Goal: Task Accomplishment & Management: Complete application form

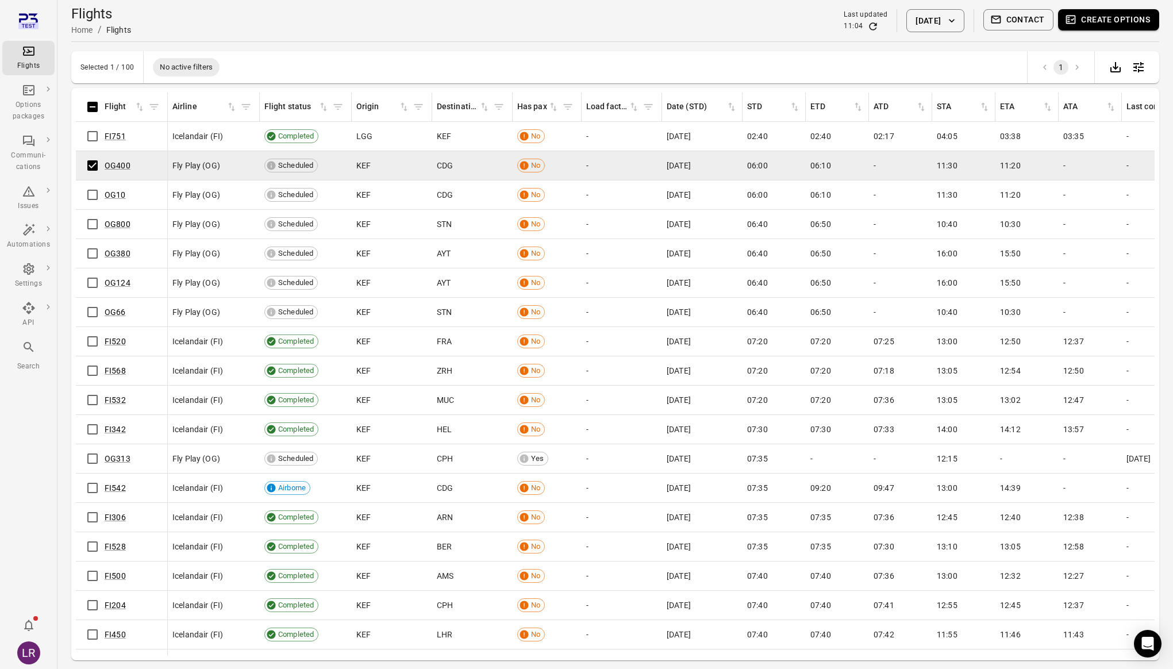
click at [1140, 20] on button "Create options" at bounding box center [1108, 19] width 101 height 21
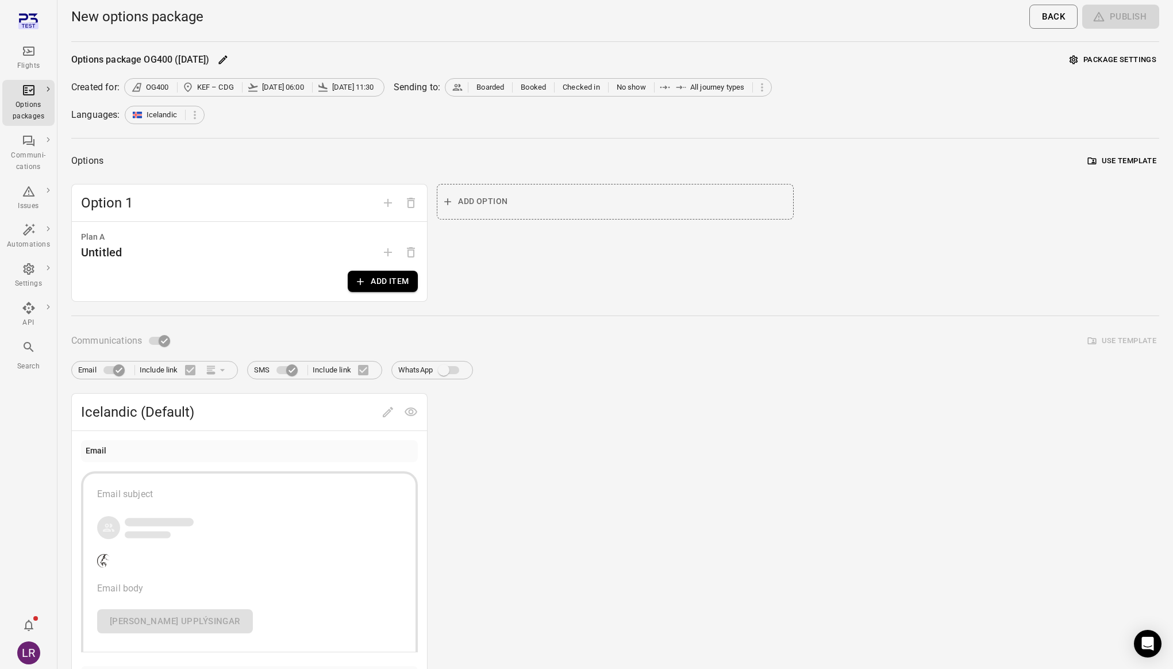
click at [365, 280] on icon "button" at bounding box center [360, 281] width 11 height 11
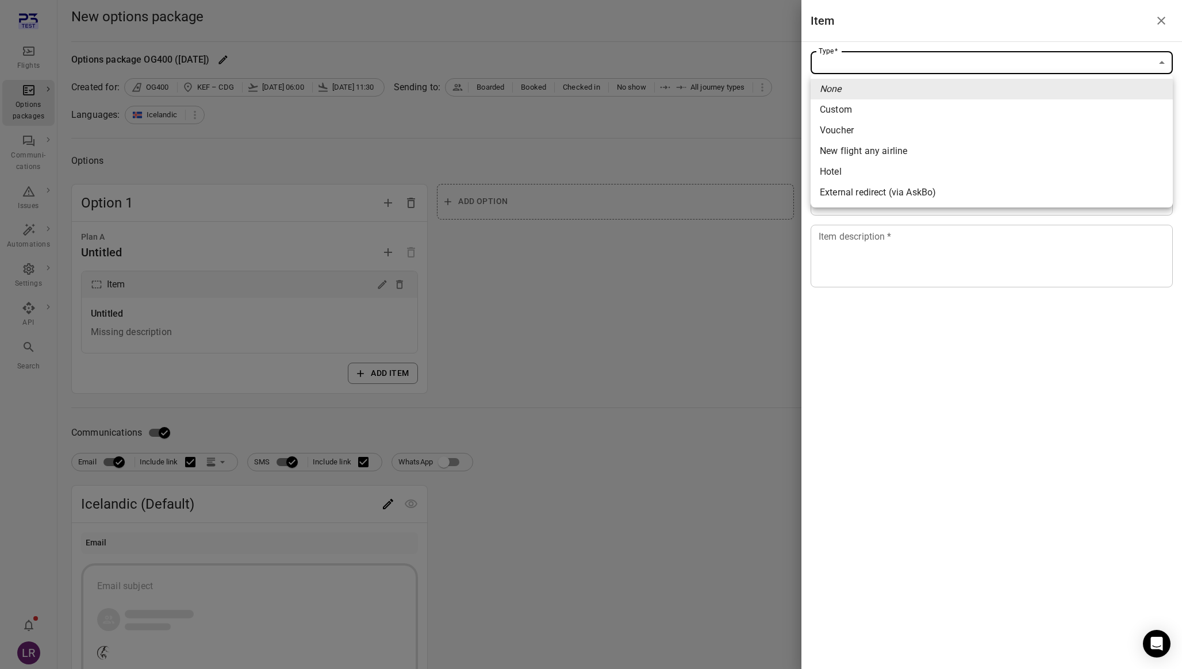
click at [968, 64] on body "Flights Options packages Communi-cations Issues Automations Settings API Search…" at bounding box center [591, 594] width 1182 height 1189
click at [876, 129] on li "Voucher" at bounding box center [991, 130] width 362 height 21
type input "*******"
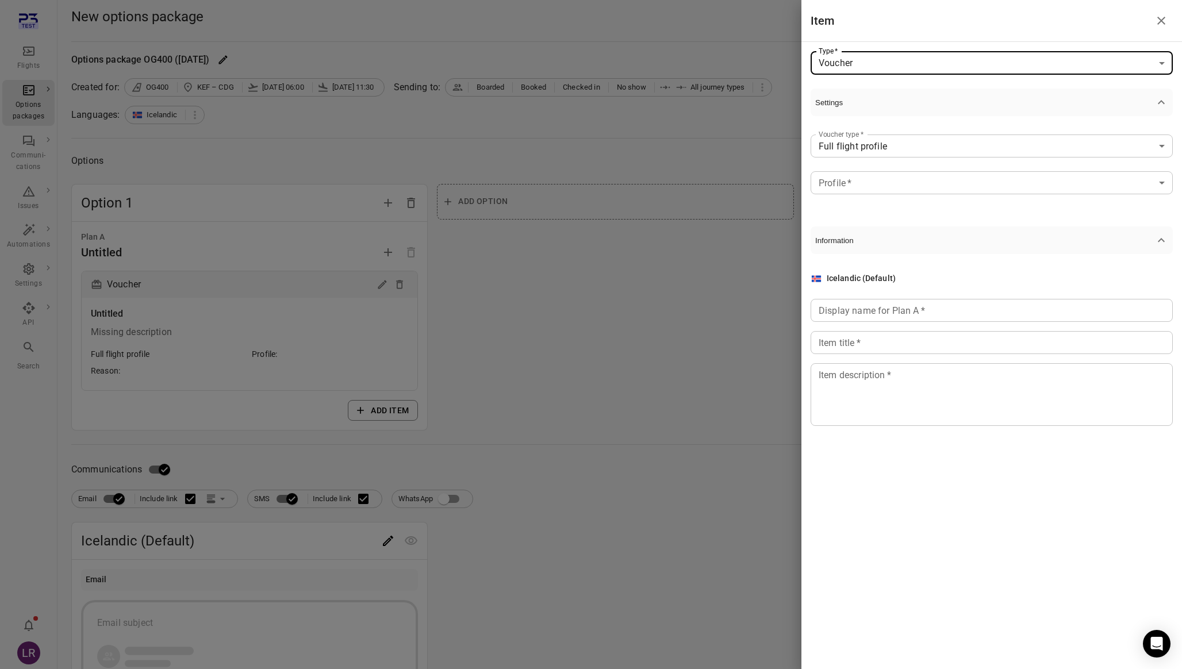
click at [944, 185] on body "**********" at bounding box center [591, 612] width 1182 height 1225
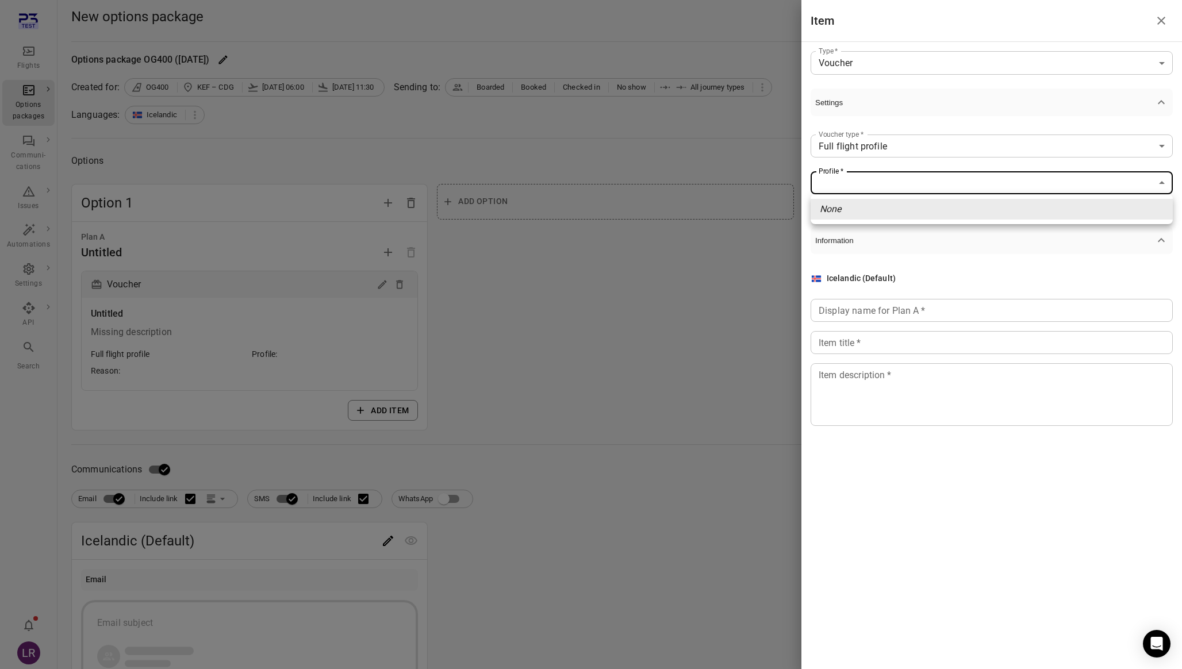
click at [891, 208] on li "None" at bounding box center [991, 209] width 362 height 21
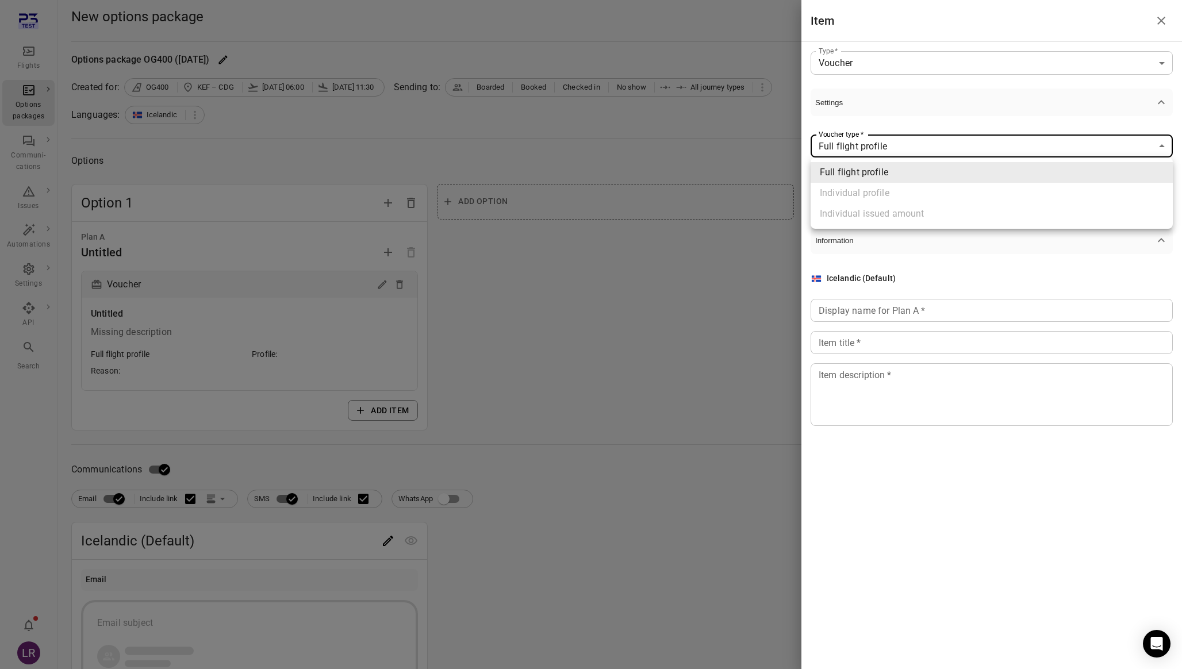
click at [895, 149] on body "**********" at bounding box center [591, 612] width 1182 height 1225
click at [898, 131] on div at bounding box center [591, 334] width 1182 height 669
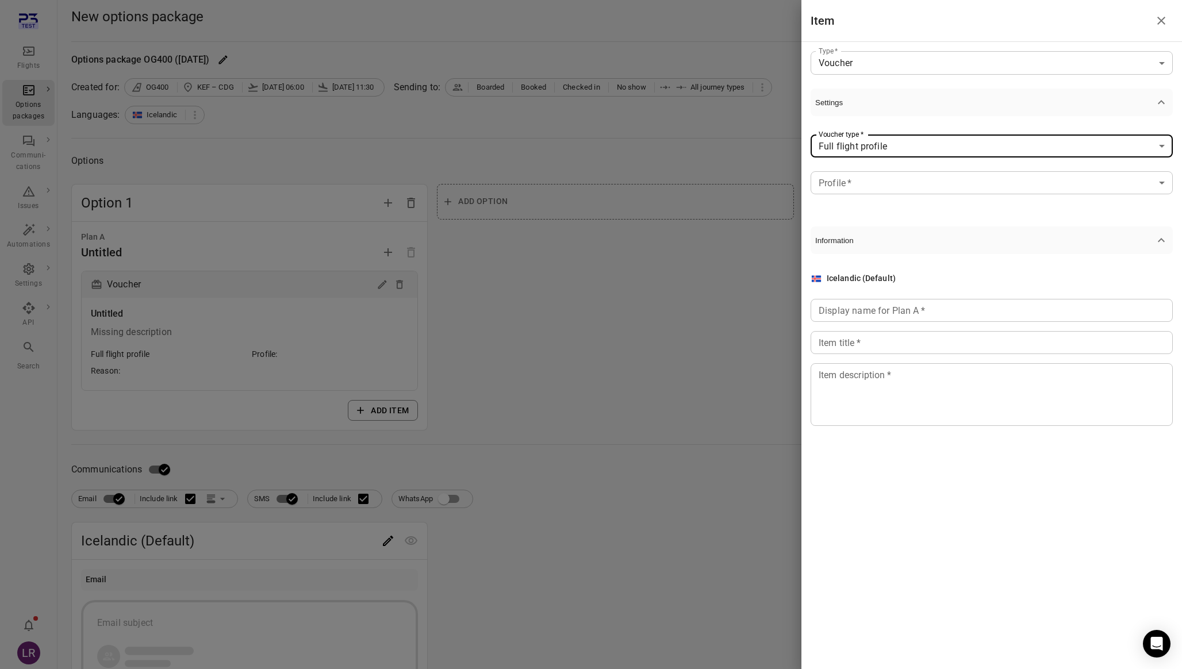
click at [900, 139] on body "**********" at bounding box center [591, 612] width 1182 height 1225
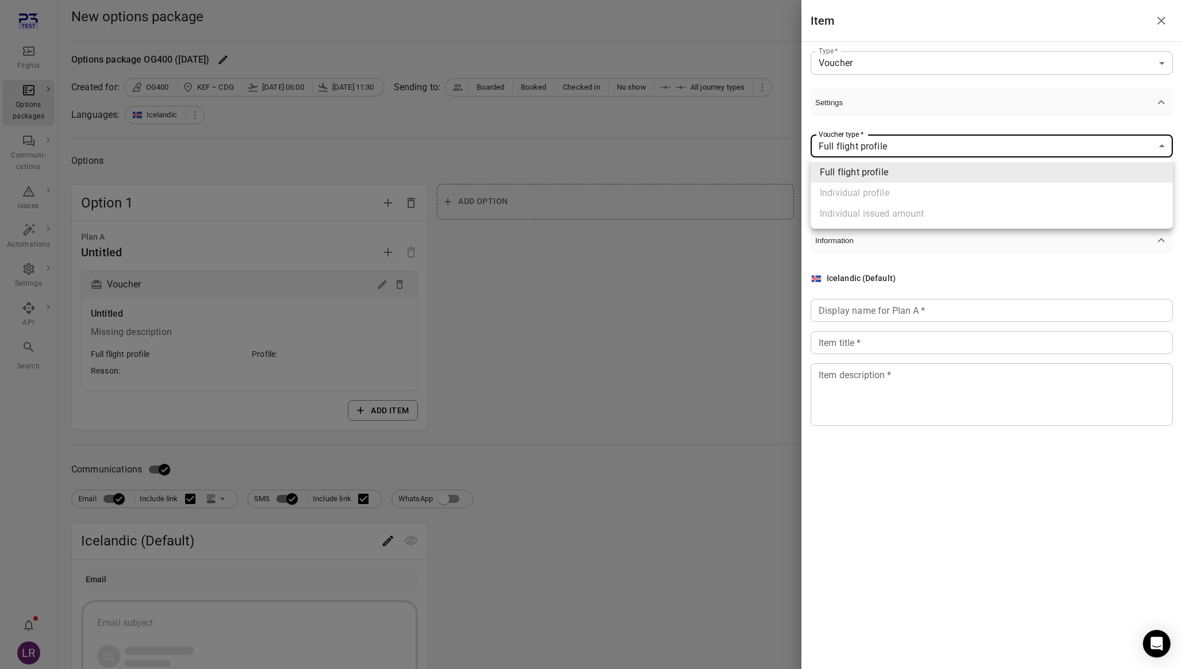
click at [881, 117] on div at bounding box center [591, 334] width 1182 height 669
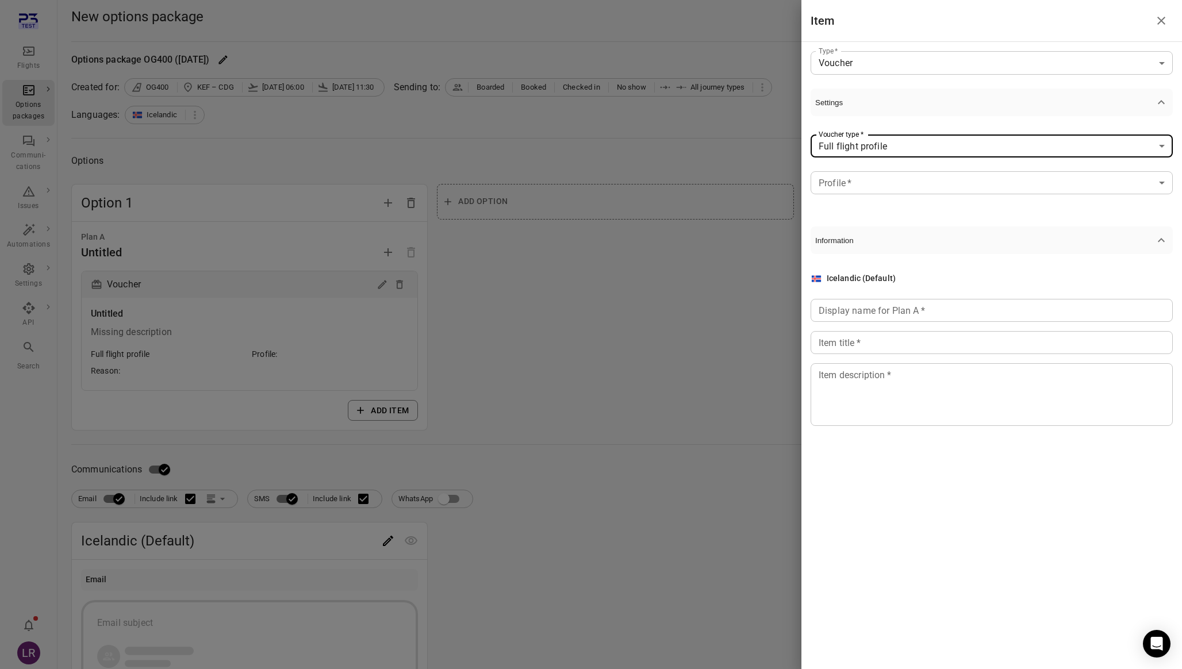
click at [871, 179] on body "**********" at bounding box center [591, 612] width 1182 height 1225
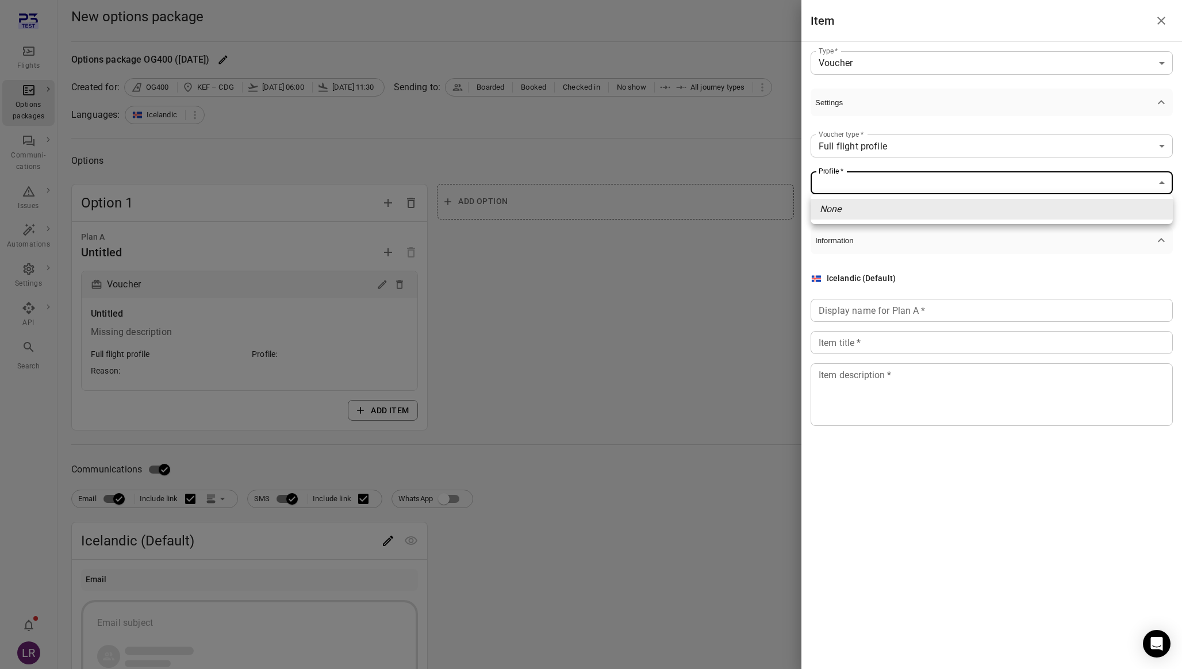
click at [850, 242] on div at bounding box center [591, 334] width 1182 height 669
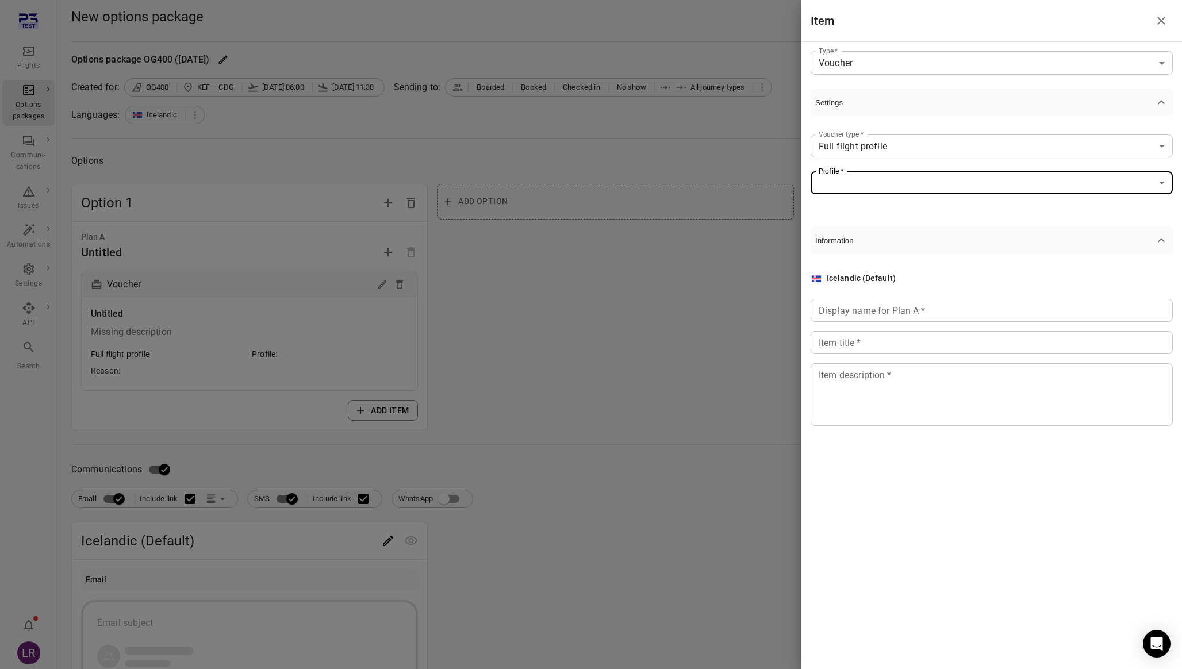
click at [849, 182] on body "**********" at bounding box center [591, 612] width 1182 height 1225
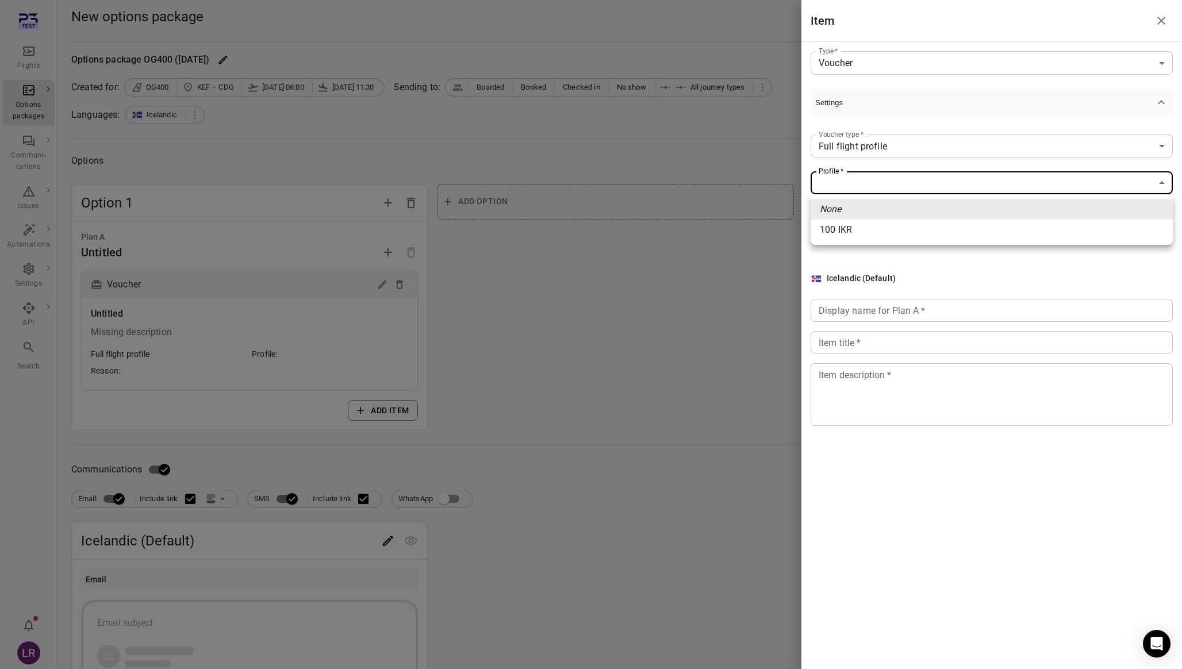
click at [847, 233] on li "100 IKR" at bounding box center [991, 230] width 362 height 21
type input "****"
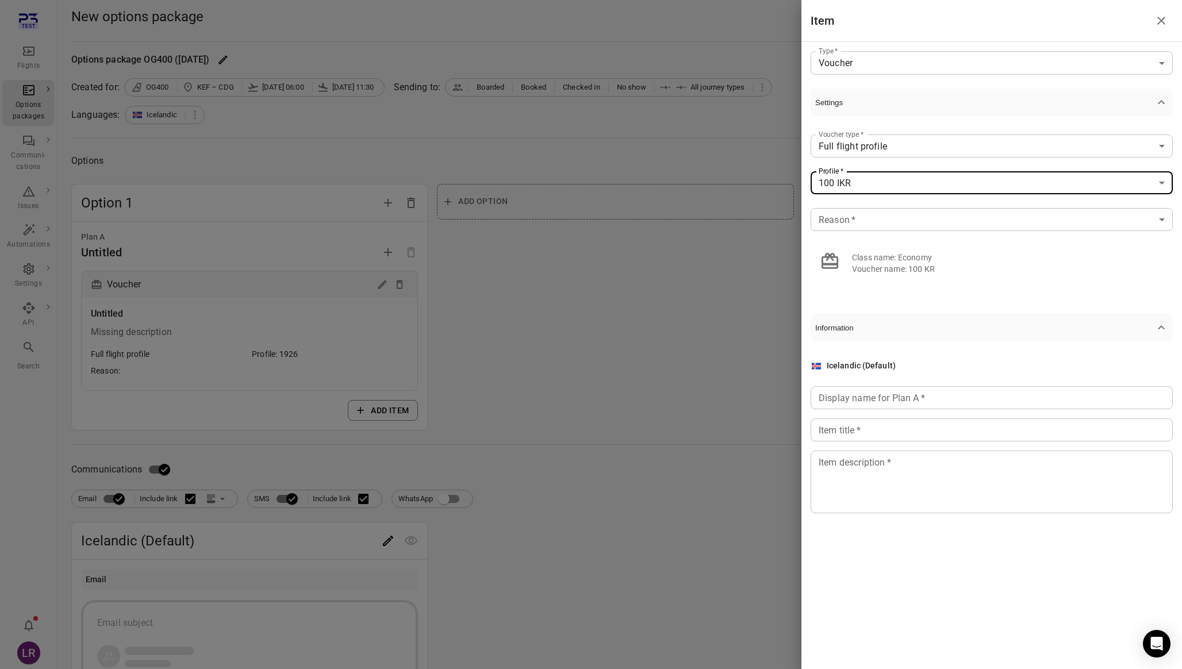
click at [858, 224] on body "**********" at bounding box center [591, 612] width 1182 height 1225
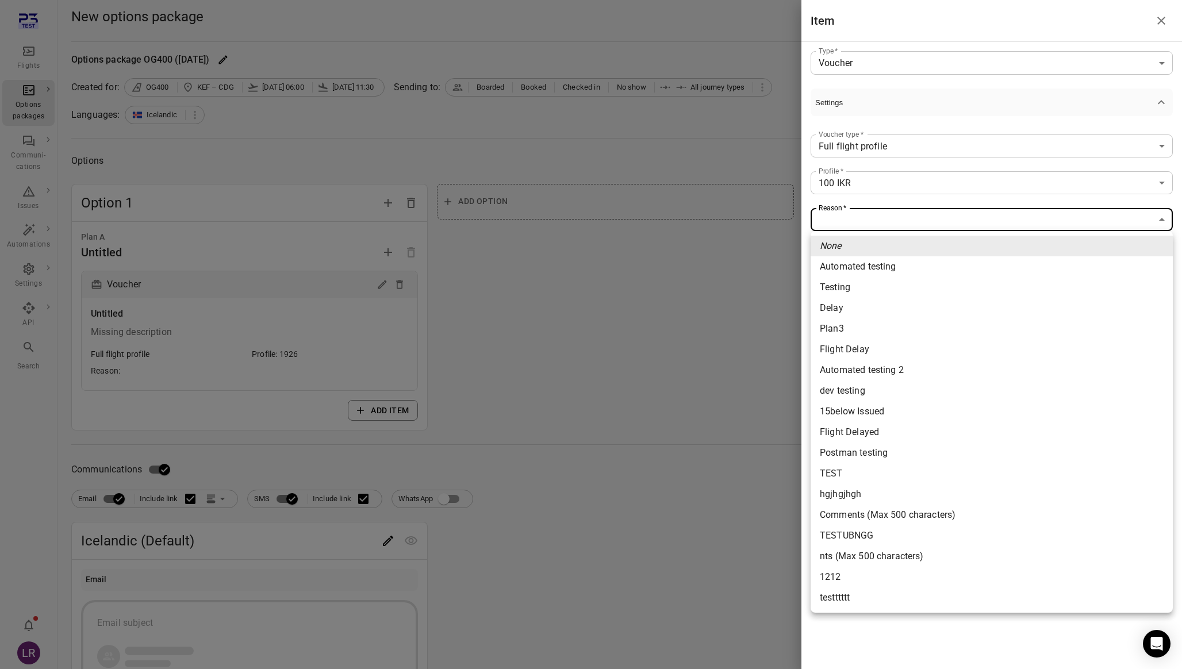
click at [872, 182] on div at bounding box center [591, 334] width 1182 height 669
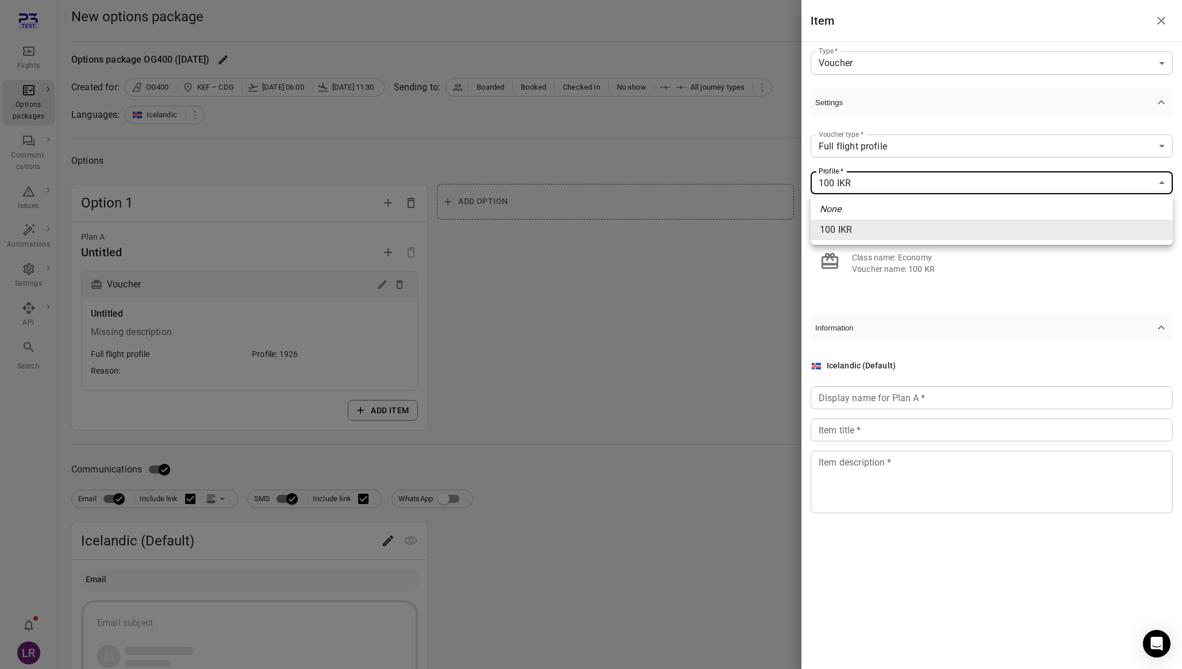
click at [875, 184] on body "**********" at bounding box center [591, 612] width 1182 height 1225
click at [852, 234] on li "100 IKR" at bounding box center [991, 230] width 362 height 21
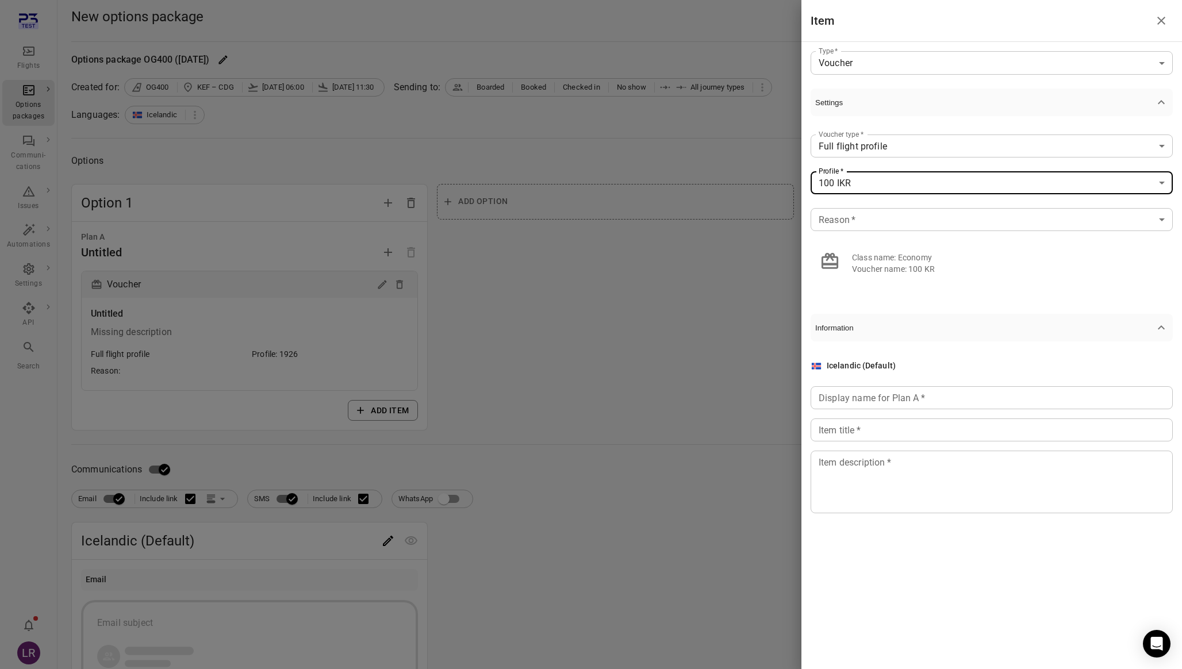
click at [891, 269] on div "Voucher name: 100 KR" at bounding box center [1008, 268] width 312 height 11
click at [944, 276] on li "Class name: Economy Voucher name: 100 KR" at bounding box center [991, 263] width 362 height 37
drag, startPoint x: 911, startPoint y: 269, endPoint x: 953, endPoint y: 269, distance: 42.0
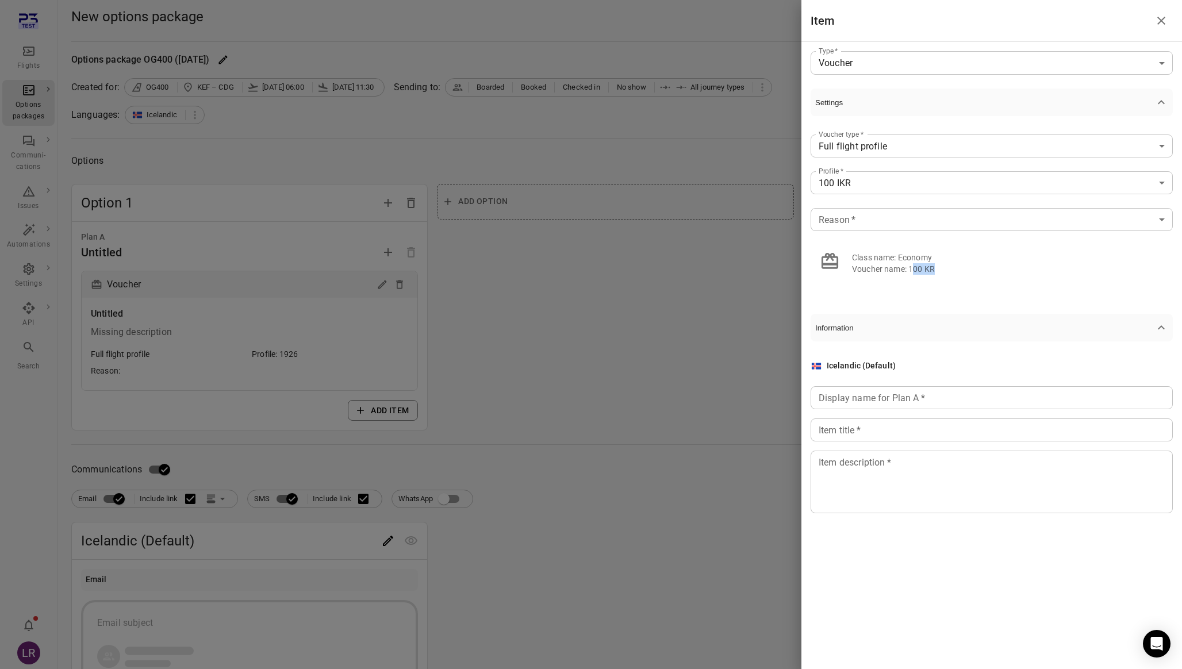
click at [953, 269] on div "Voucher name: 100 KR" at bounding box center [1008, 268] width 312 height 11
click at [954, 269] on div "Voucher name: 100 KR" at bounding box center [1008, 268] width 312 height 11
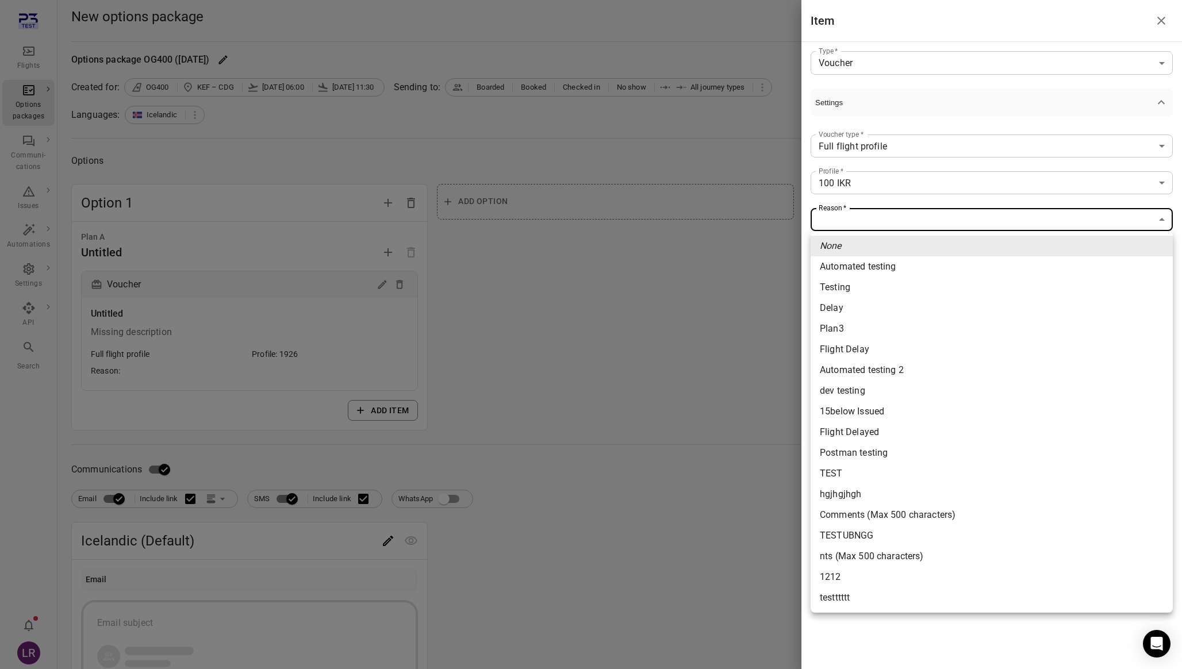
click at [881, 222] on body "**********" at bounding box center [591, 612] width 1182 height 1225
click at [895, 202] on div at bounding box center [591, 334] width 1182 height 669
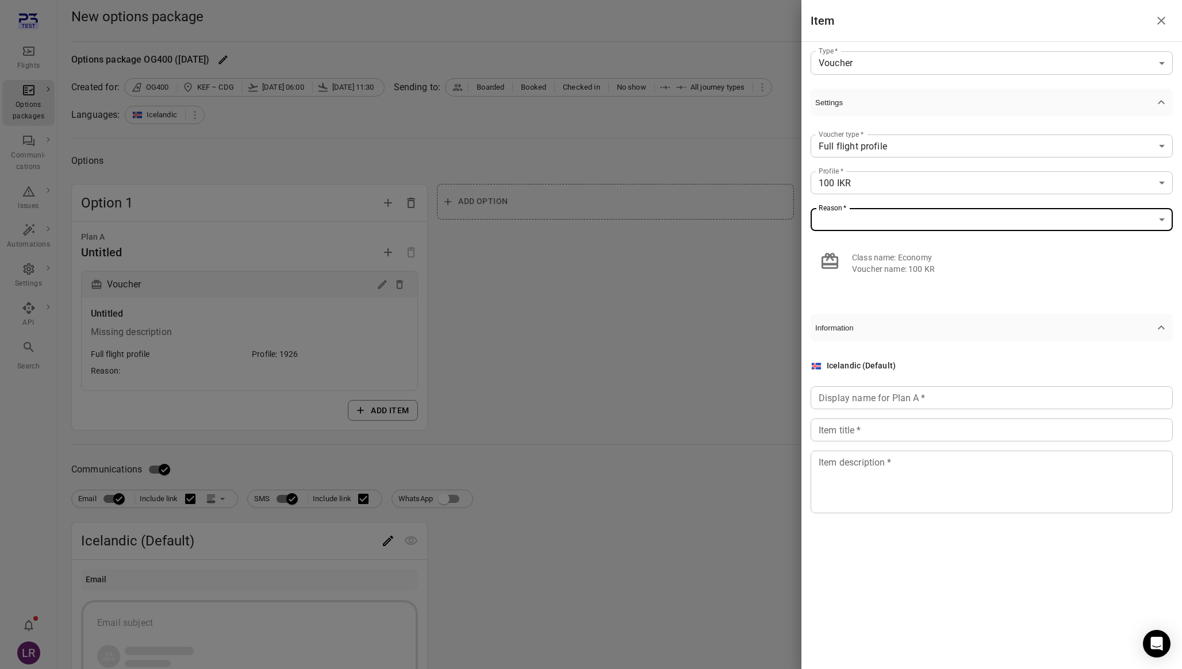
click at [900, 148] on body "**********" at bounding box center [591, 612] width 1182 height 1225
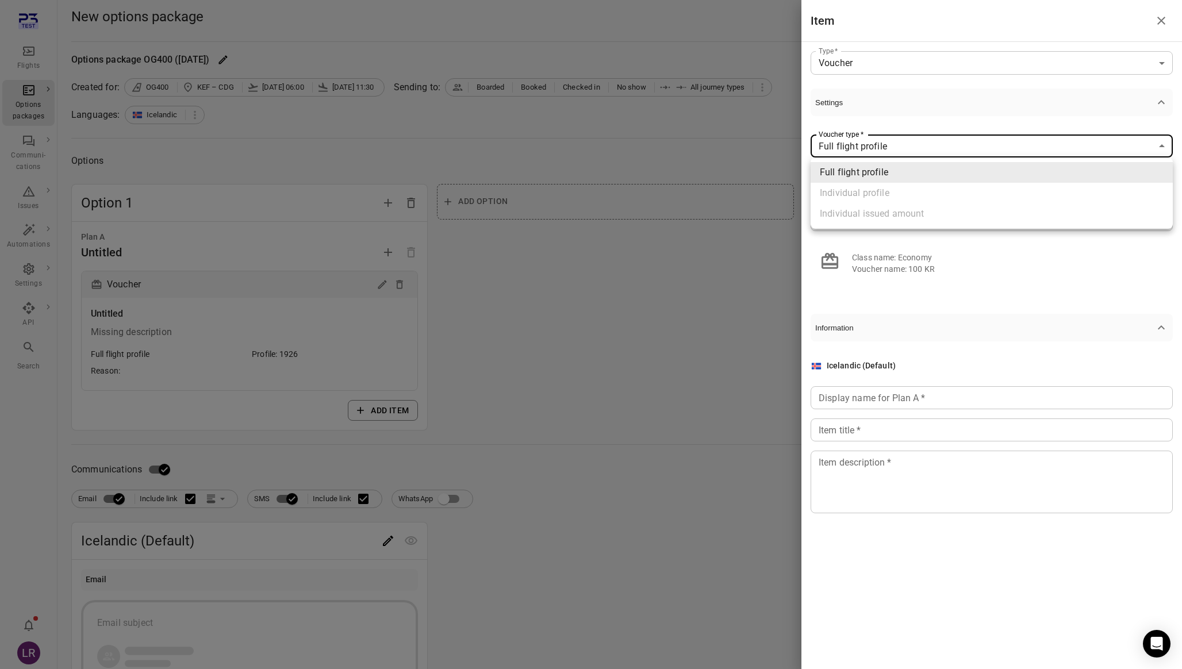
click at [900, 148] on div at bounding box center [591, 334] width 1182 height 669
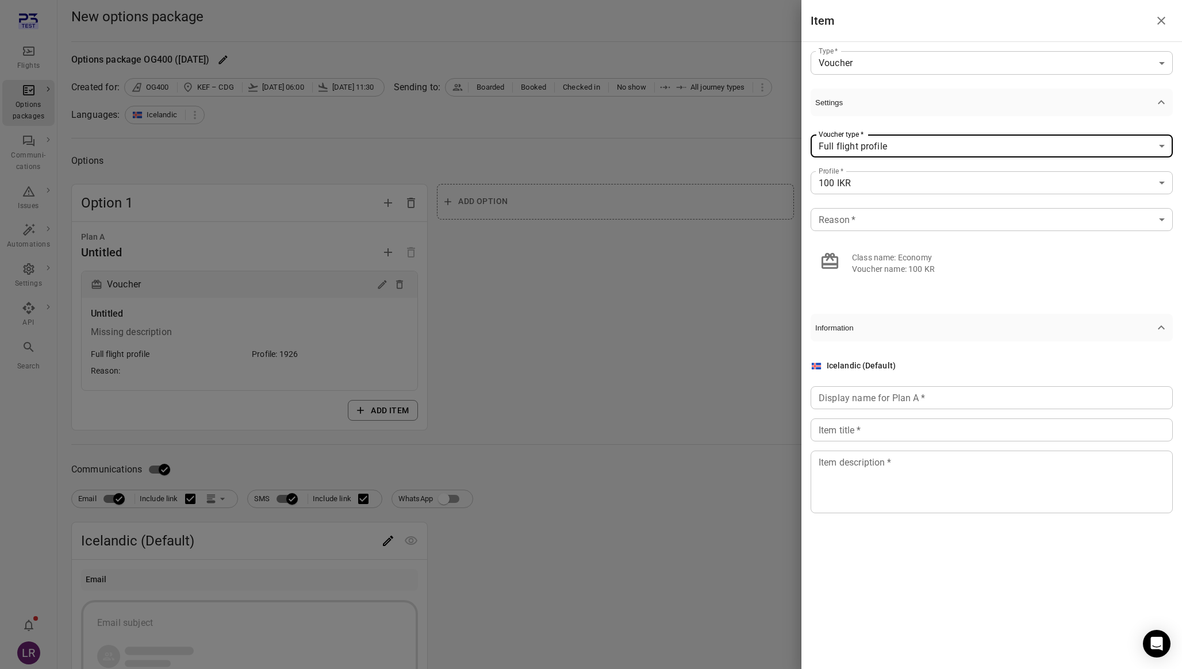
click at [956, 71] on body "**********" at bounding box center [591, 612] width 1182 height 1225
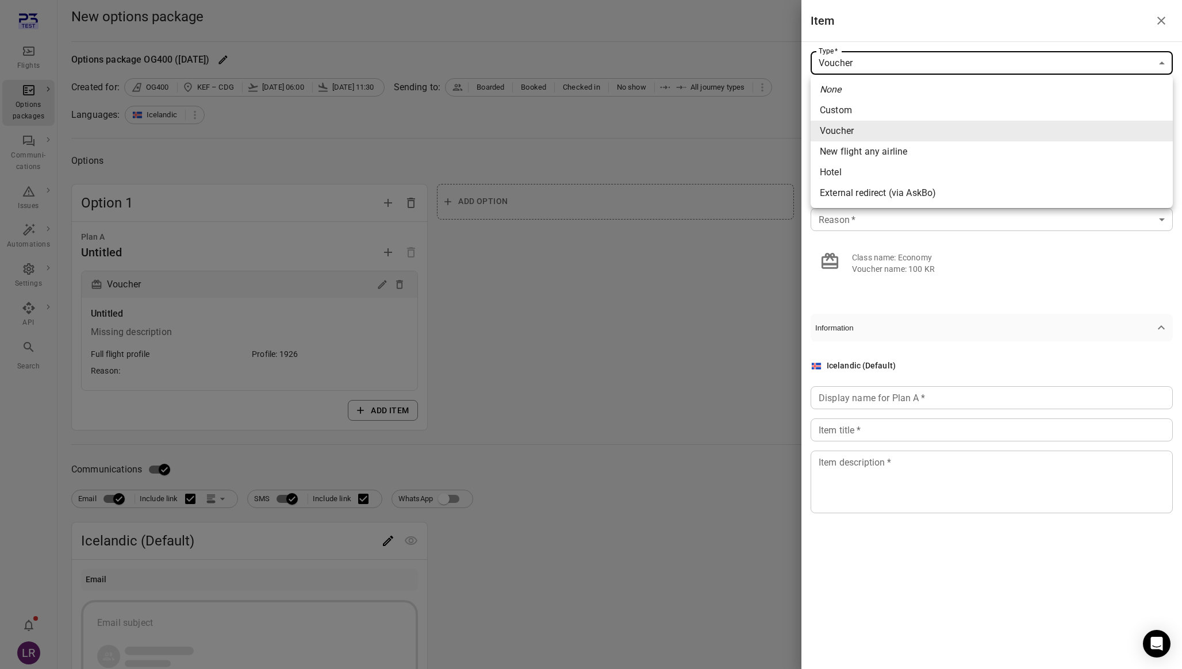
click at [917, 64] on div at bounding box center [591, 334] width 1182 height 669
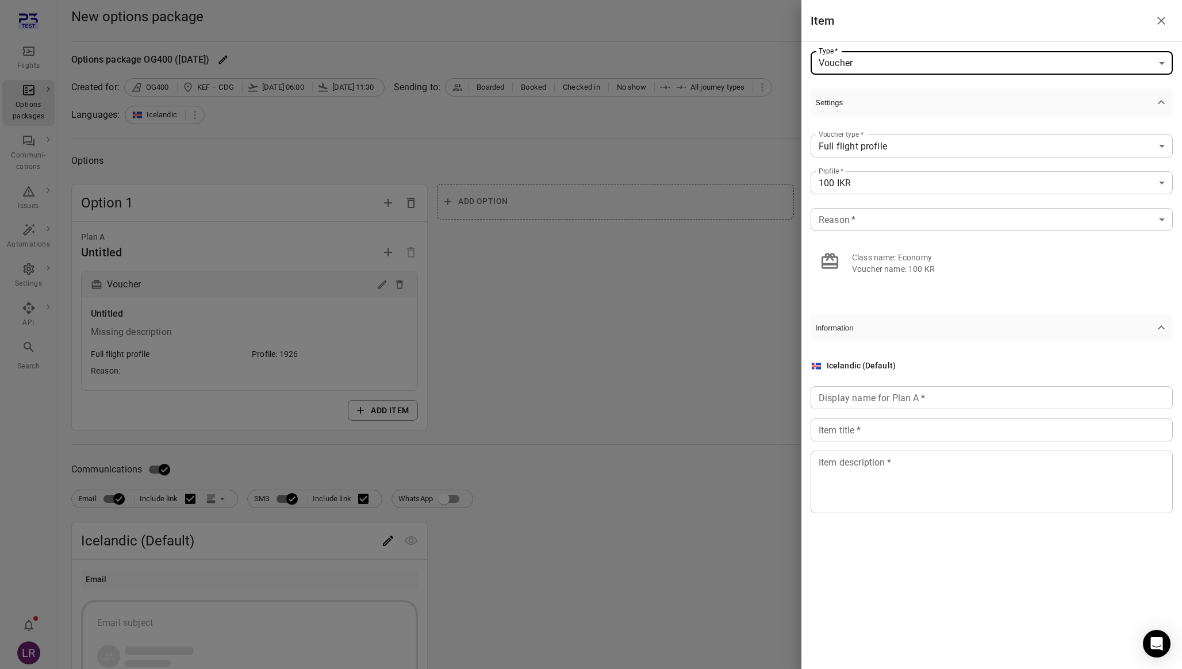
click at [860, 220] on body "**********" at bounding box center [591, 612] width 1182 height 1225
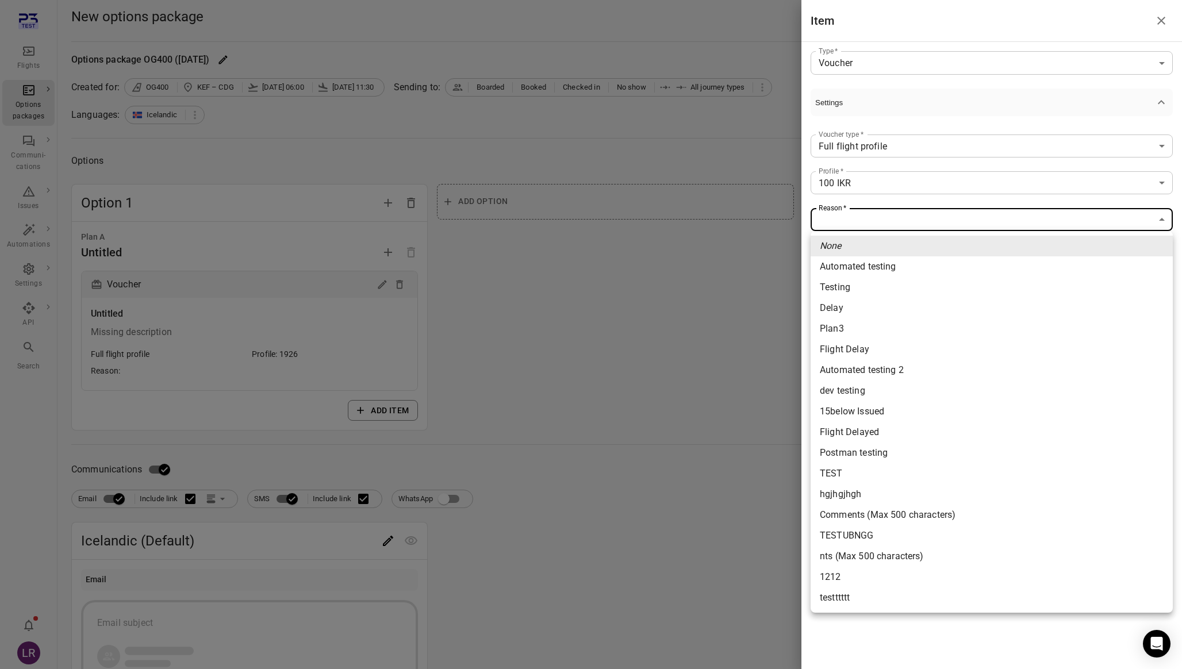
click at [883, 117] on div at bounding box center [591, 334] width 1182 height 669
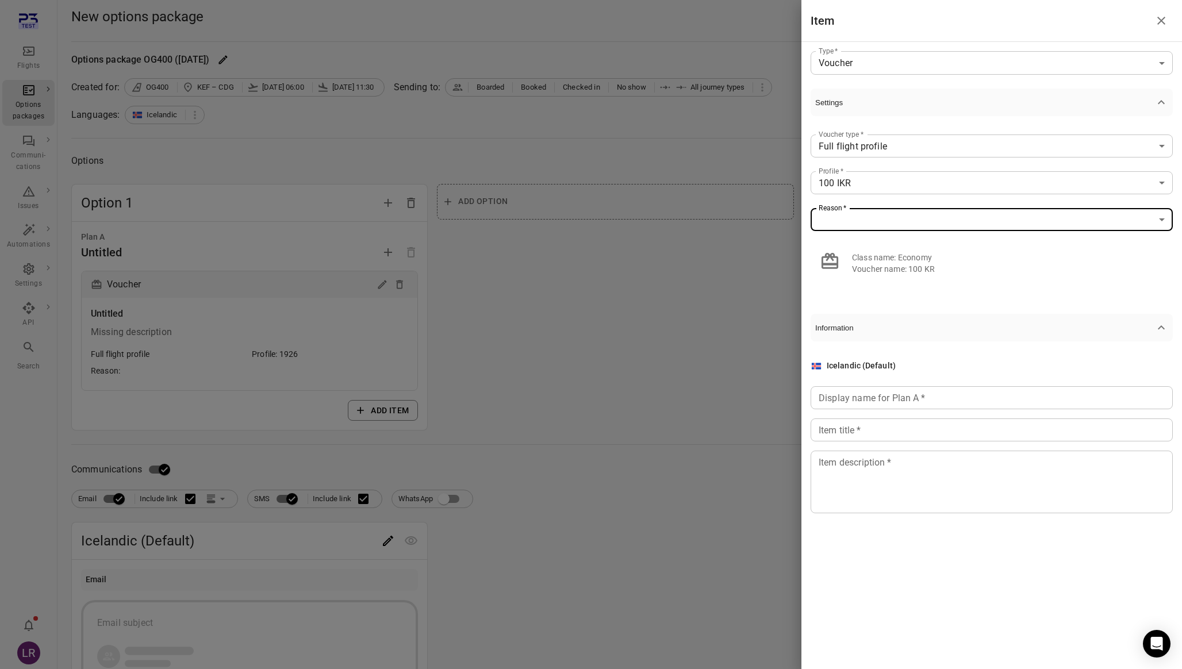
click at [29, 201] on div at bounding box center [591, 334] width 1182 height 669
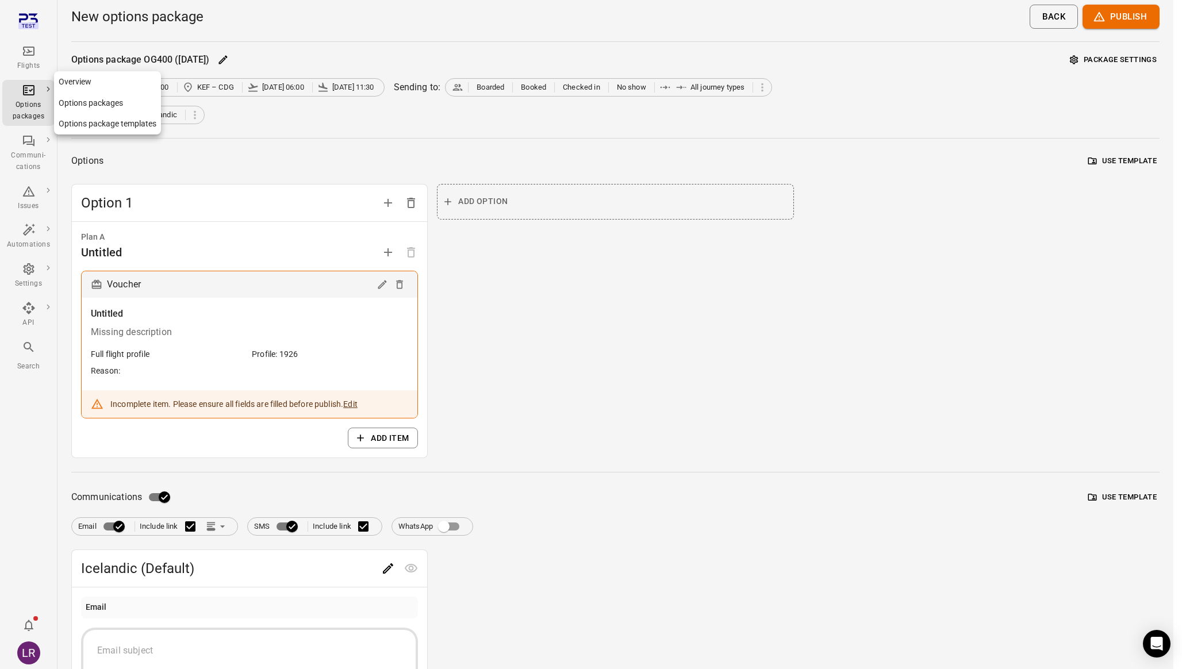
click at [50, 105] on link "Options packages" at bounding box center [28, 103] width 52 height 46
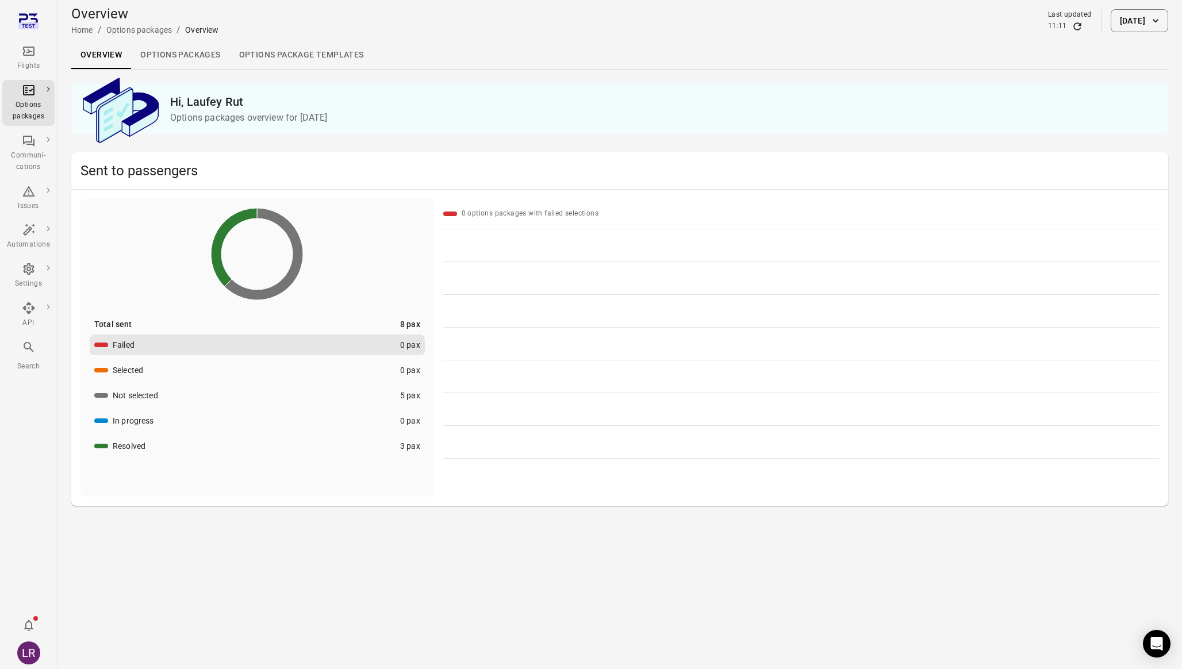
click at [170, 50] on link "Options packages" at bounding box center [180, 55] width 98 height 28
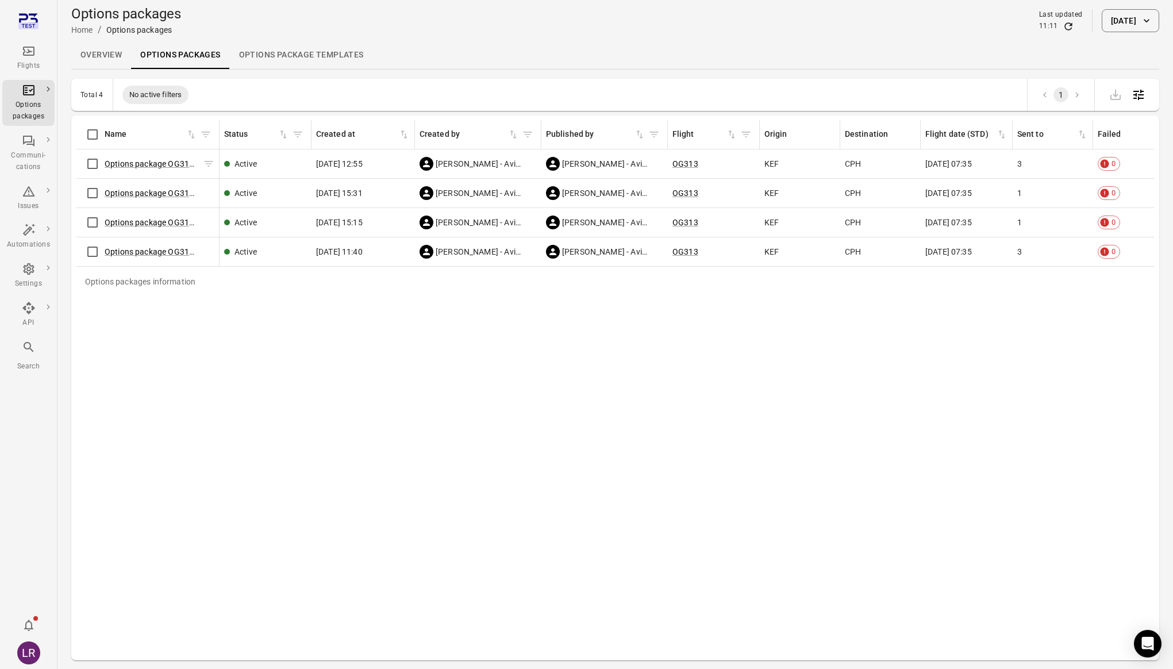
click at [145, 169] on span "Options package OG313 (30 Sep)" at bounding box center [152, 163] width 94 height 11
click at [146, 158] on span "Options package OG313 (30 Sep)" at bounding box center [152, 163] width 94 height 11
click at [146, 164] on link "Options package OG313 (30 Sep)" at bounding box center [165, 163] width 121 height 9
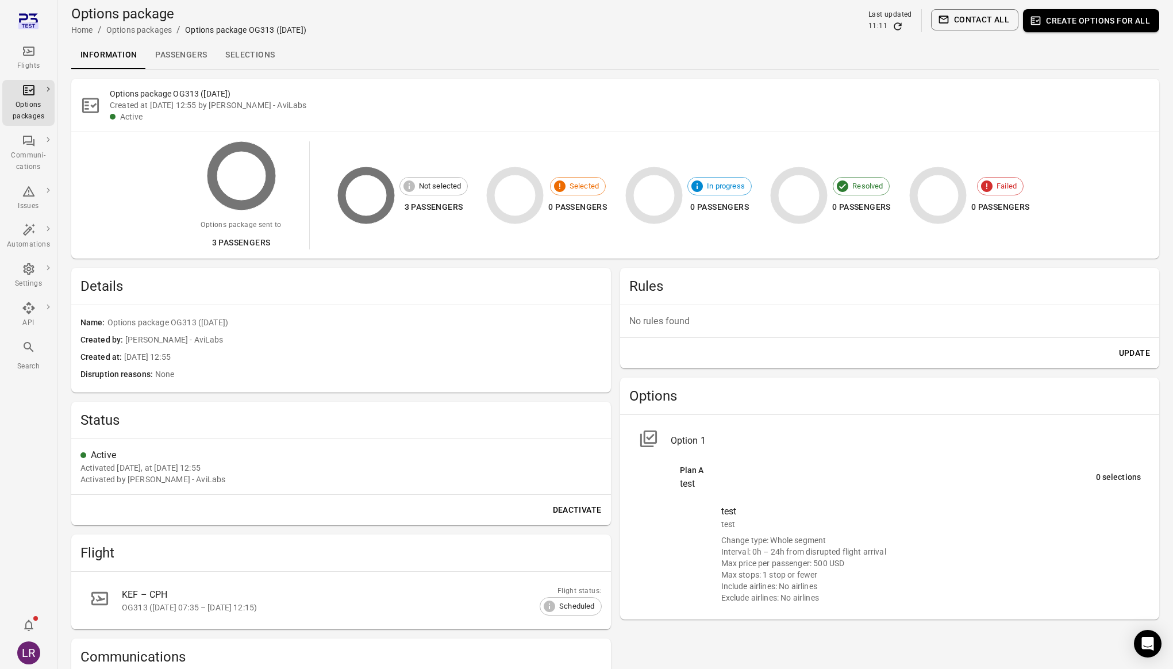
click at [197, 59] on link "Passengers" at bounding box center [181, 55] width 70 height 28
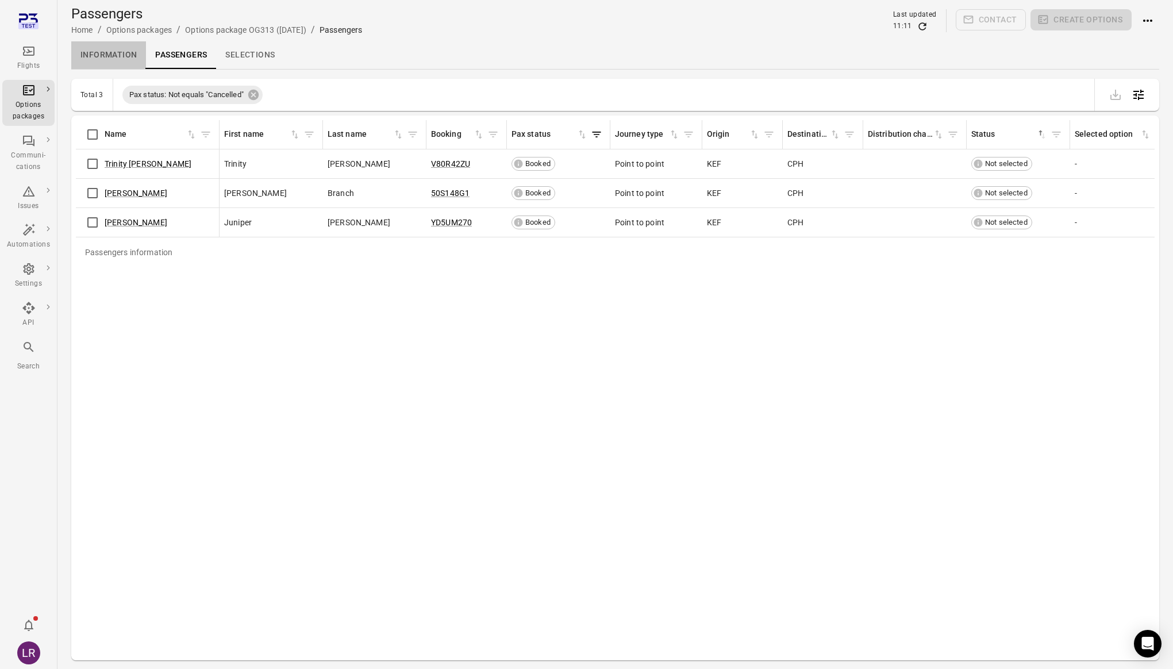
click at [122, 53] on link "Information" at bounding box center [108, 55] width 75 height 28
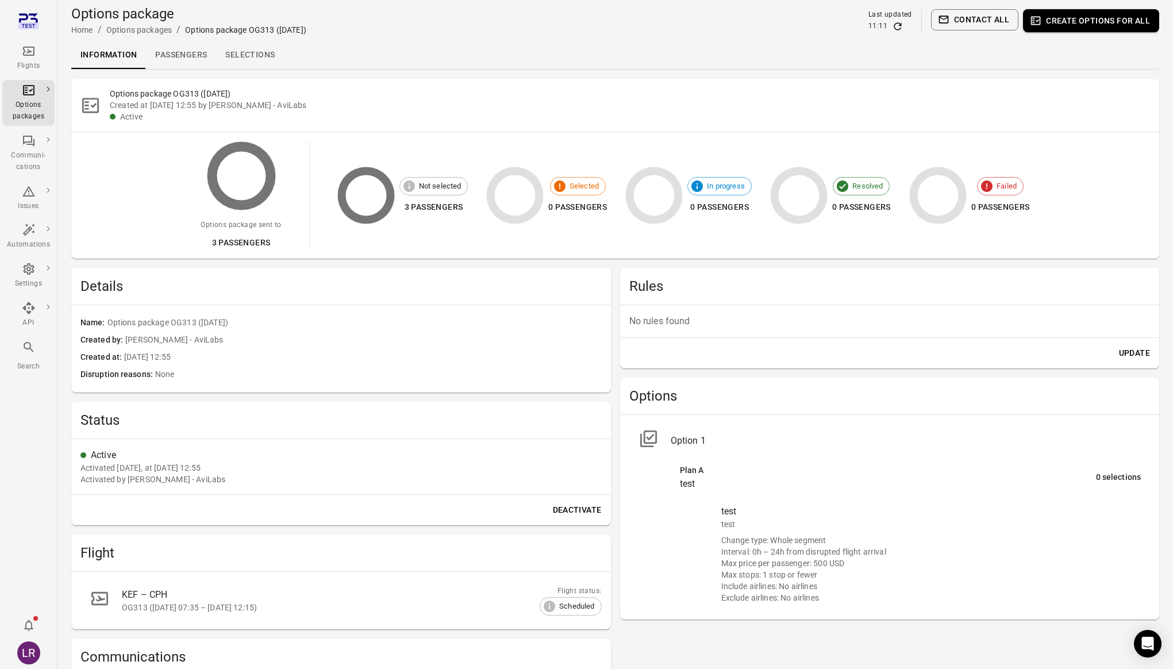
click at [284, 316] on div "Name Options package OG313 (30 Sep)" at bounding box center [340, 322] width 521 height 17
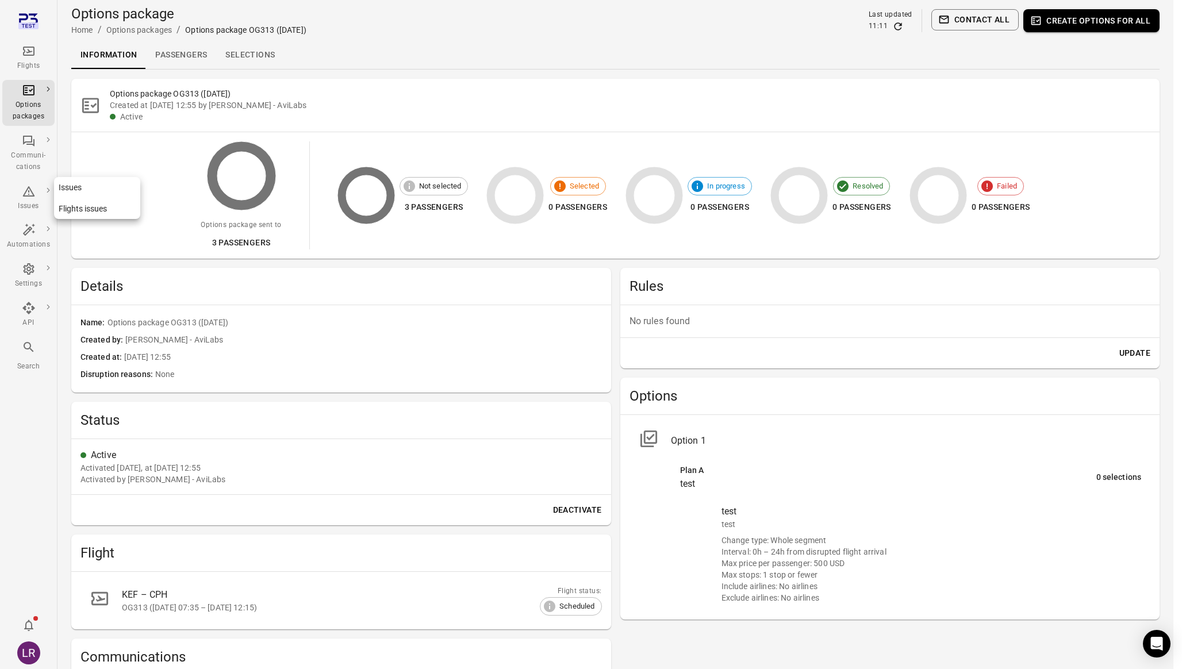
click at [32, 191] on icon "Main navigation" at bounding box center [28, 191] width 12 height 10
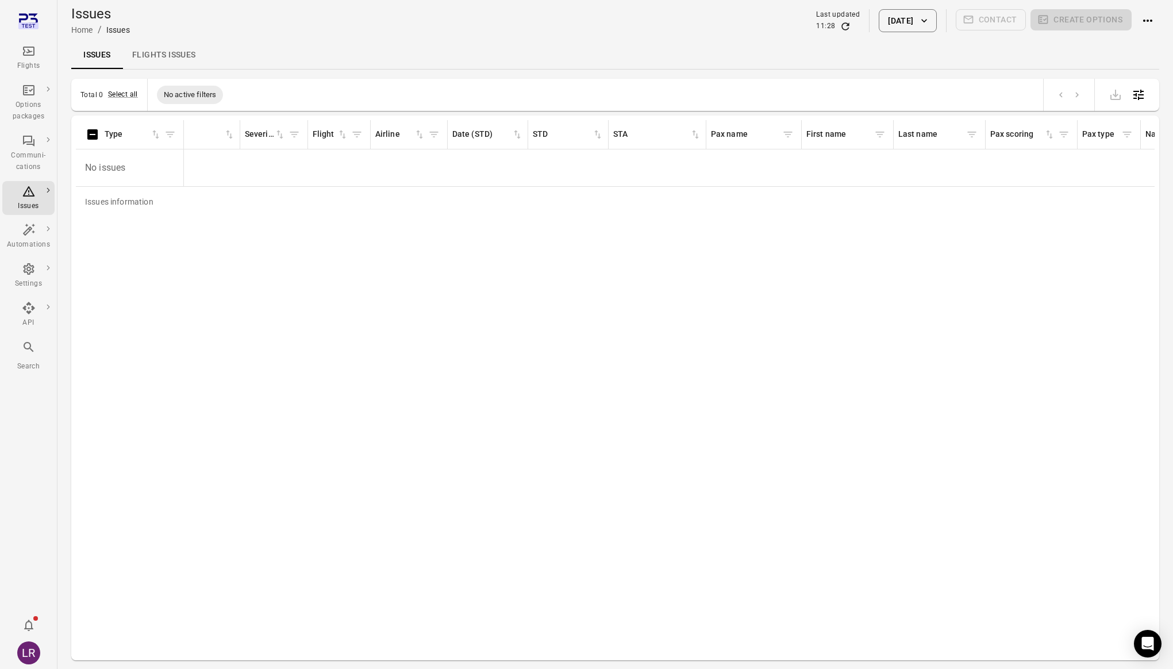
scroll to position [0, 41]
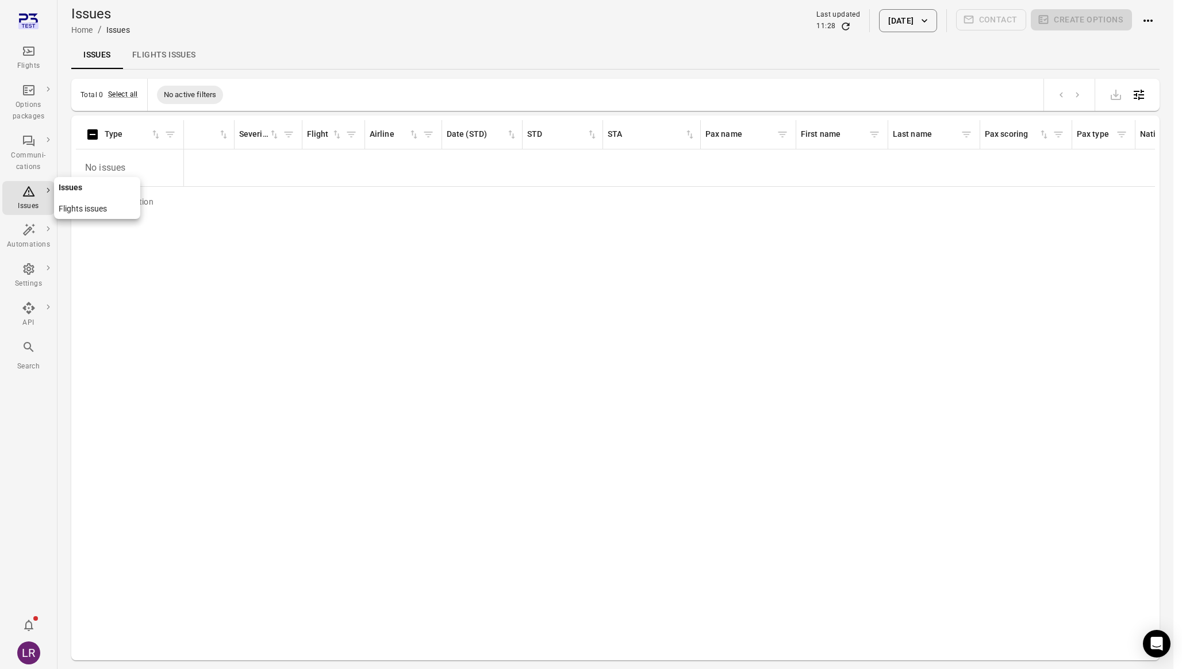
click at [95, 191] on link "Issues" at bounding box center [97, 187] width 86 height 21
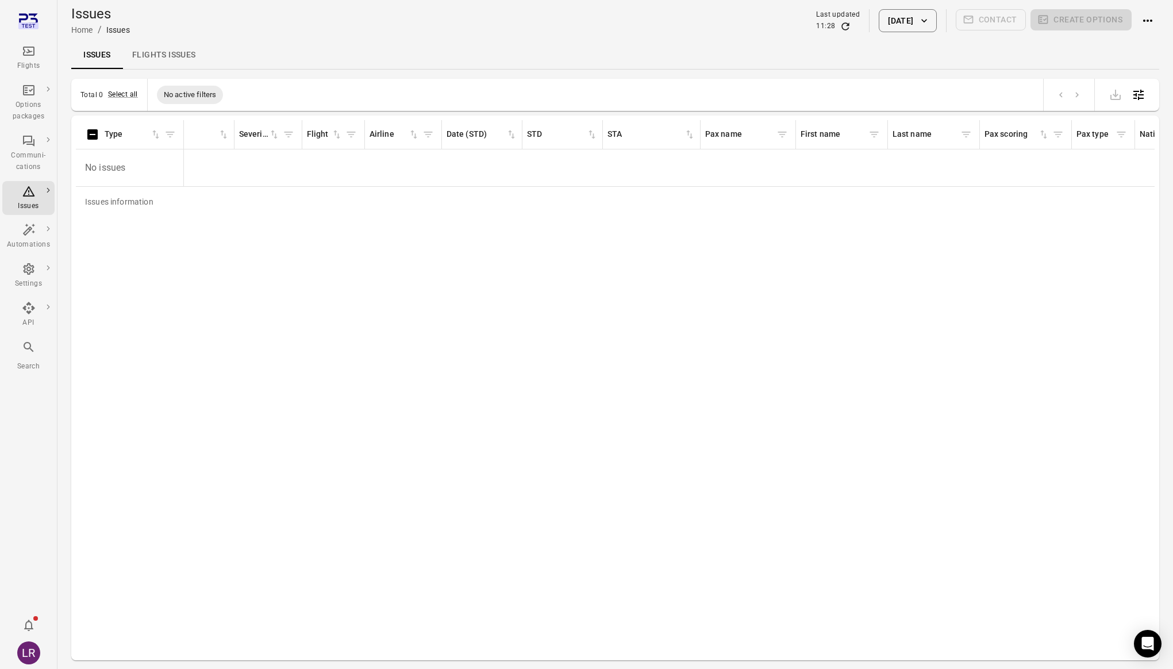
click at [148, 285] on div "Issues information Type Details Severity Flight Airline Date (STD) STD STA Pax …" at bounding box center [615, 388] width 1079 height 536
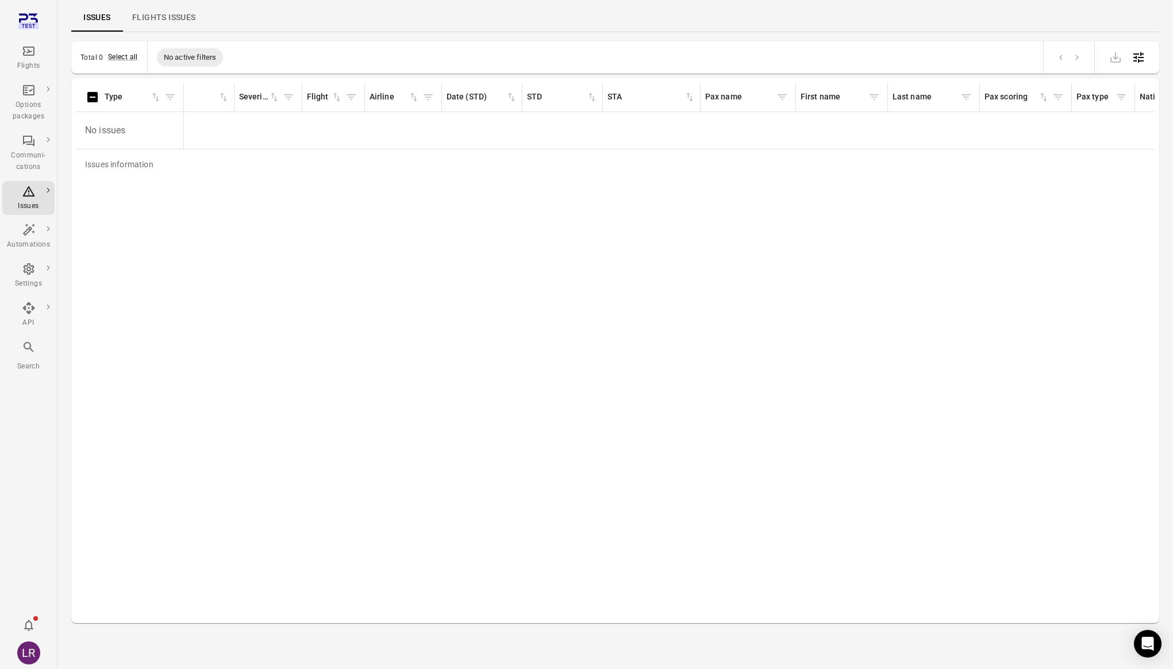
scroll to position [0, 0]
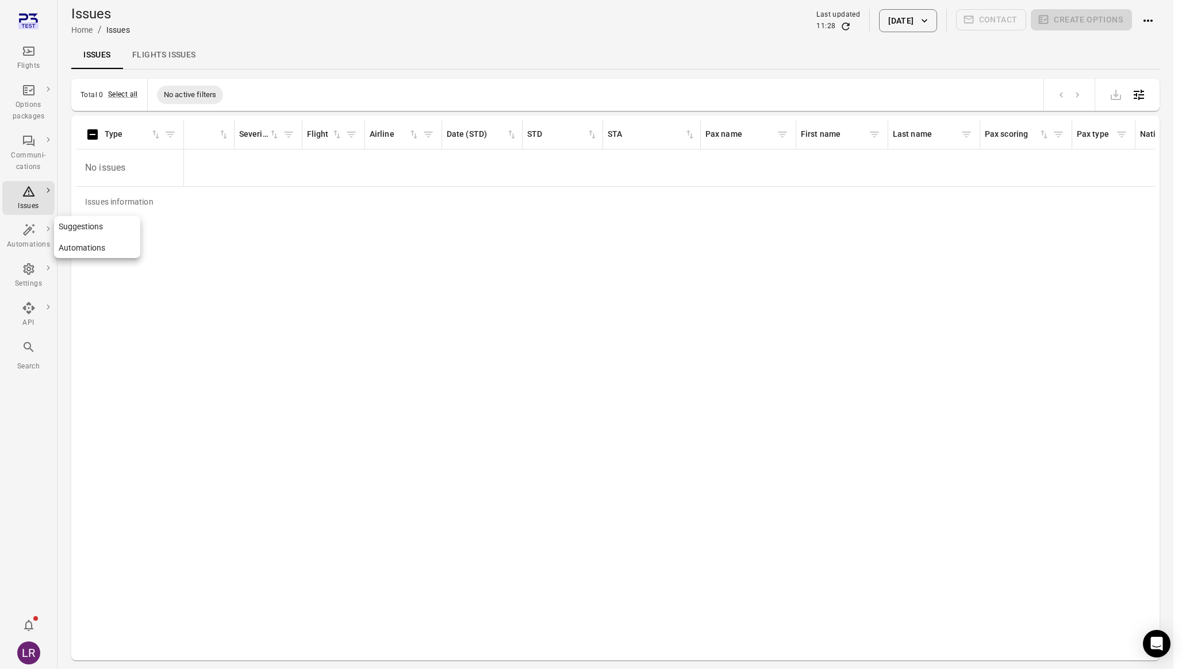
click at [69, 227] on link "Suggestions" at bounding box center [97, 226] width 86 height 21
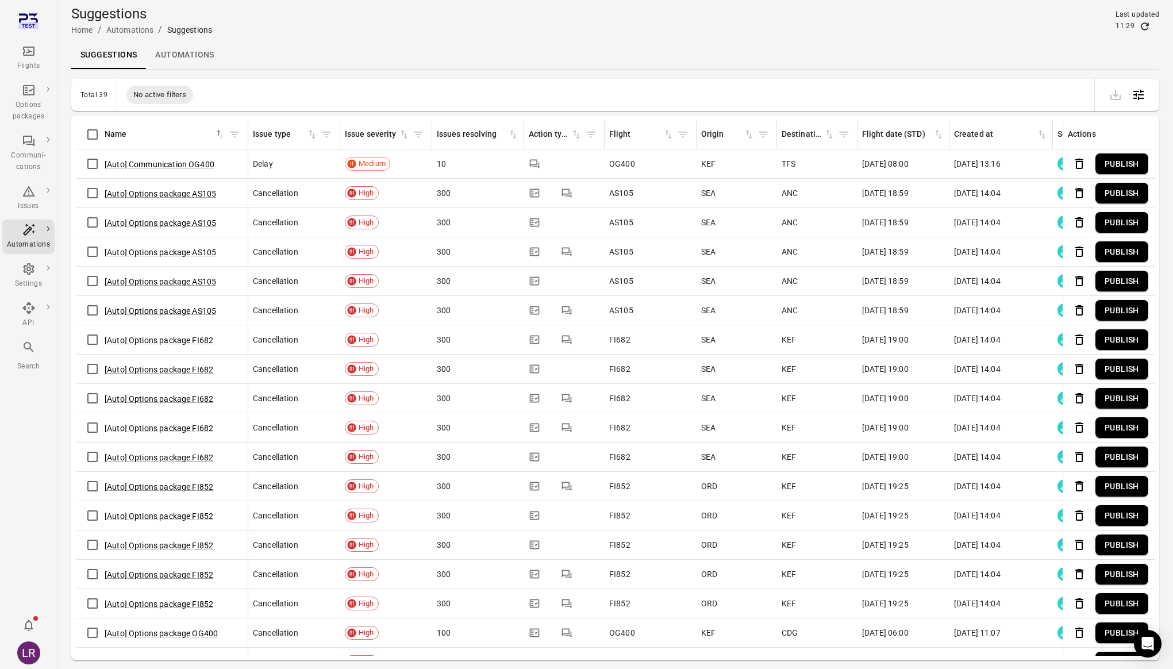
click at [174, 61] on link "Automations" at bounding box center [184, 55] width 77 height 28
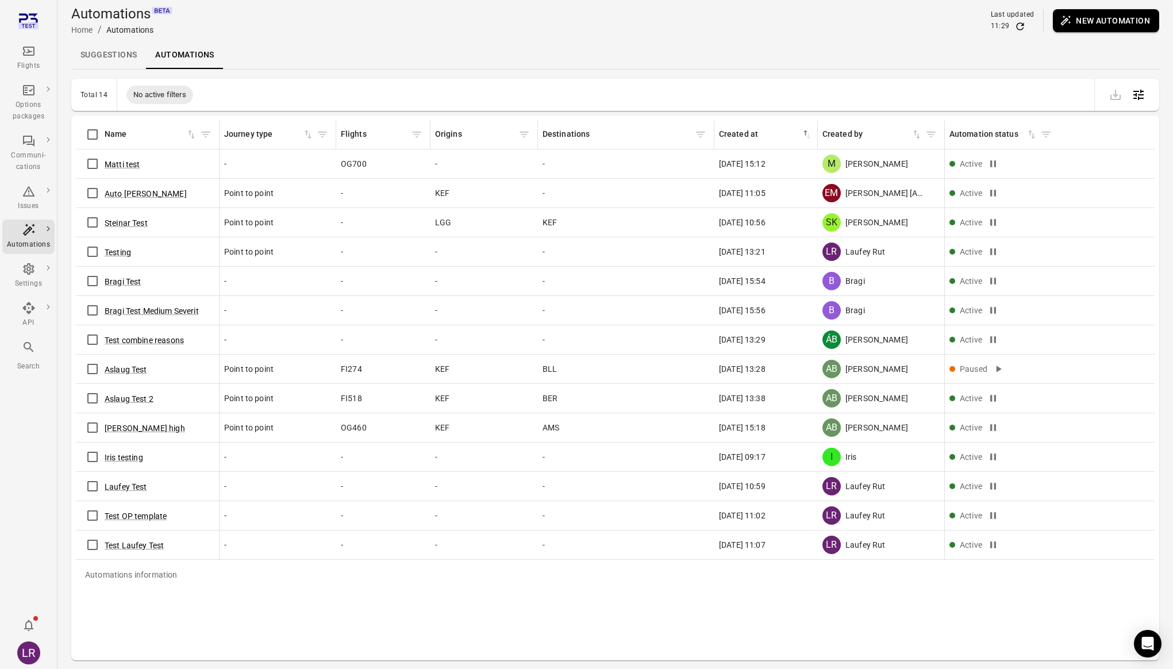
click at [117, 55] on link "Suggestions" at bounding box center [108, 55] width 75 height 28
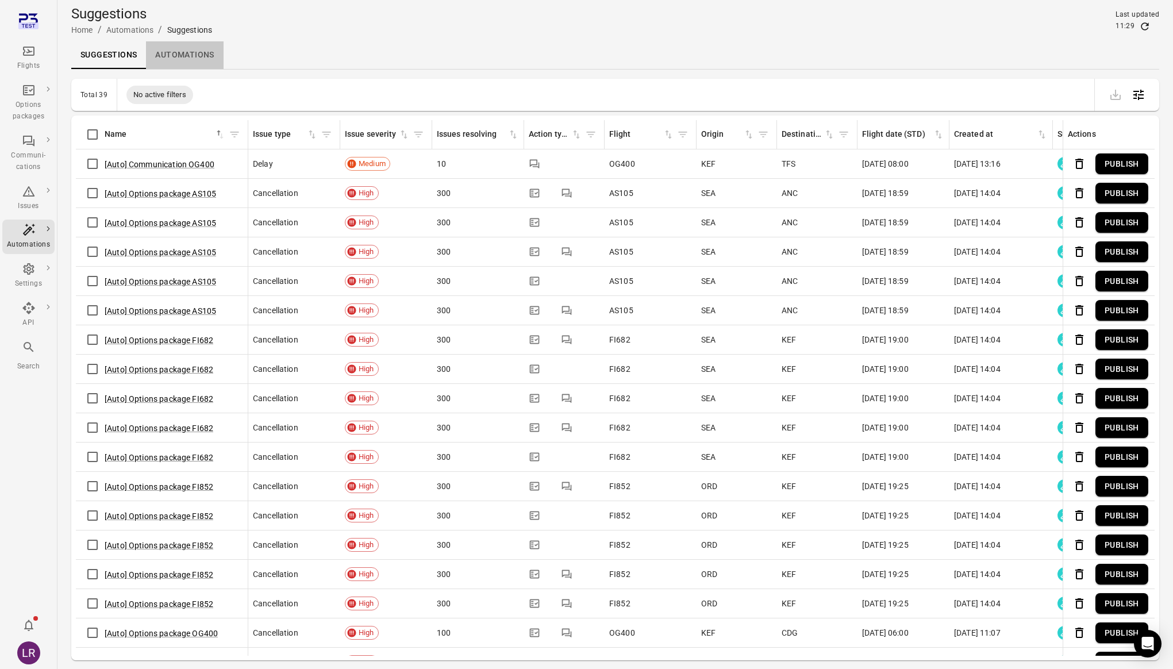
click at [189, 54] on link "Automations" at bounding box center [184, 55] width 77 height 28
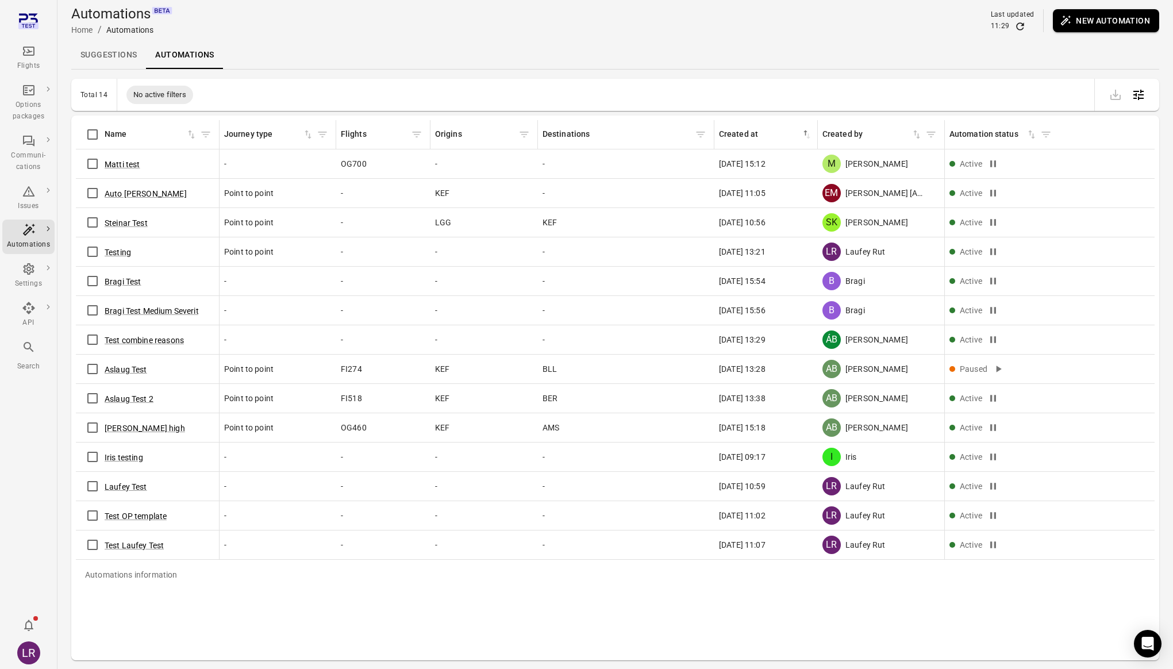
click at [107, 53] on link "Suggestions" at bounding box center [108, 55] width 75 height 28
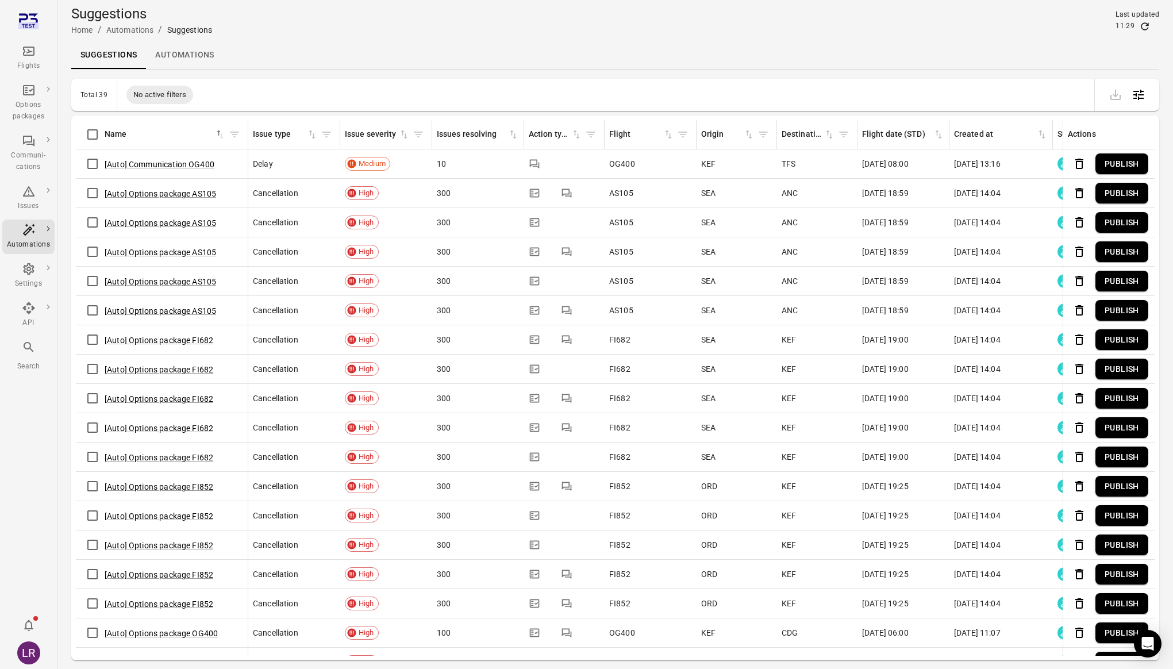
click at [581, 78] on main "Suggestions Home / Automations / Suggestions Last updated 11:29 Suggestions Aut…" at bounding box center [615, 353] width 1116 height 706
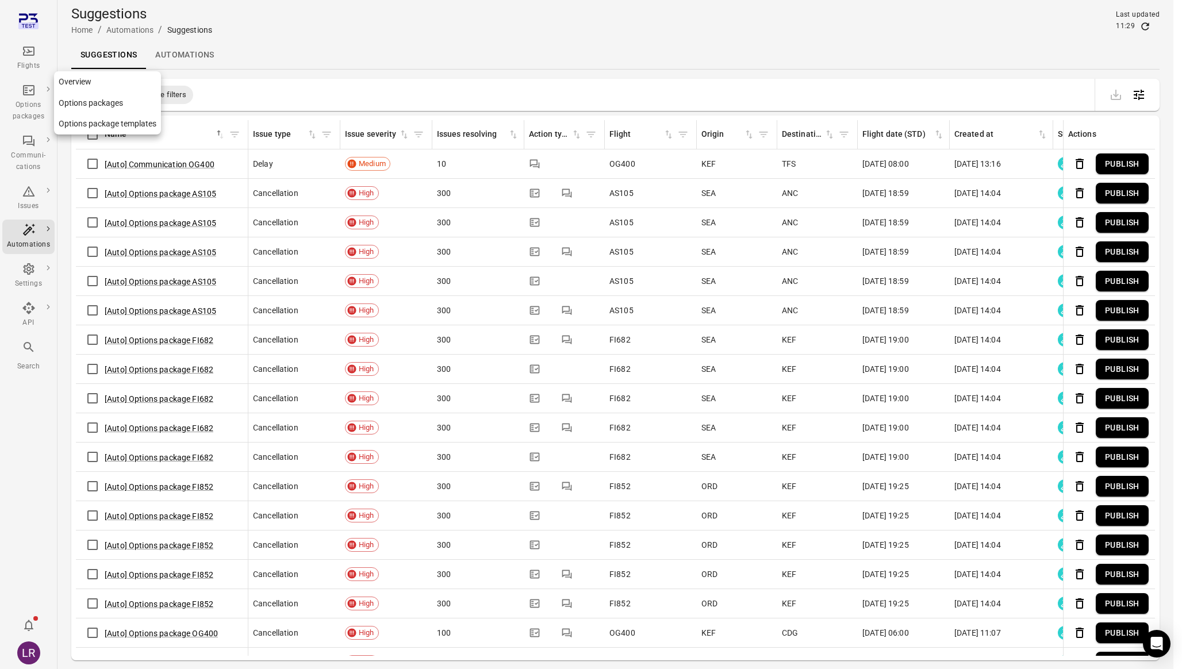
click at [80, 103] on link "Options packages" at bounding box center [107, 103] width 107 height 21
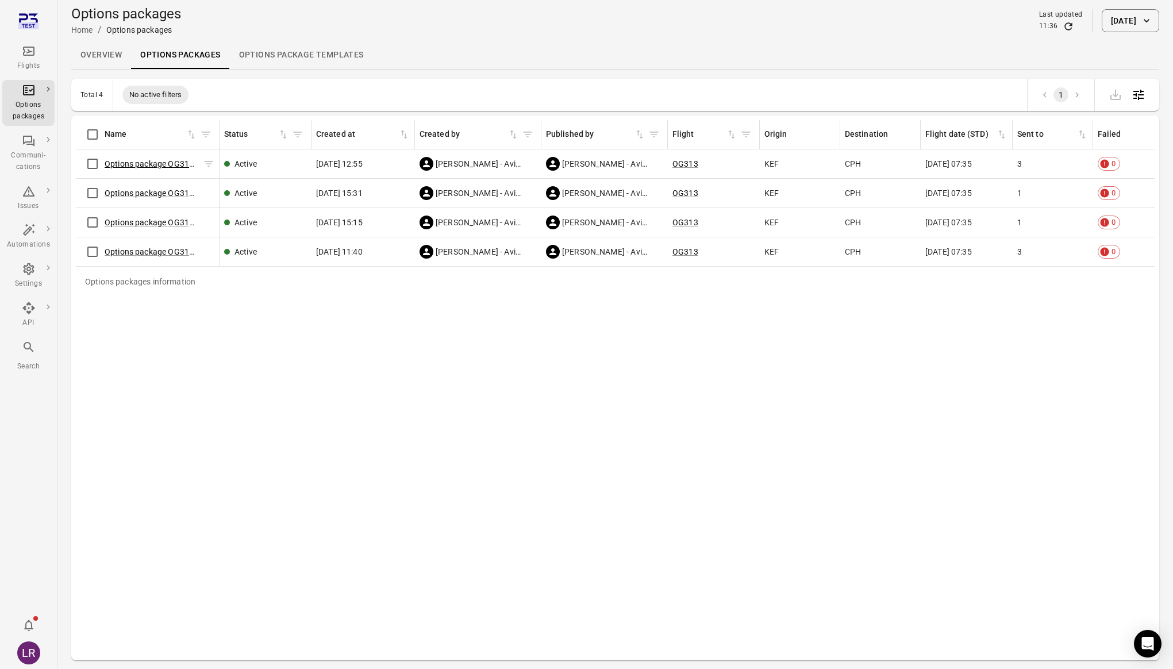
click at [143, 163] on link "Options package OG313 (30 Sep)" at bounding box center [165, 163] width 121 height 9
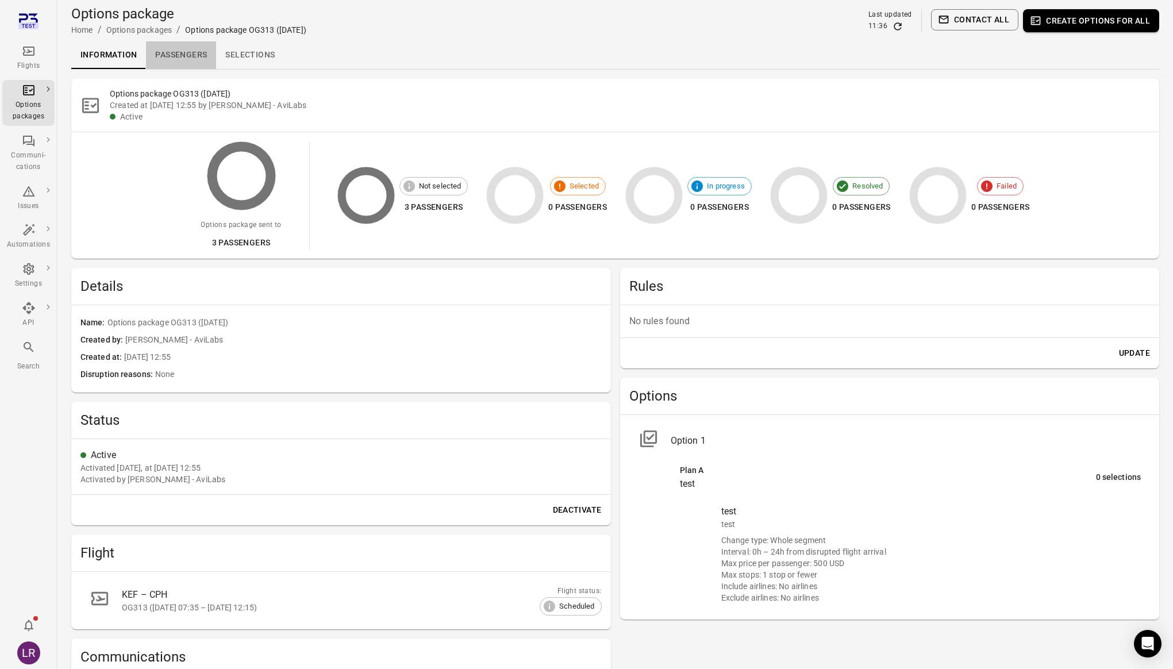
click at [174, 48] on link "Passengers" at bounding box center [181, 55] width 70 height 28
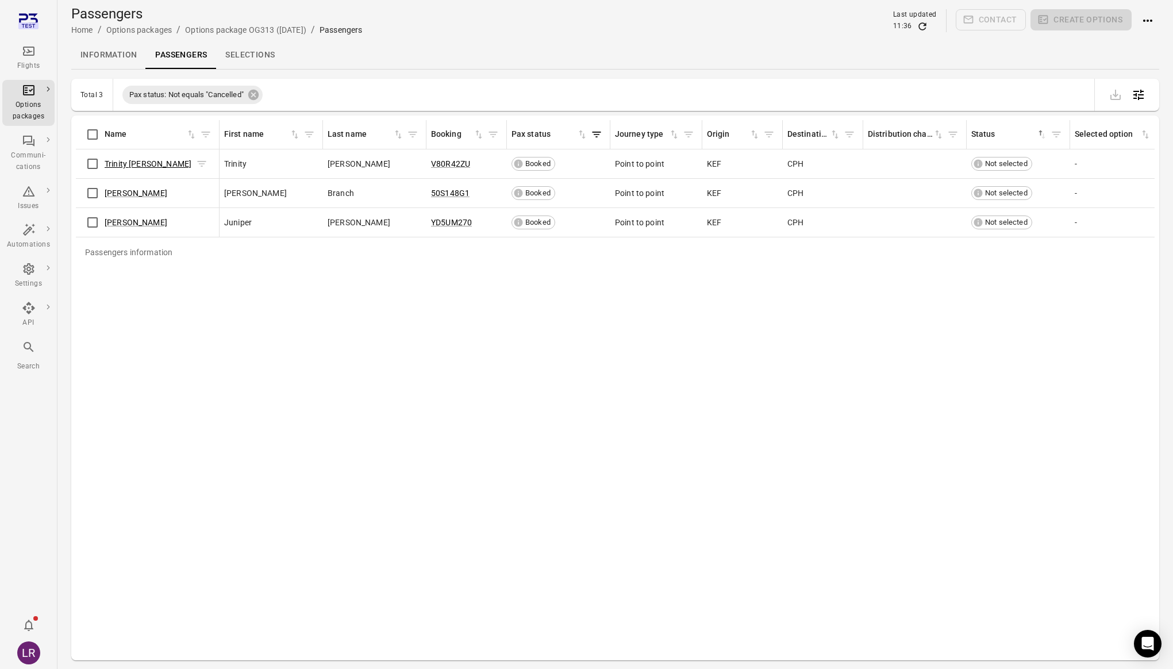
click at [134, 164] on link "Trinity Conway" at bounding box center [148, 163] width 87 height 9
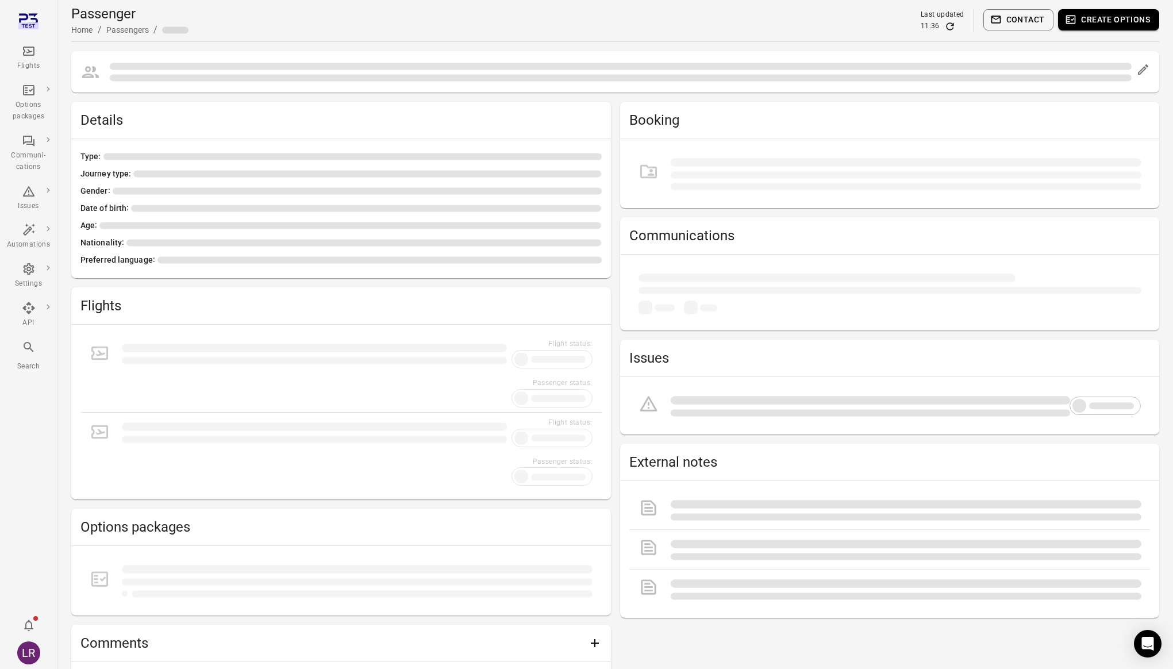
click at [363, 303] on h2 "Flights" at bounding box center [340, 306] width 521 height 18
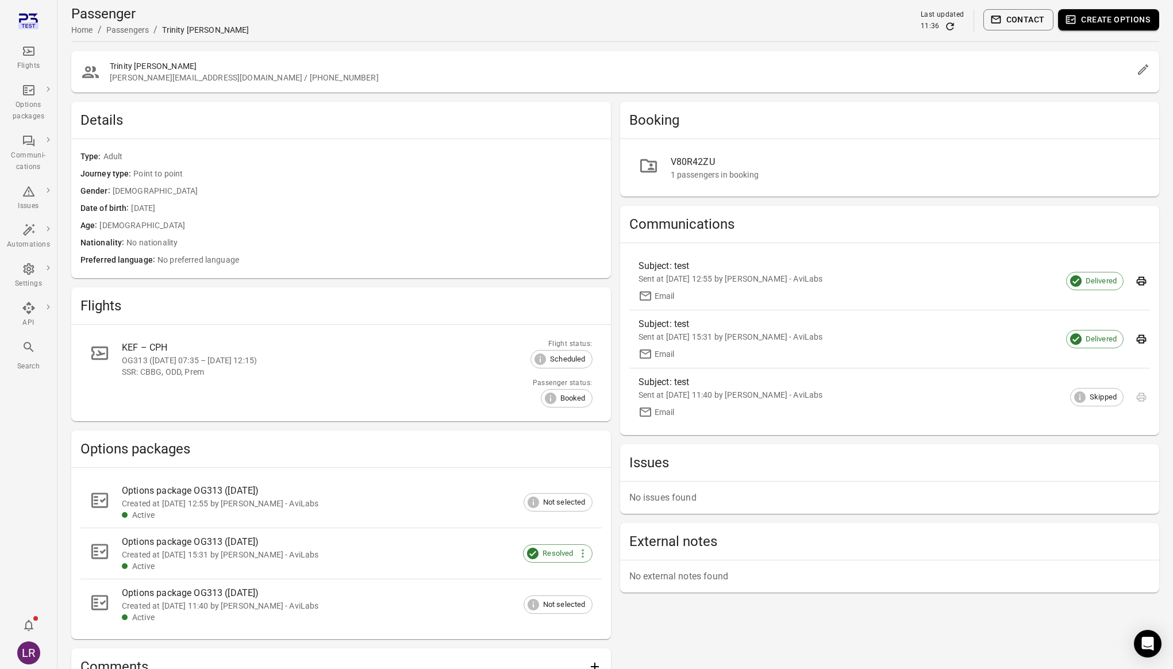
click at [148, 502] on div "Created at 8 Sep 2025 12:55 by Sólberg - AviLabs" at bounding box center [348, 503] width 452 height 11
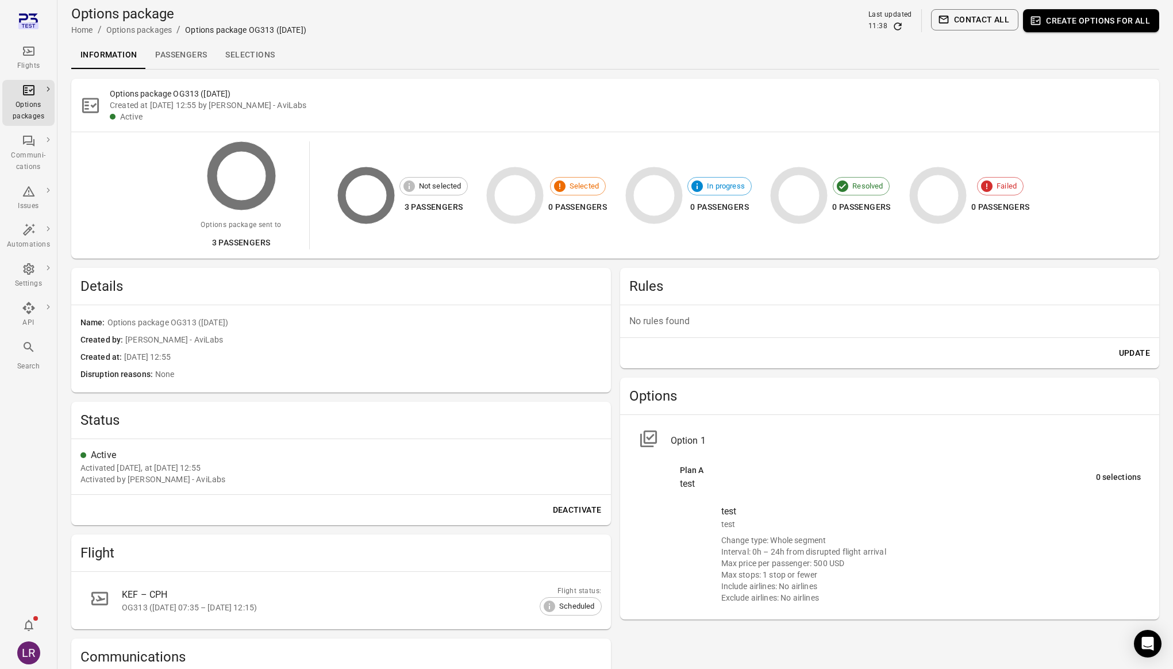
scroll to position [1, 0]
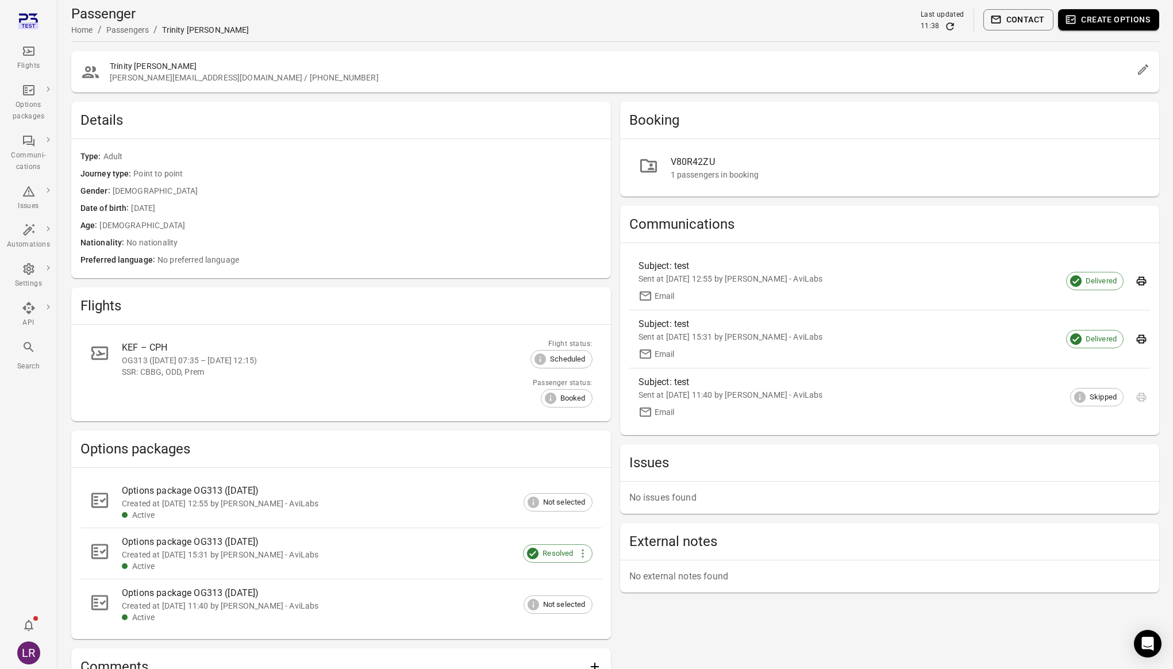
click at [616, 122] on div "Trinity Conway solberg@avilabs.is / +3548468354 Details Type Adult Journey type…" at bounding box center [615, 393] width 1088 height 685
click at [350, 45] on main "Passenger Home / Passengers / Trinity Conway Last updated 11:38 Contact Create …" at bounding box center [615, 391] width 1116 height 782
drag, startPoint x: 251, startPoint y: 79, endPoint x: 90, endPoint y: 55, distance: 162.8
click at [90, 55] on div "Trinity Conway solberg@avilabs.is / +3548468354" at bounding box center [615, 71] width 1088 height 41
click at [207, 58] on div "Trinity Conway solberg@avilabs.is / +3548468354" at bounding box center [615, 71] width 1088 height 41
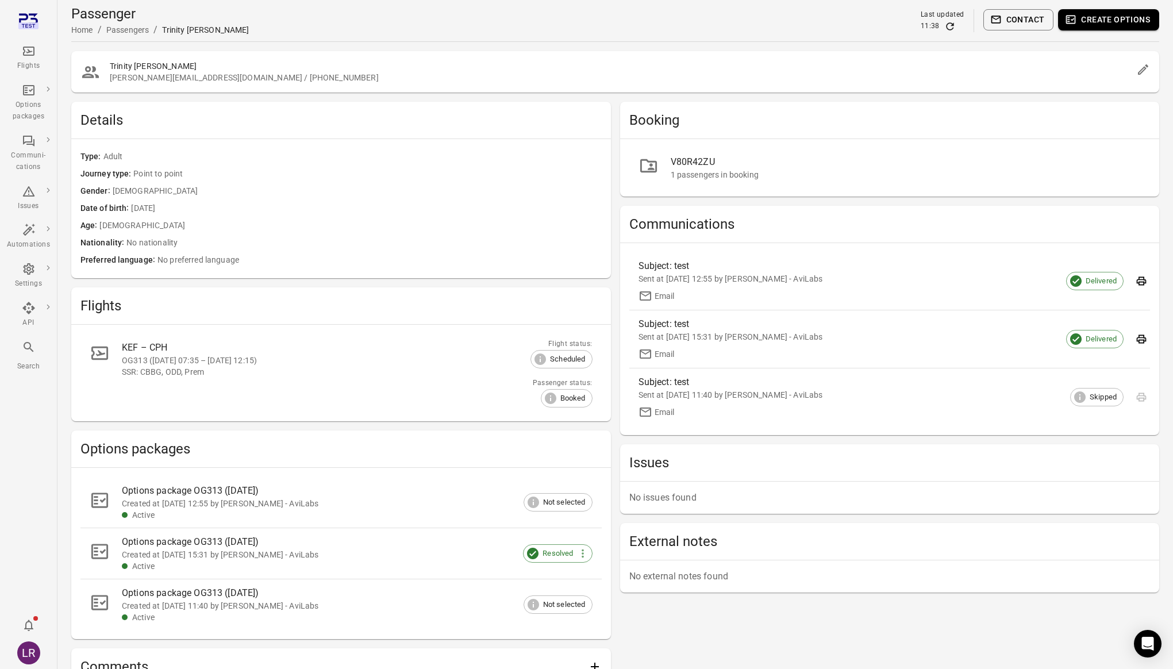
click at [645, 59] on div "Trinity Conway solberg@avilabs.is / +3548468354" at bounding box center [615, 71] width 1088 height 41
click at [449, 99] on div "Trinity Conway solberg@avilabs.is / +3548468354 Details Type Adult Journey type…" at bounding box center [615, 393] width 1088 height 685
drag, startPoint x: 282, startPoint y: 83, endPoint x: 103, endPoint y: 62, distance: 180.0
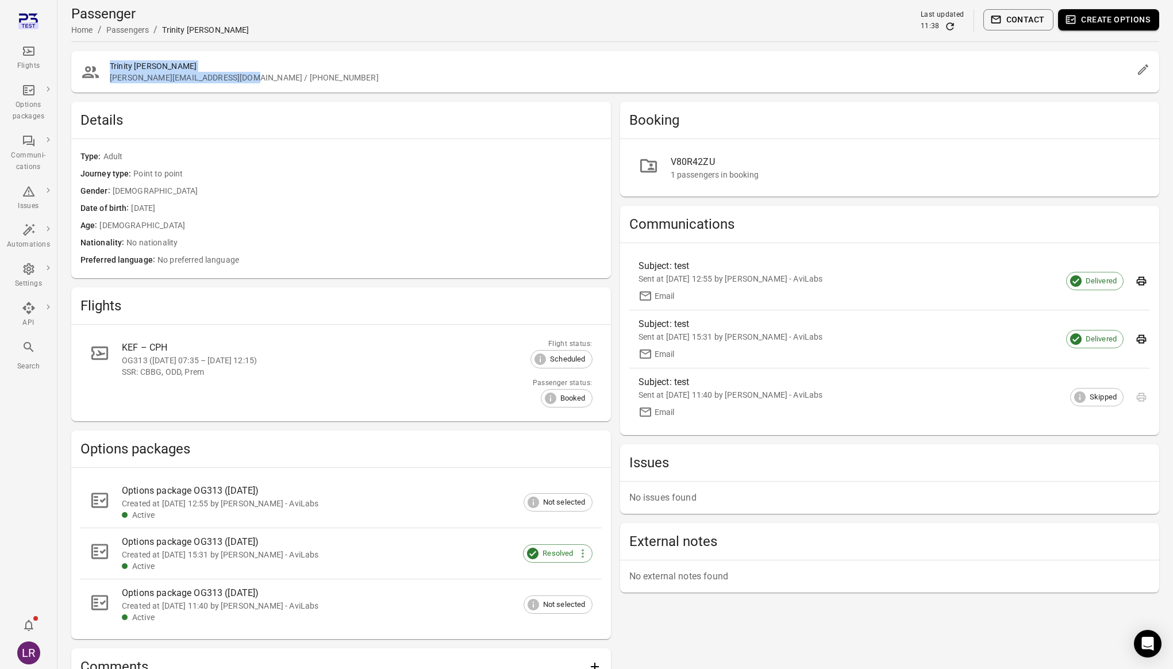
click at [104, 62] on div "Trinity Conway solberg@avilabs.is / +3548468354" at bounding box center [615, 71] width 1088 height 41
click at [189, 65] on h2 "Trinity Conway" at bounding box center [621, 65] width 1022 height 11
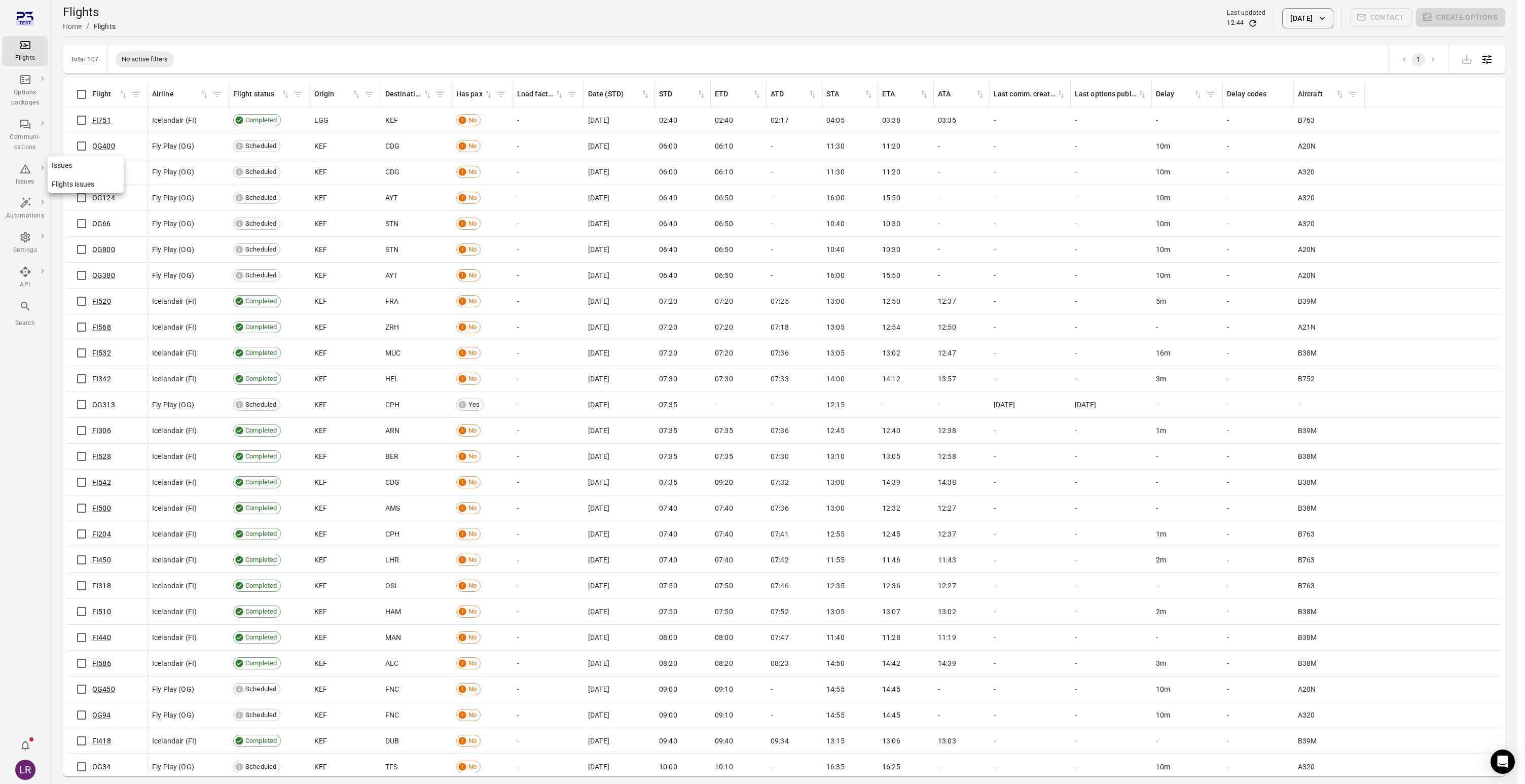
click at [28, 175] on div "Issues" at bounding box center [25, 175] width 38 height 25
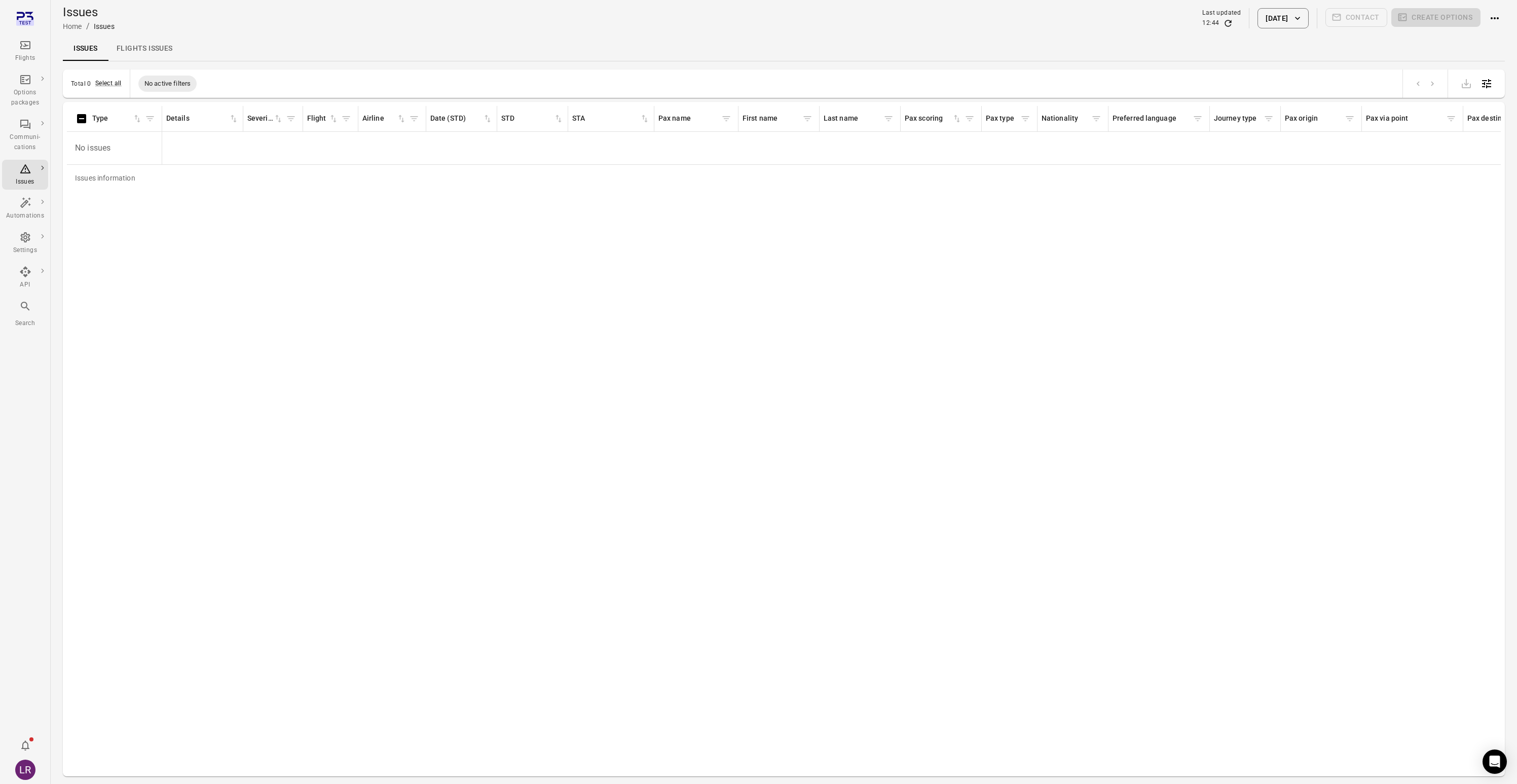
click at [1297, 13] on icon "button" at bounding box center [1297, 18] width 10 height 10
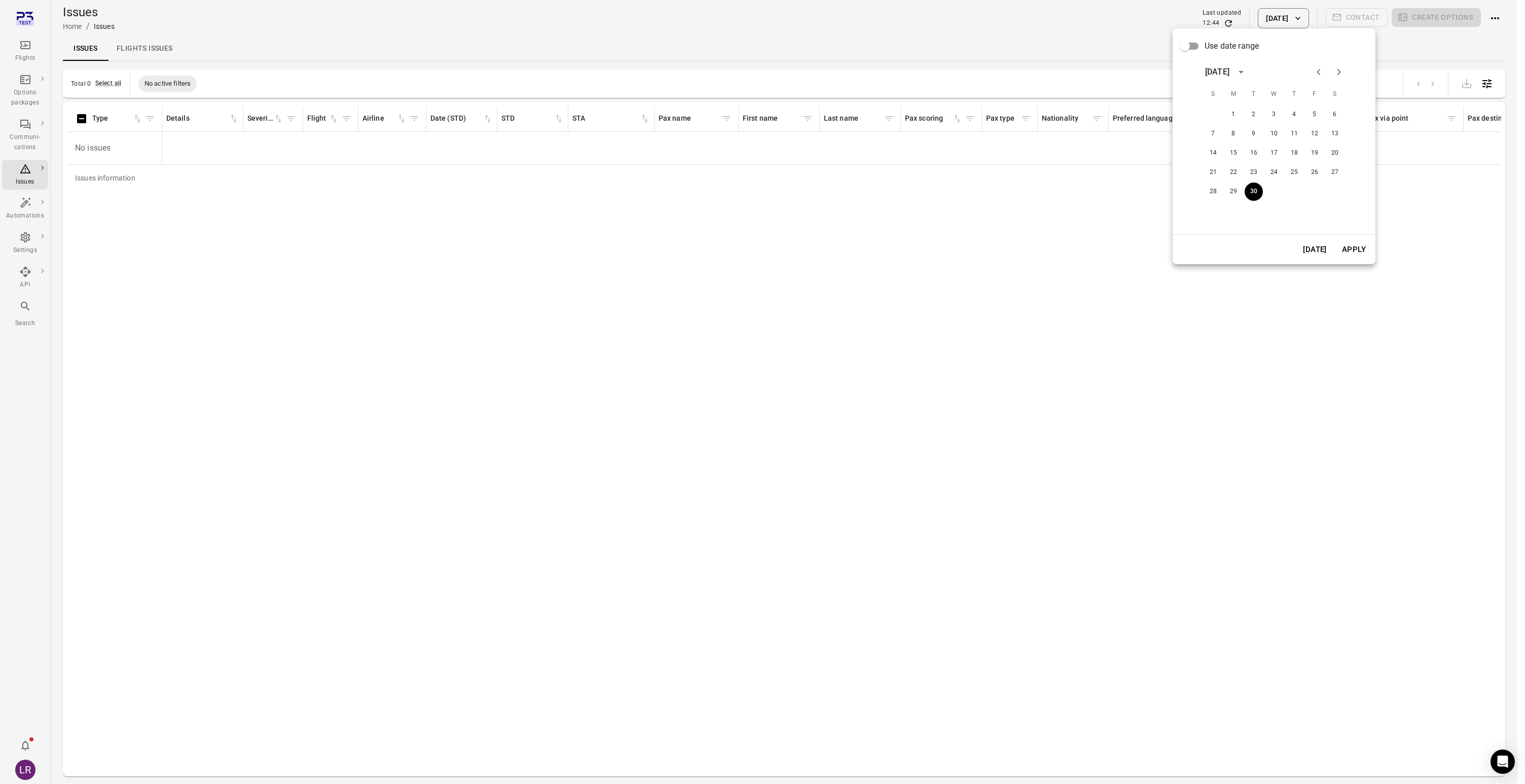
click at [1215, 47] on span "Use date range" at bounding box center [1232, 46] width 55 height 12
click at [1360, 77] on icon "Choose date, selected date is Sep 30, 2025" at bounding box center [1356, 73] width 9 height 10
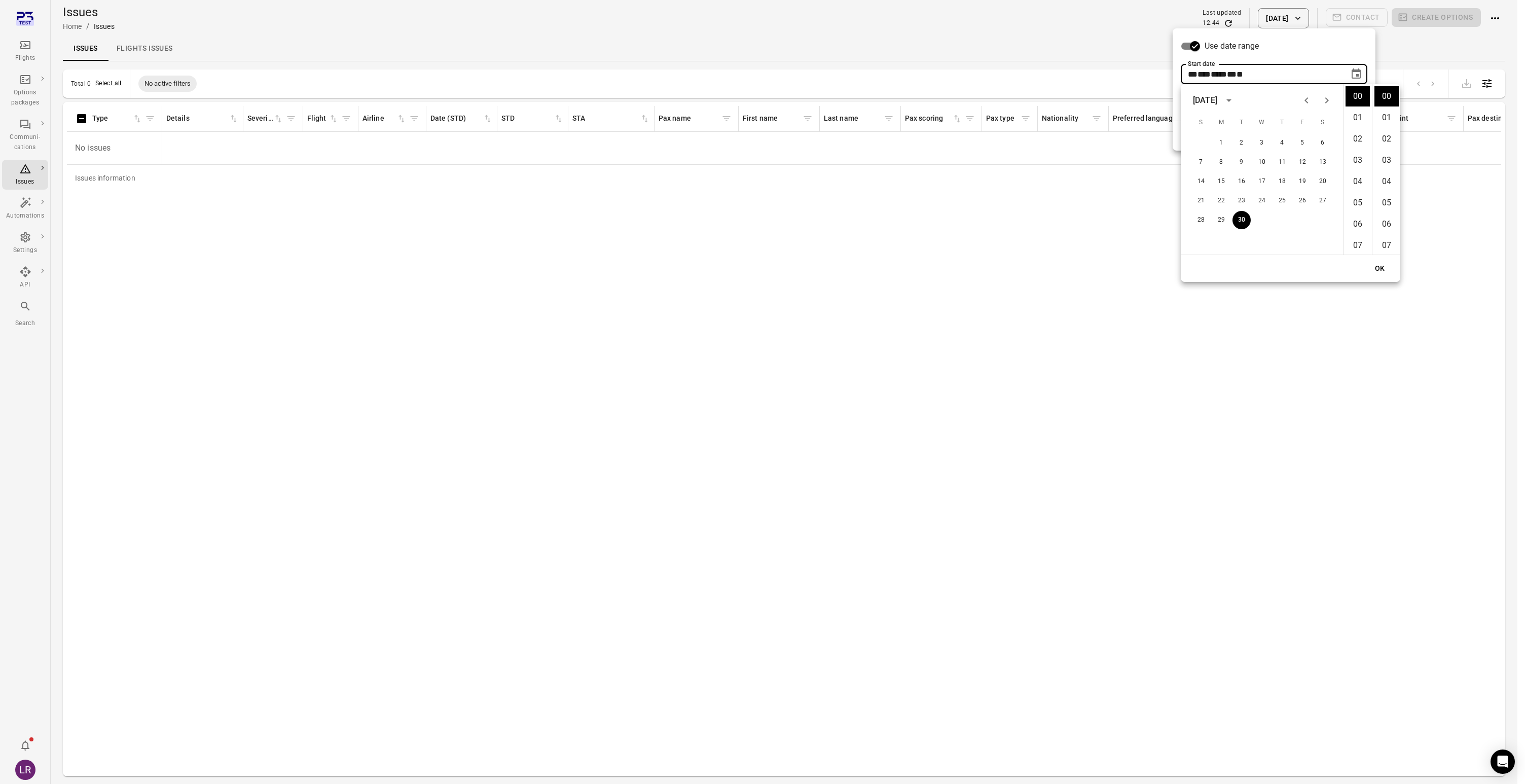
click at [1360, 73] on icon "Choose date, selected date is Sep 30, 2025" at bounding box center [1356, 73] width 9 height 10
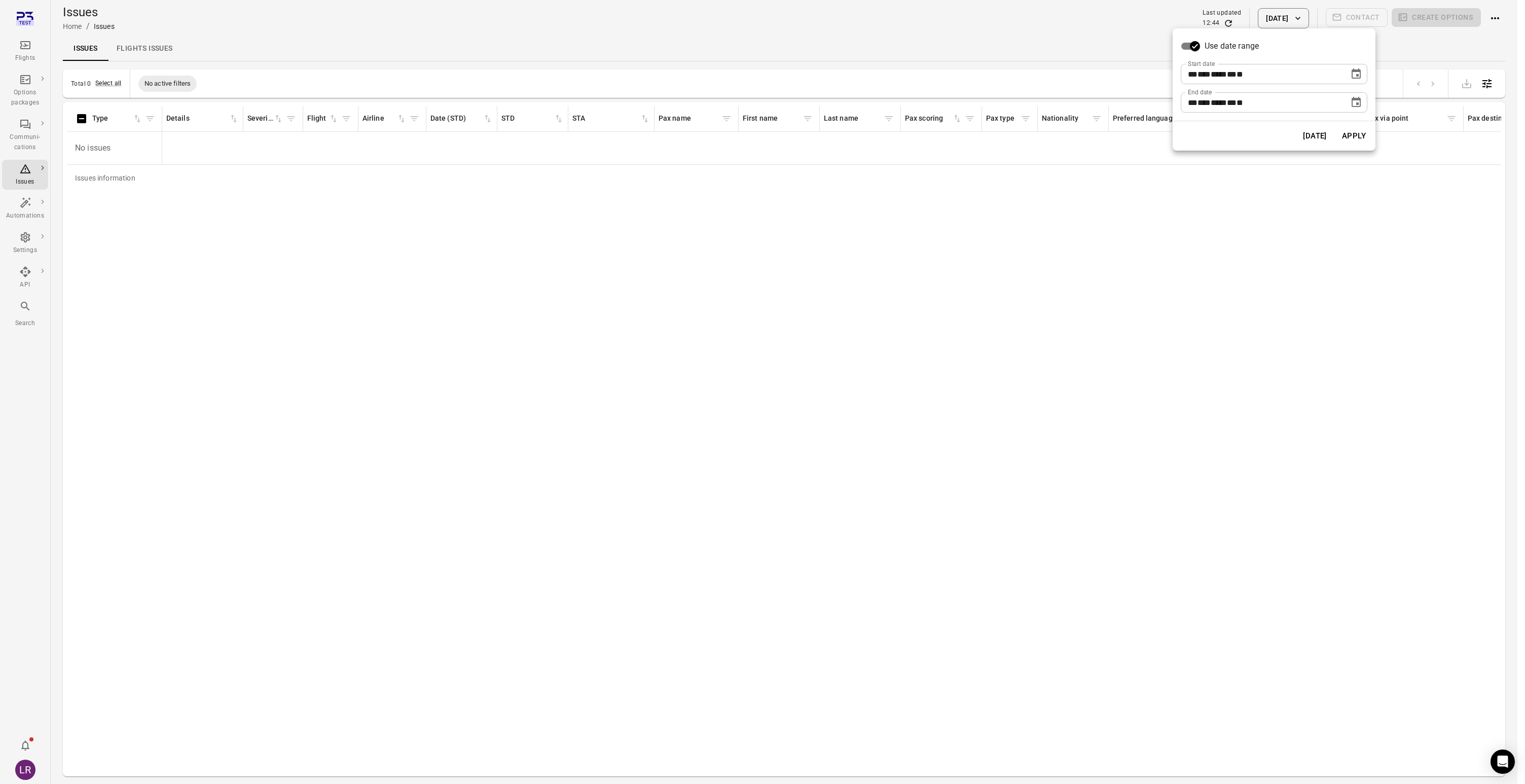
click at [1358, 100] on icon "Choose date, selected date is Sep 30, 2025" at bounding box center [1356, 101] width 9 height 10
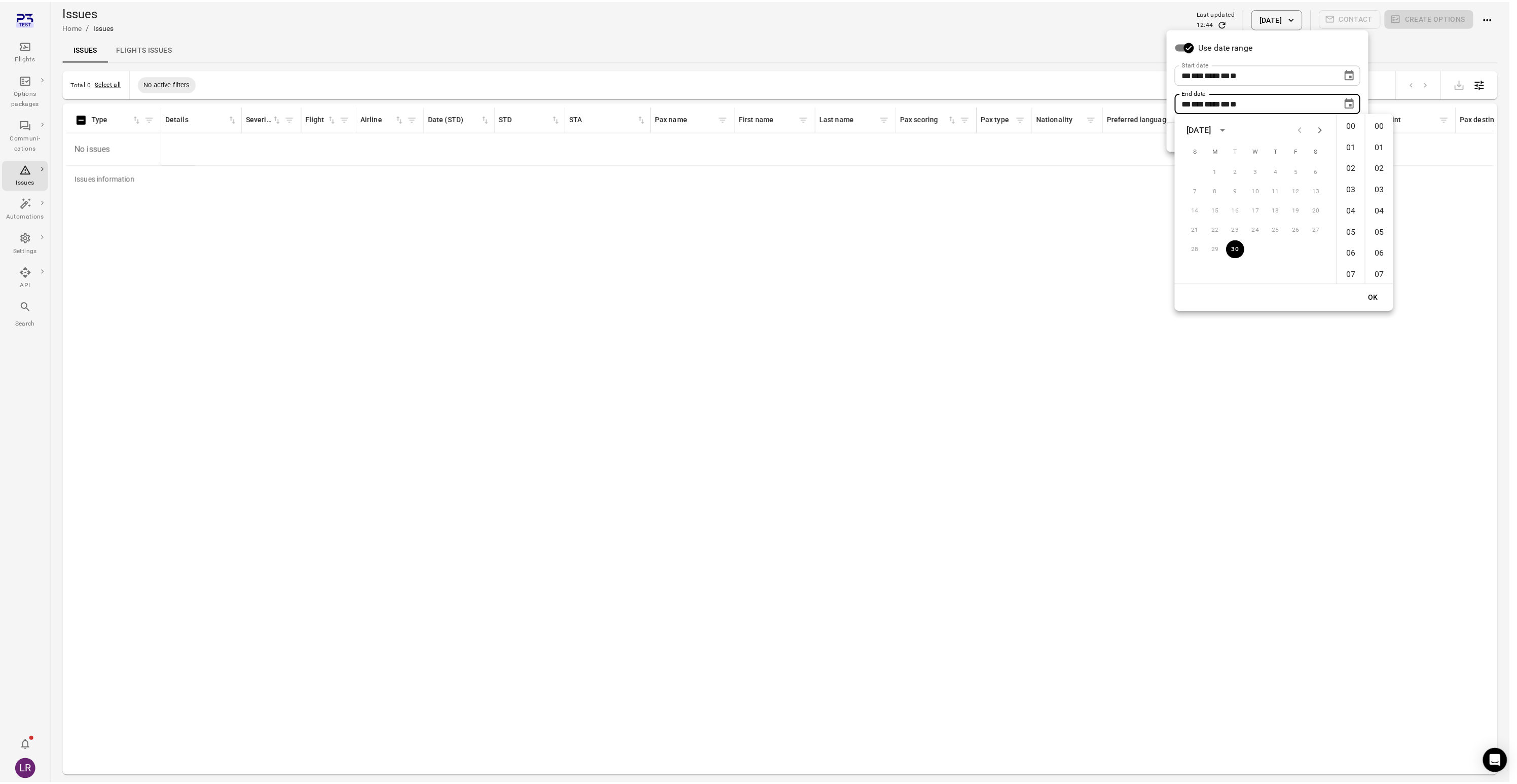
scroll to position [1109, 0]
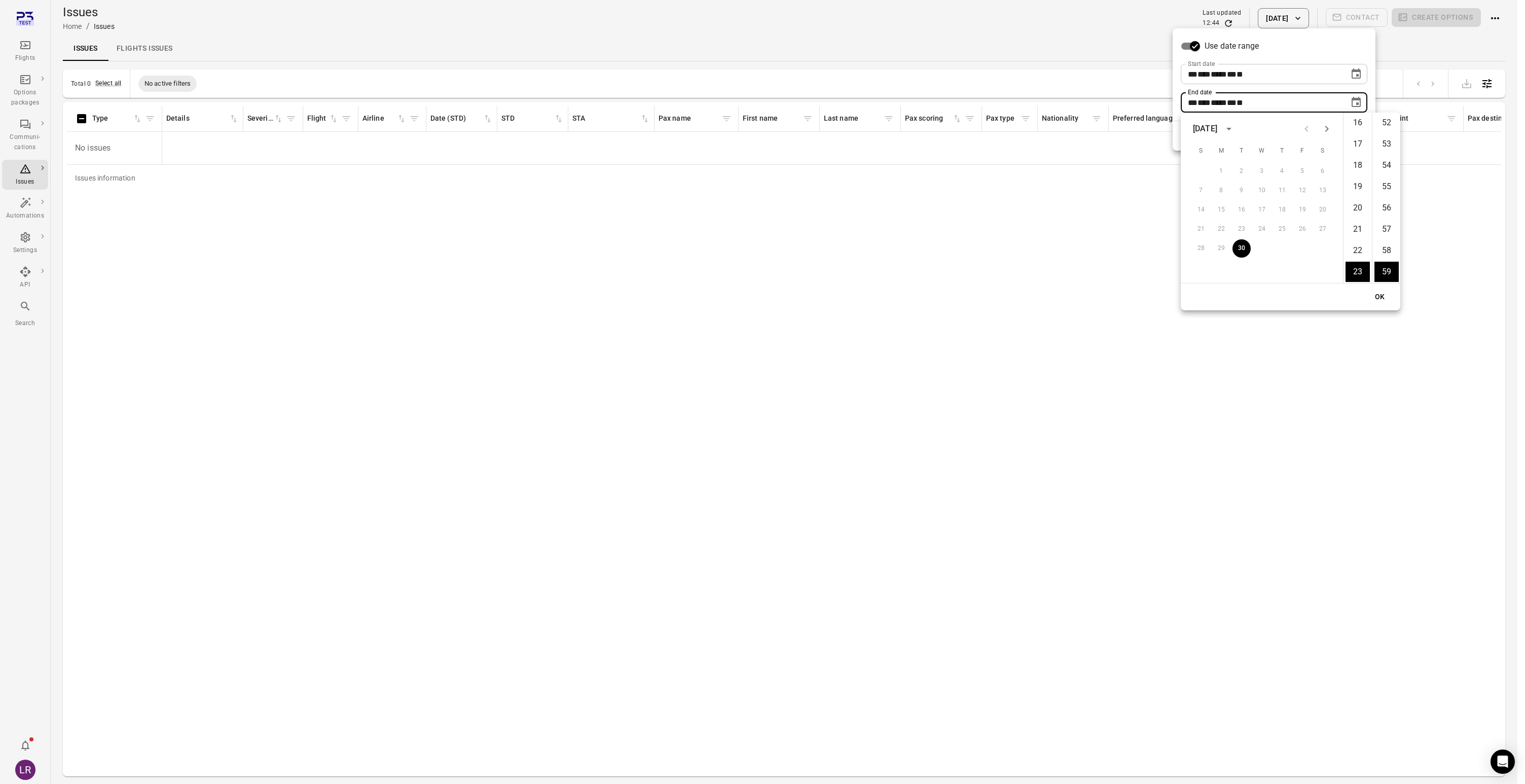
click at [1327, 127] on icon "Next month" at bounding box center [1327, 129] width 12 height 12
click at [1272, 246] on div "26 27 28 29 30 31" at bounding box center [1262, 248] width 162 height 19
click at [1290, 249] on button "30" at bounding box center [1282, 248] width 19 height 19
type input "**********"
click at [1383, 297] on button "OK" at bounding box center [1379, 296] width 33 height 19
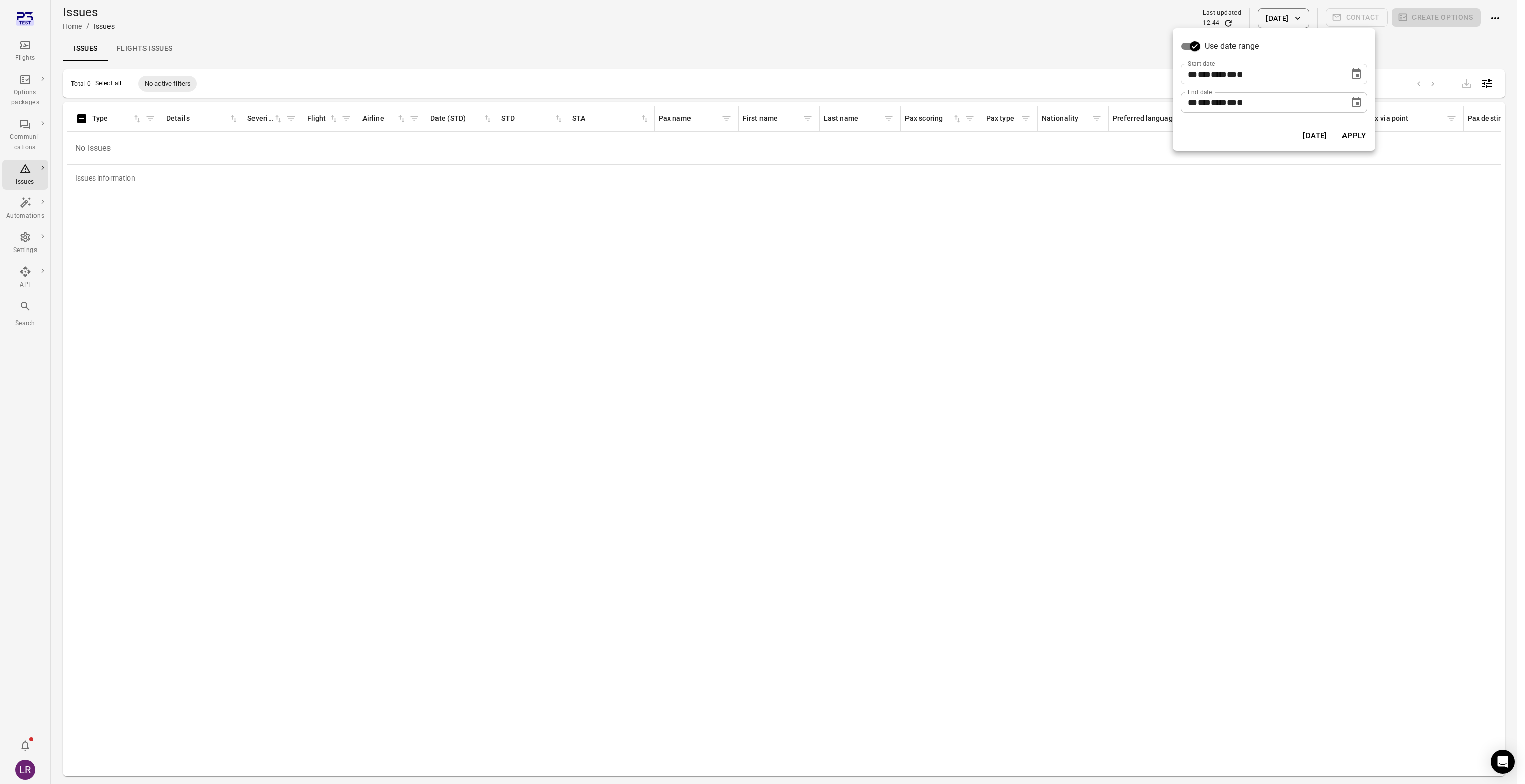
click at [1354, 136] on button "Apply" at bounding box center [1354, 136] width 35 height 21
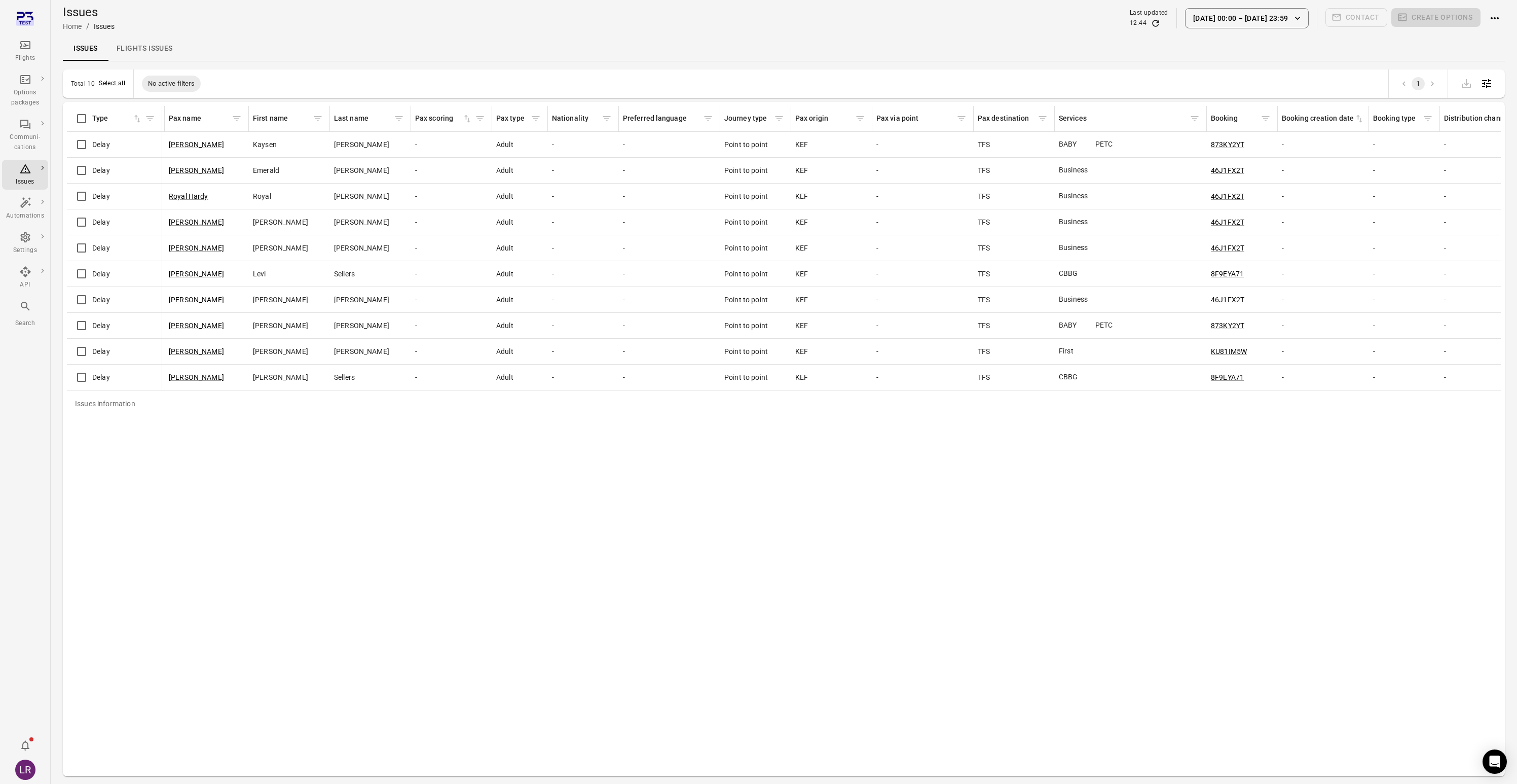
scroll to position [0, 571]
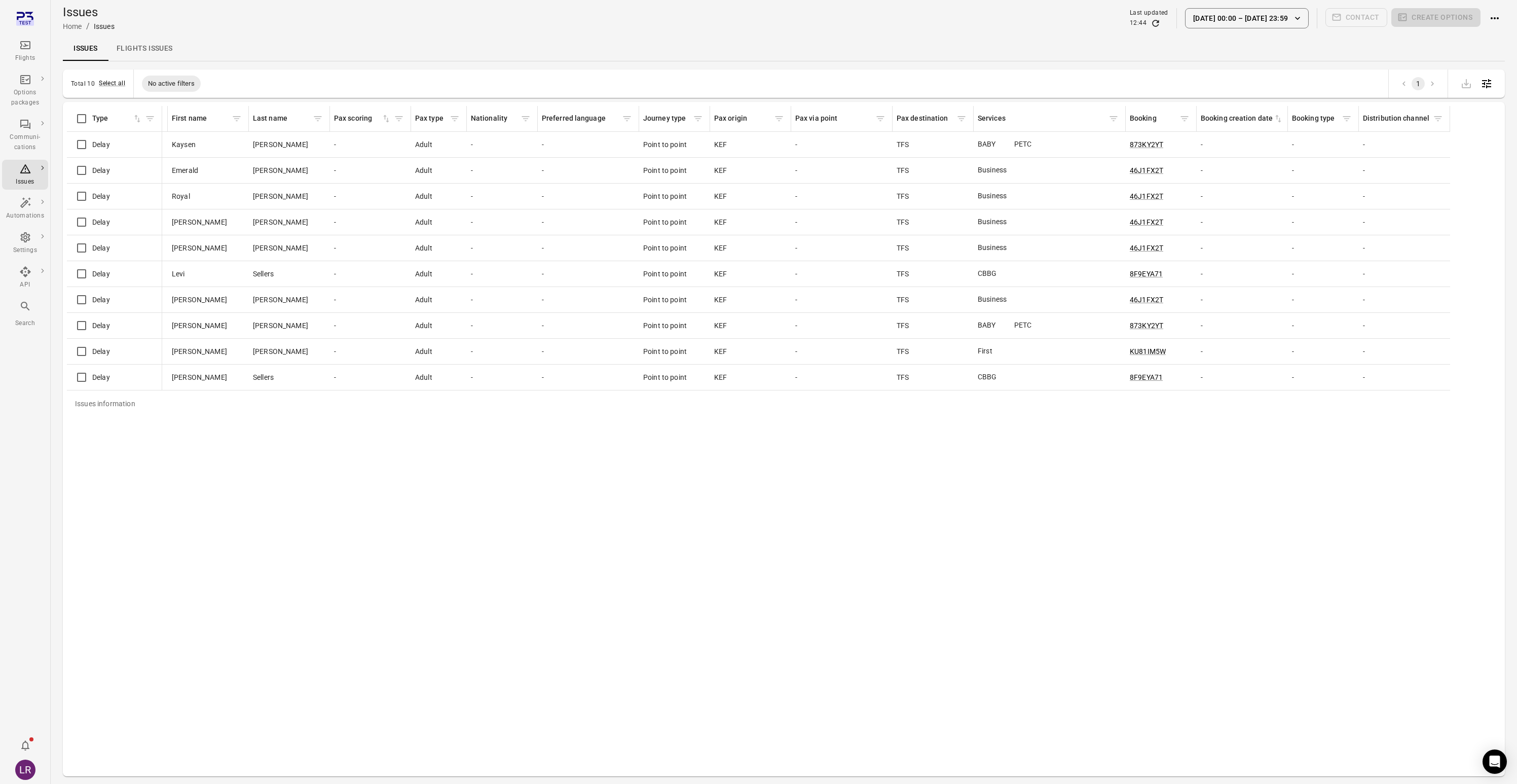
click at [998, 119] on div "Services" at bounding box center [1042, 118] width 128 height 11
click at [134, 47] on link "Flights issues" at bounding box center [145, 49] width 72 height 25
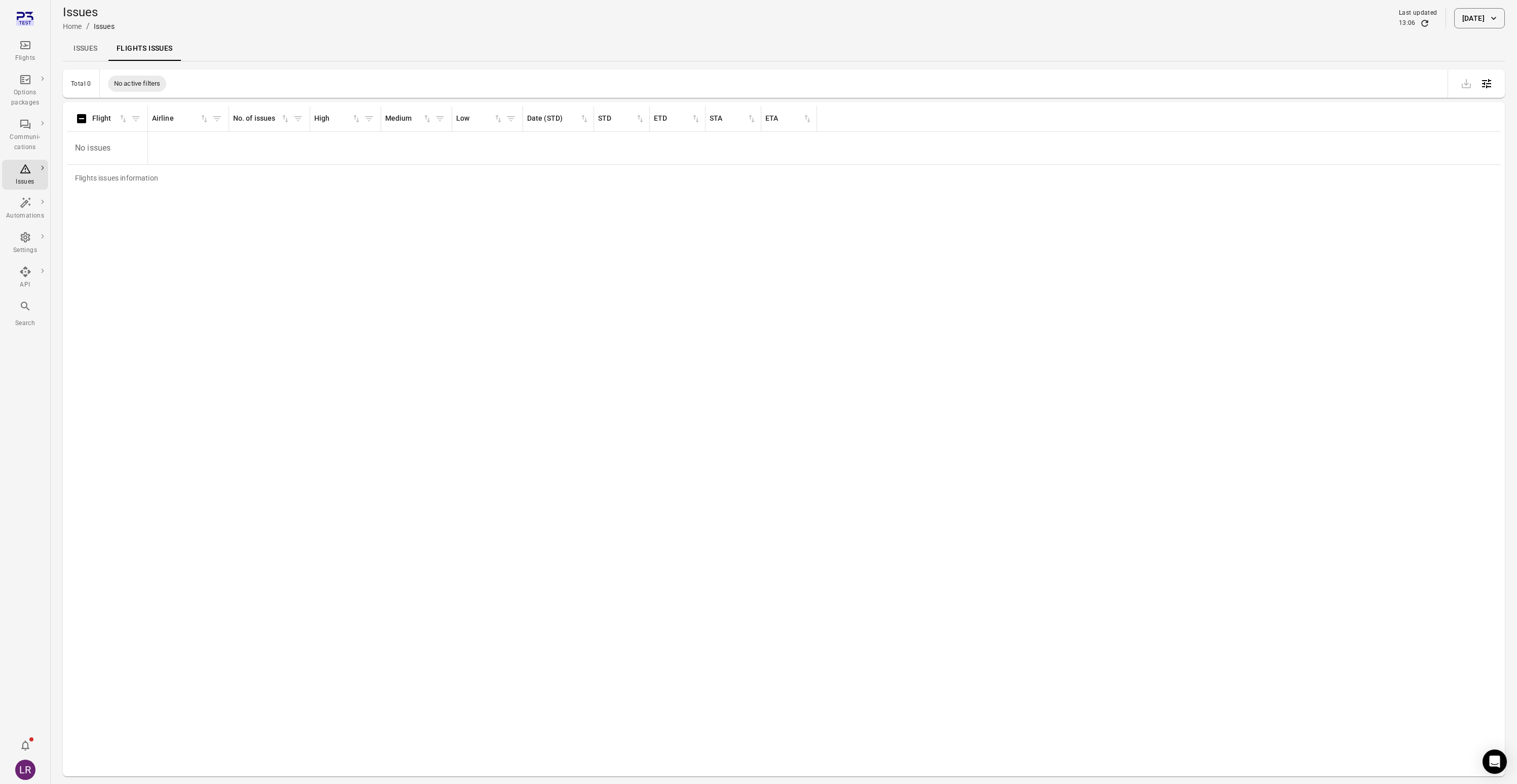
click at [94, 56] on link "Issues" at bounding box center [86, 49] width 46 height 25
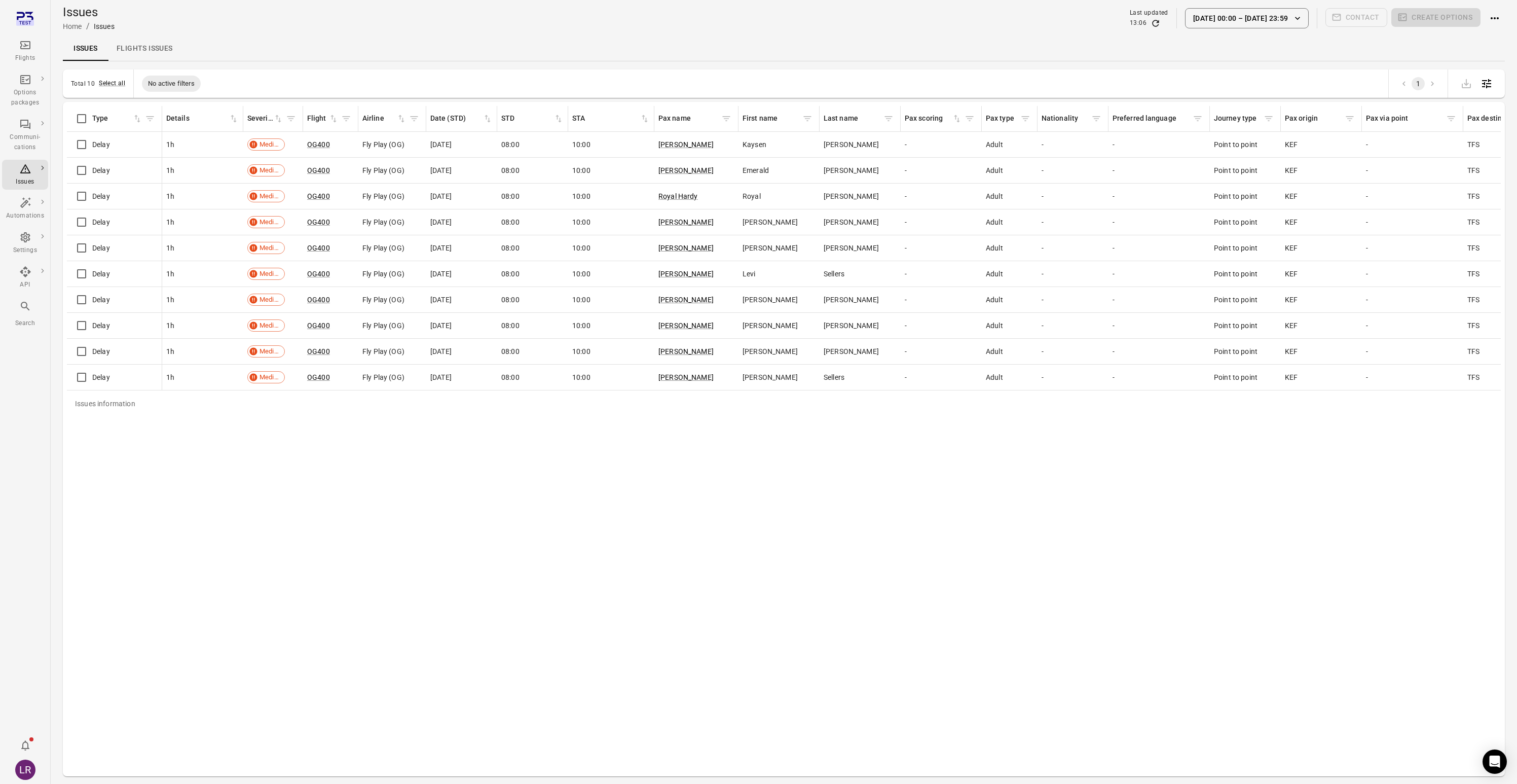
click at [155, 49] on link "Flights issues" at bounding box center [145, 49] width 72 height 25
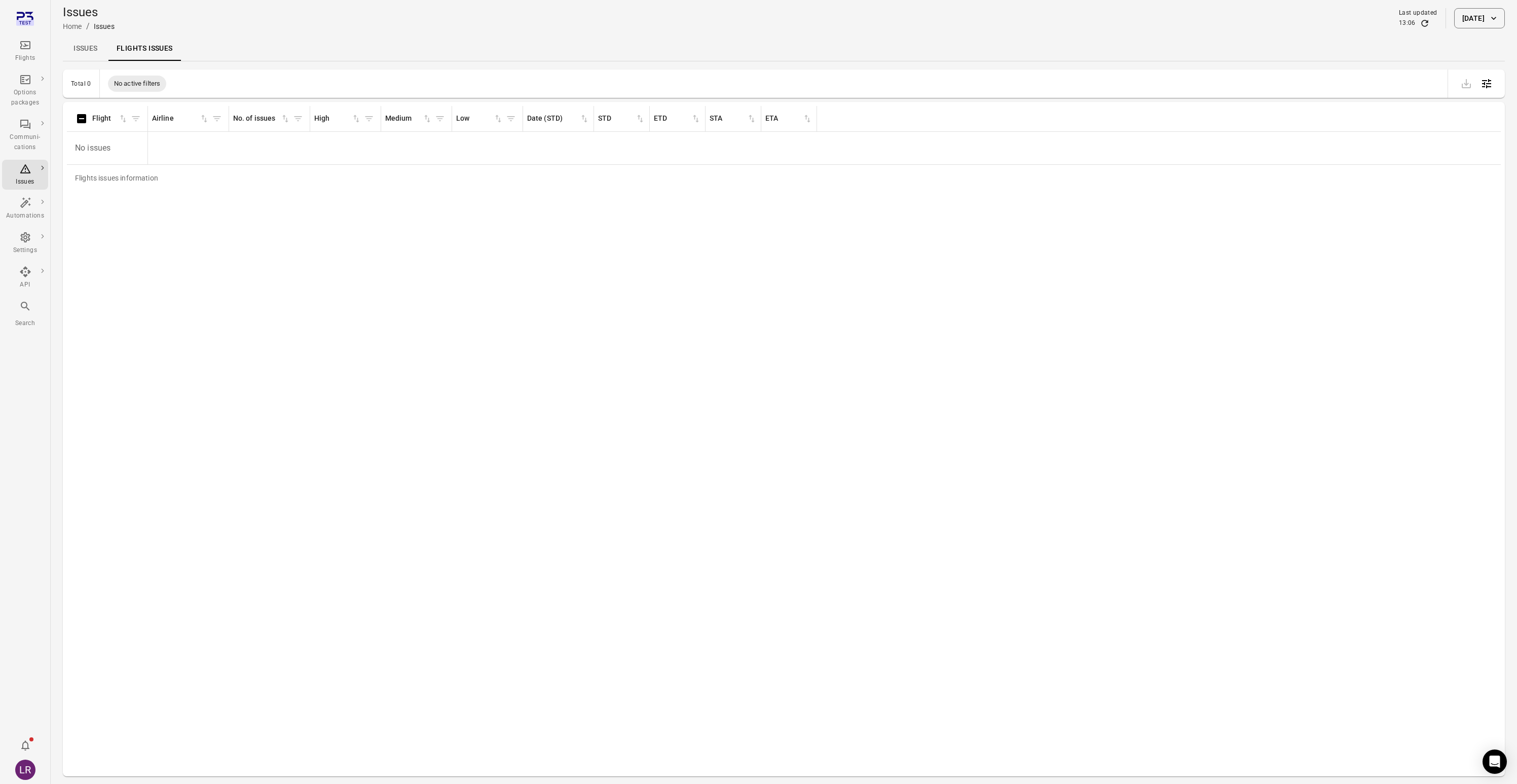
click at [86, 49] on link "Issues" at bounding box center [86, 49] width 46 height 25
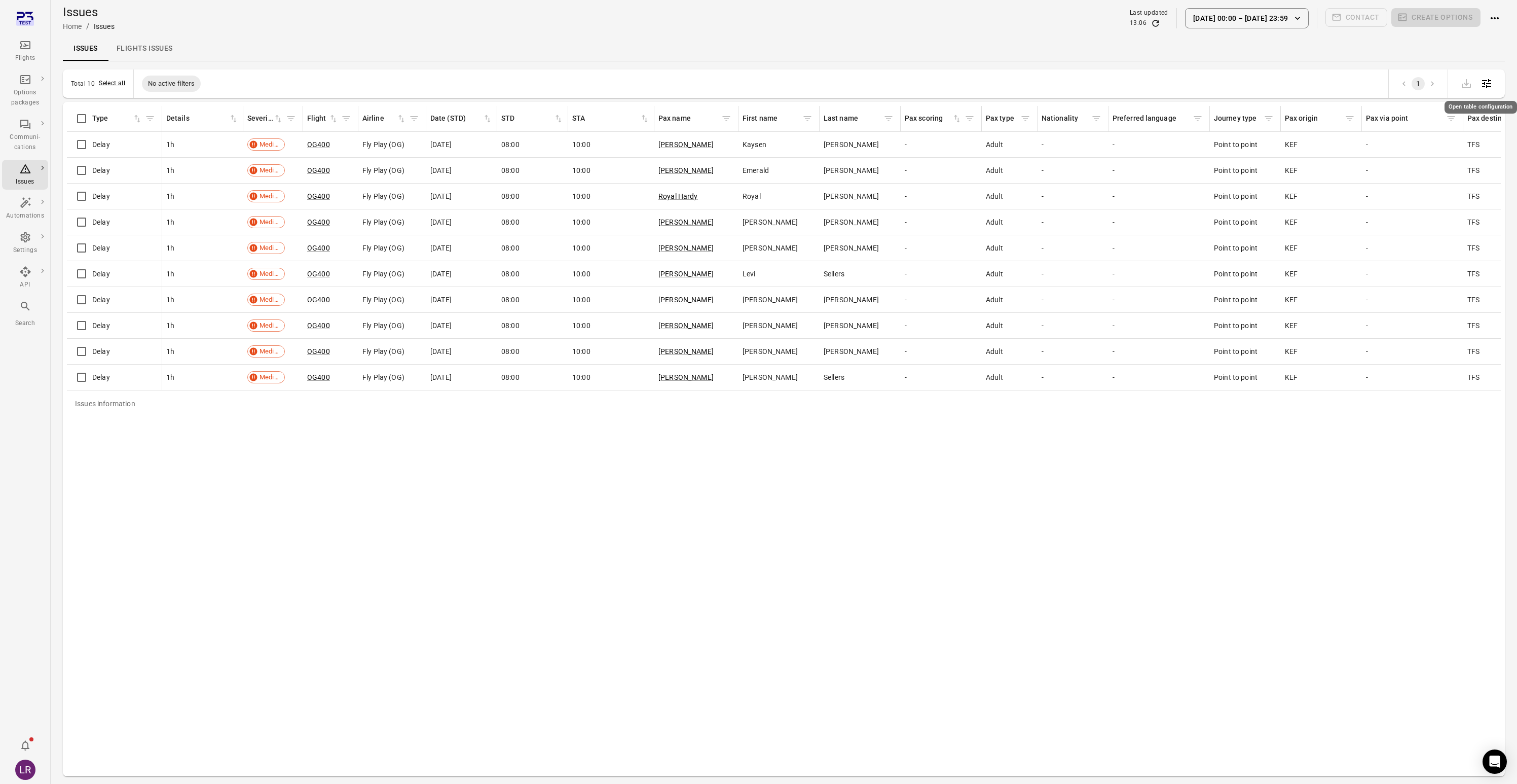
click at [1490, 85] on icon "Open table configuration" at bounding box center [1487, 84] width 12 height 12
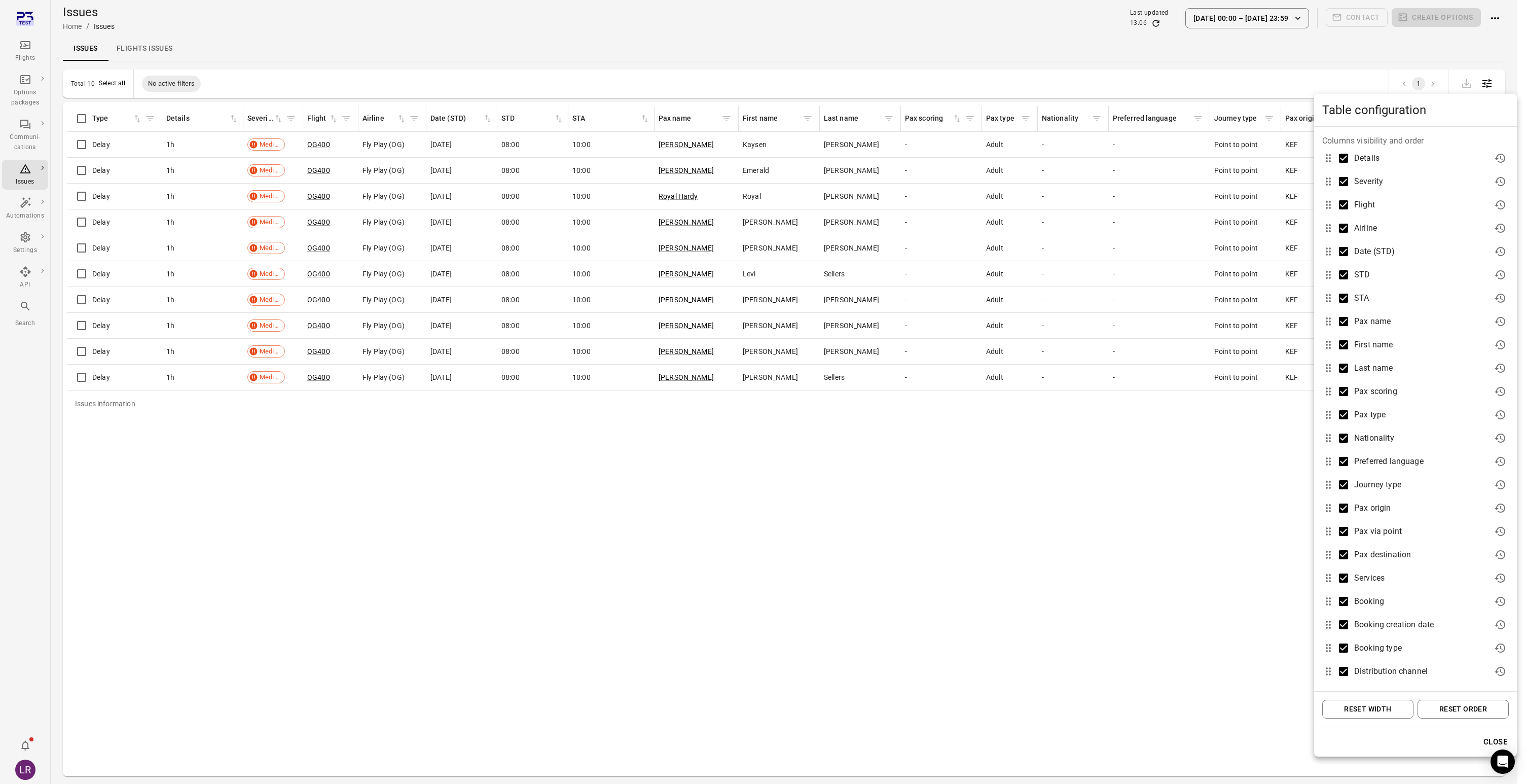
click at [1489, 72] on div at bounding box center [762, 392] width 1525 height 784
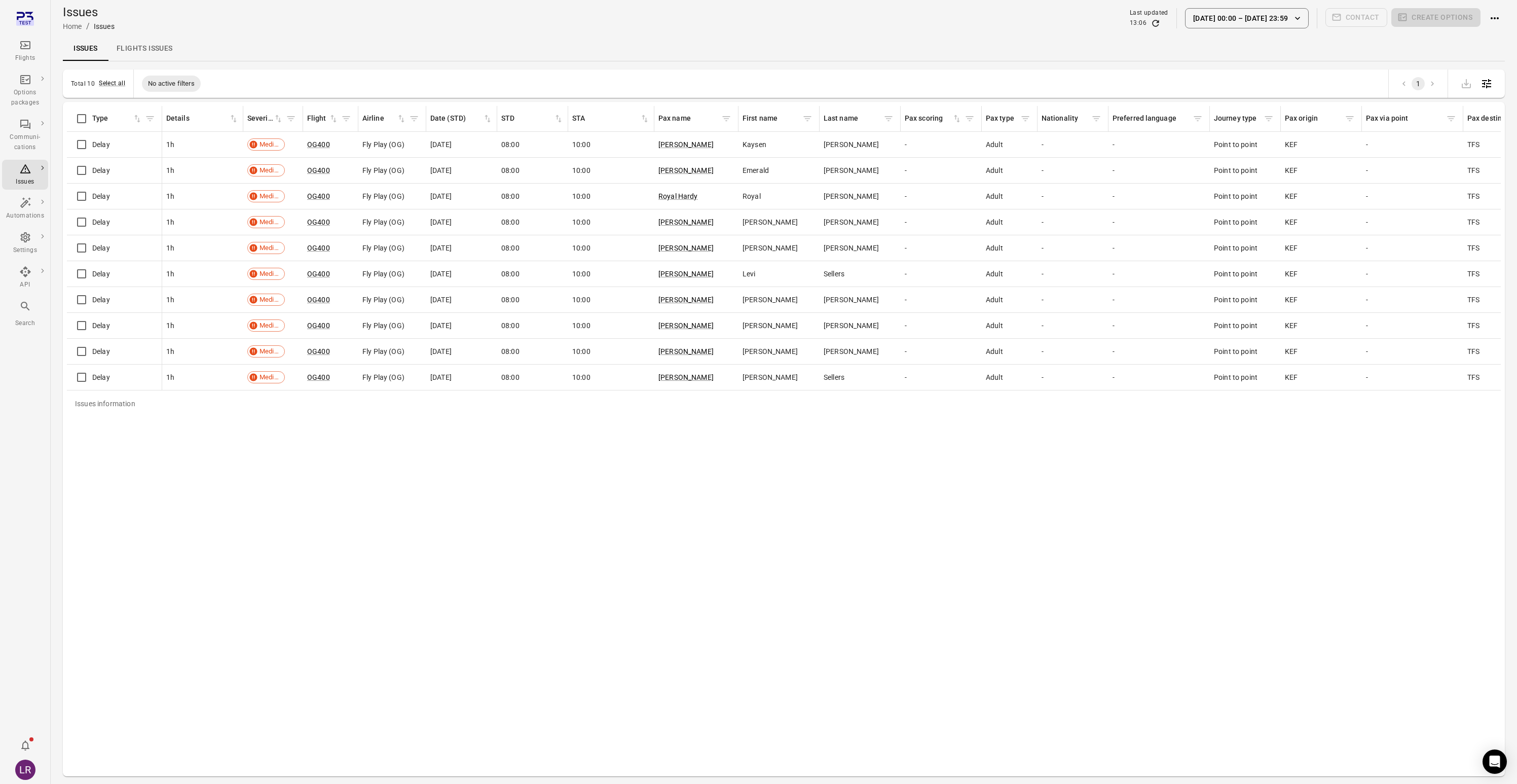
click at [651, 111] on div "Issues information" at bounding box center [654, 118] width 8 height 26
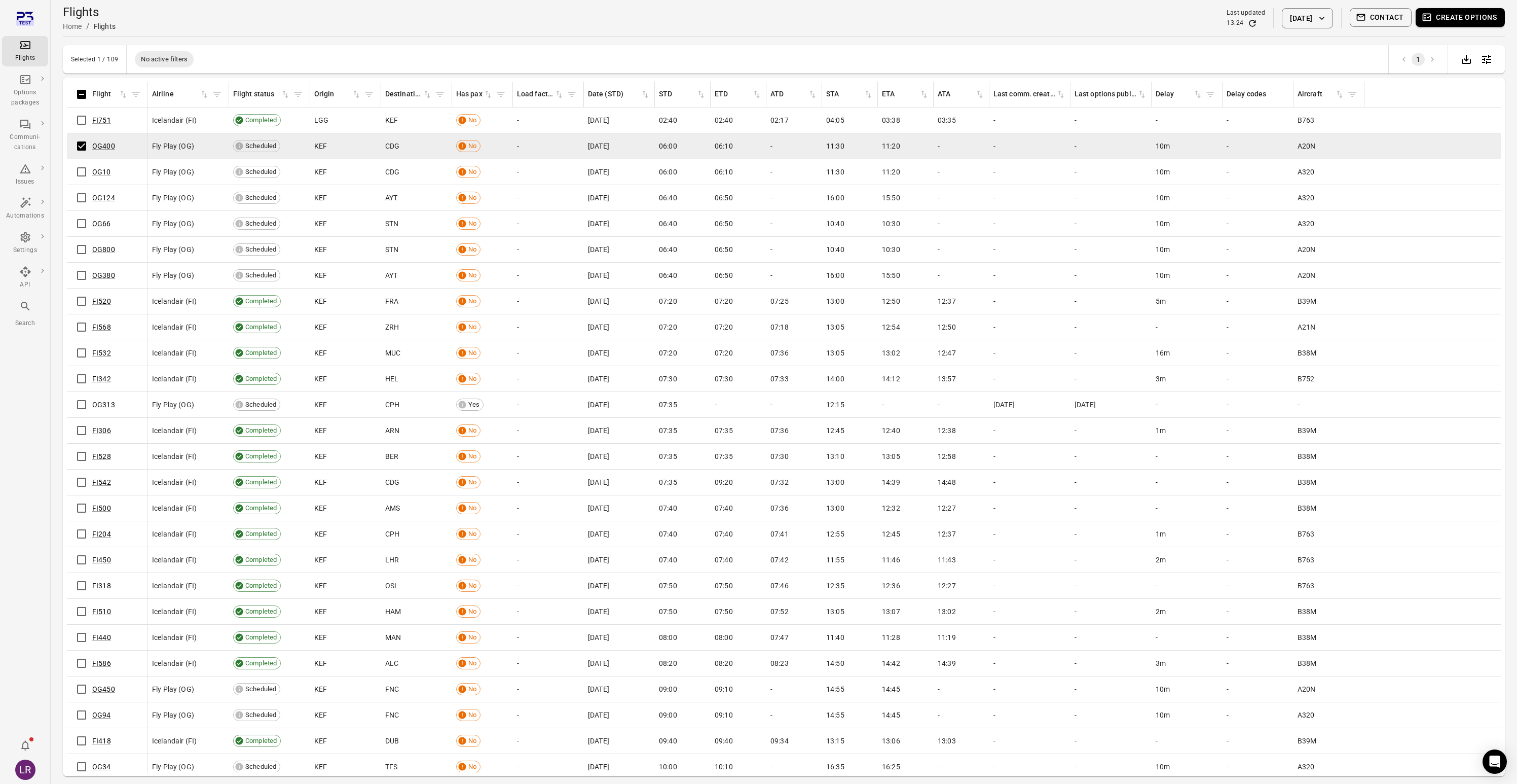
click at [1472, 26] on span "Create options" at bounding box center [1460, 18] width 89 height 20
click at [1468, 20] on button "Create options" at bounding box center [1460, 17] width 89 height 19
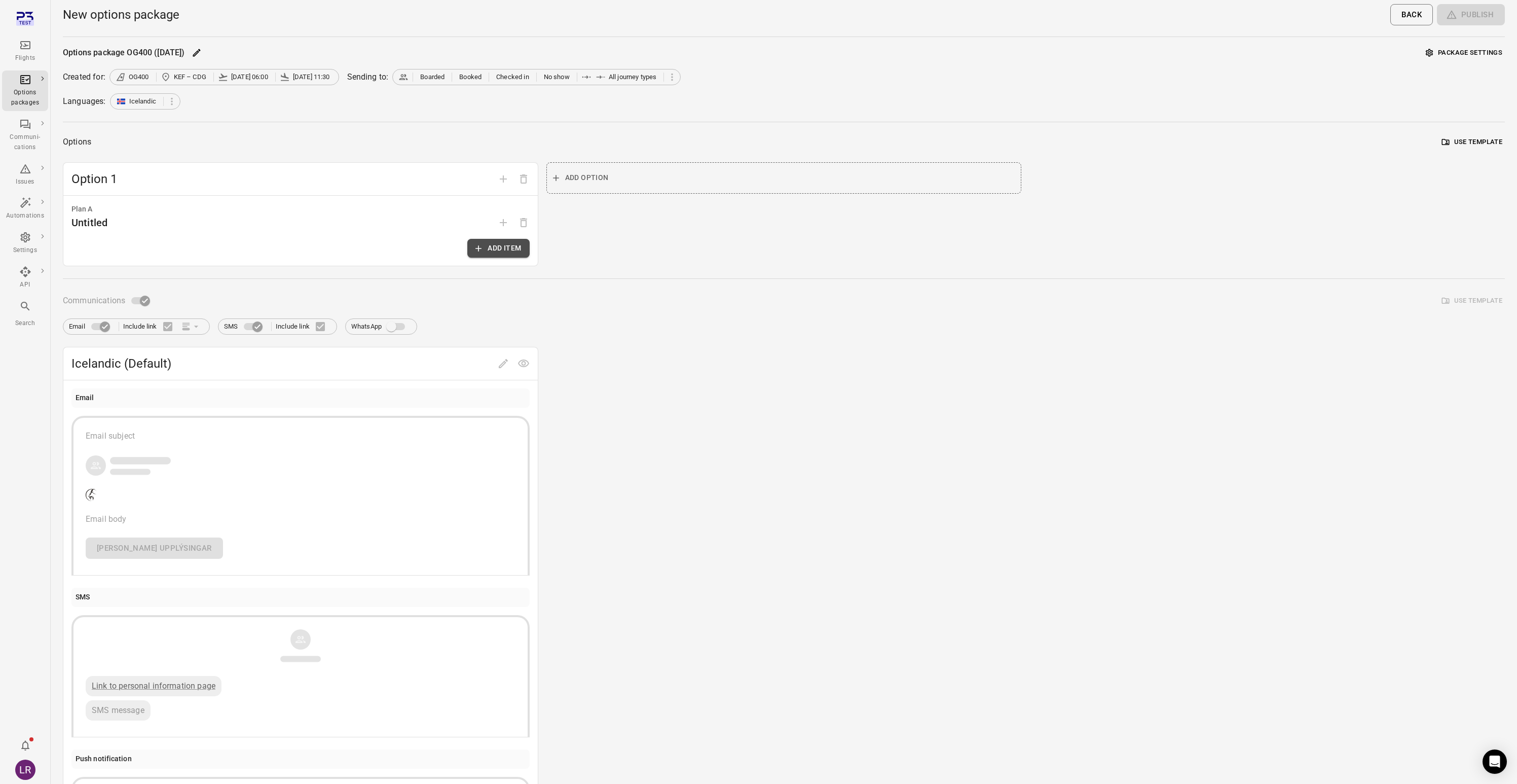
click at [507, 241] on button "Add item" at bounding box center [498, 248] width 62 height 19
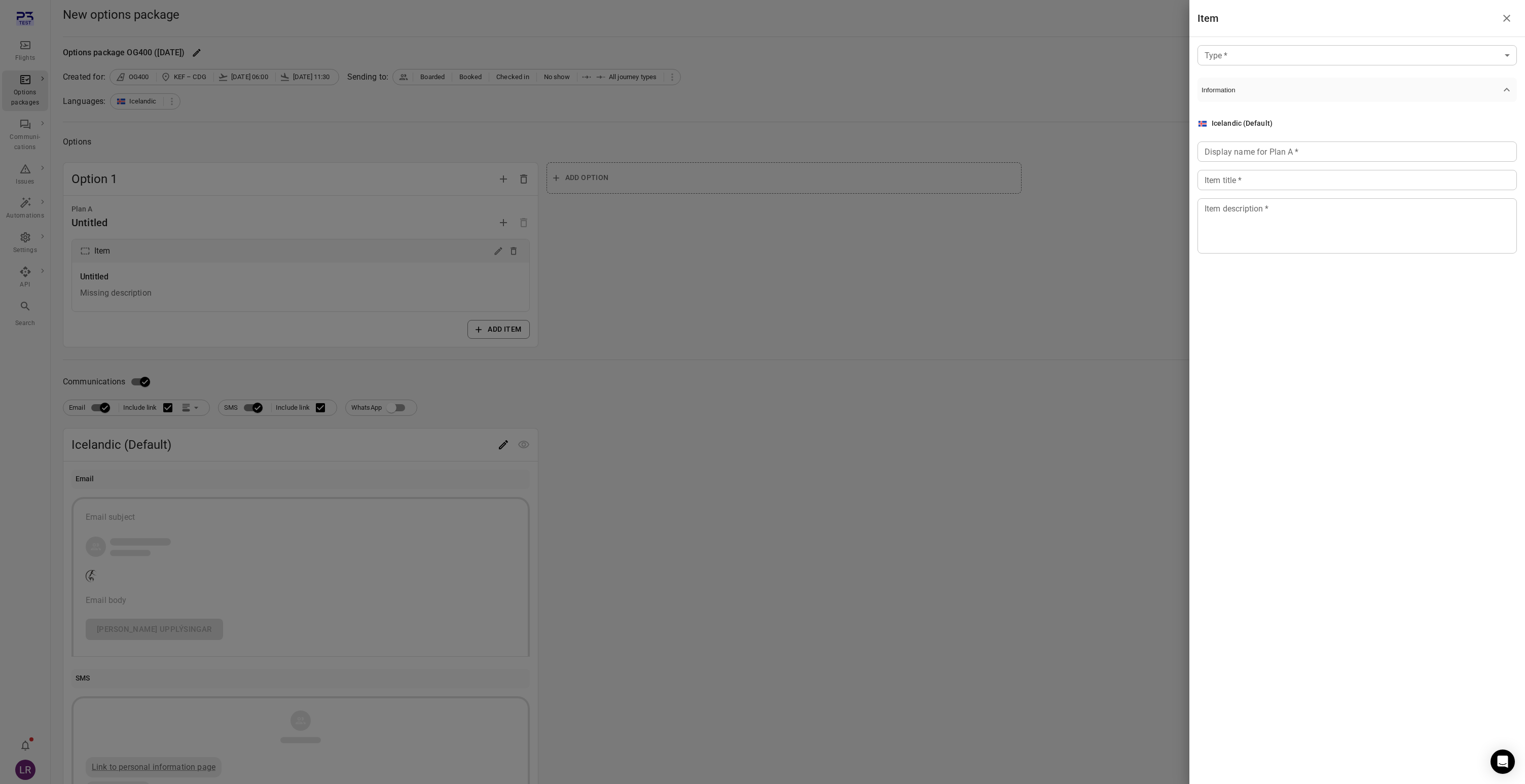
click at [1271, 52] on body "Flights Options packages Communi-cations Issues Automations Settings API Search…" at bounding box center [762, 524] width 1525 height 1049
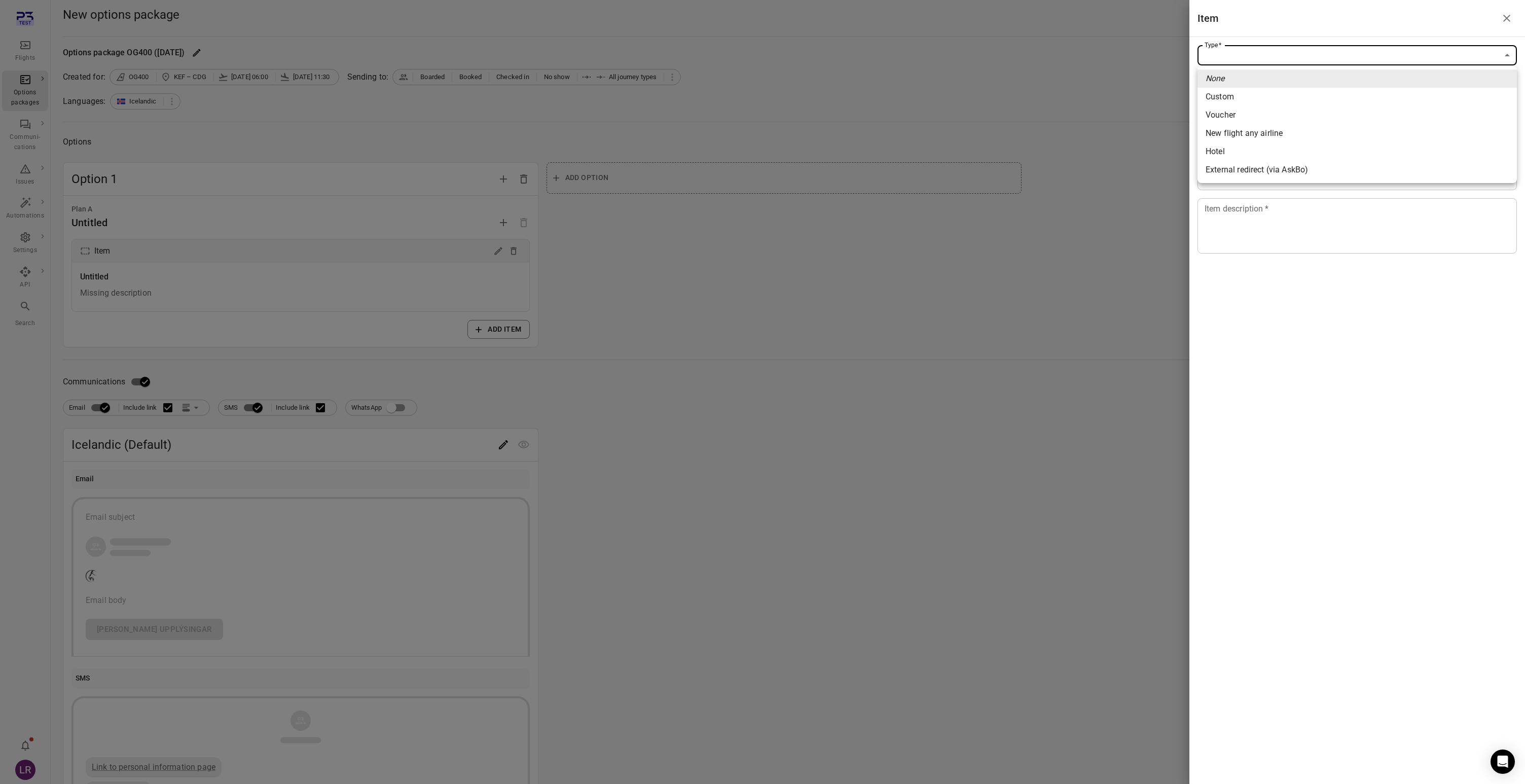
click at [1256, 94] on li "Custom" at bounding box center [1357, 96] width 319 height 19
type input "******"
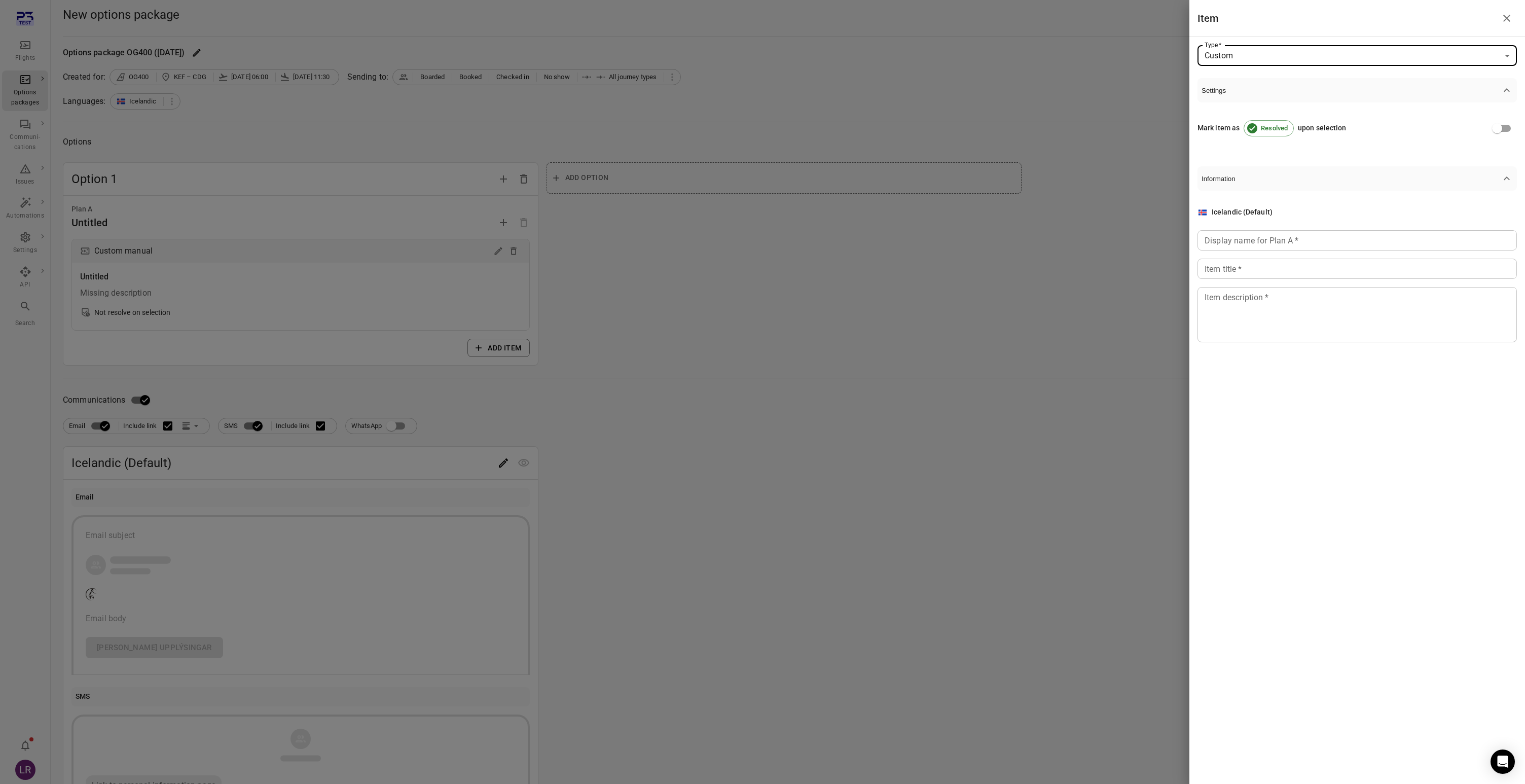
click at [1269, 239] on input "Display name for Plan A   *" at bounding box center [1357, 240] width 319 height 20
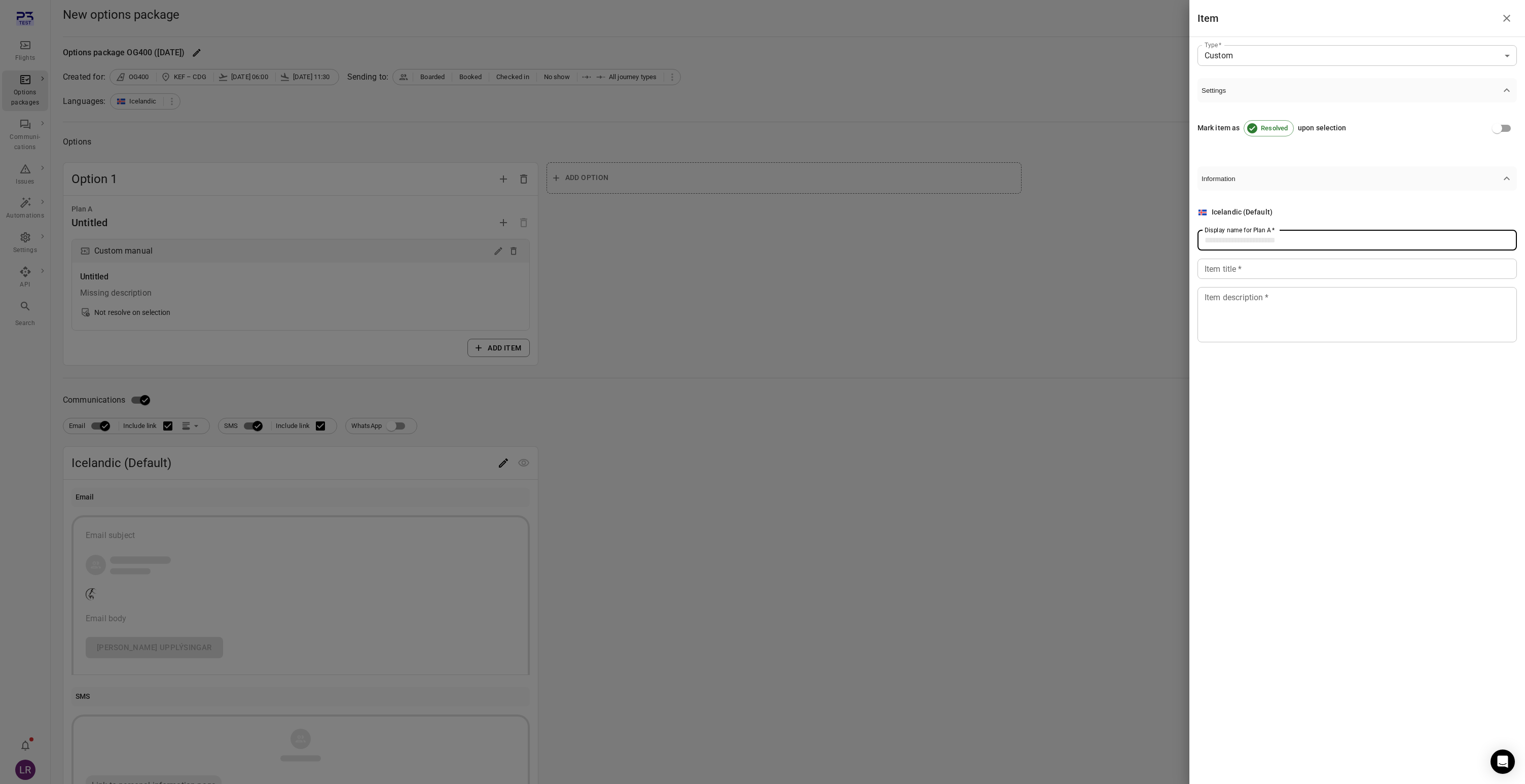
type input "*"
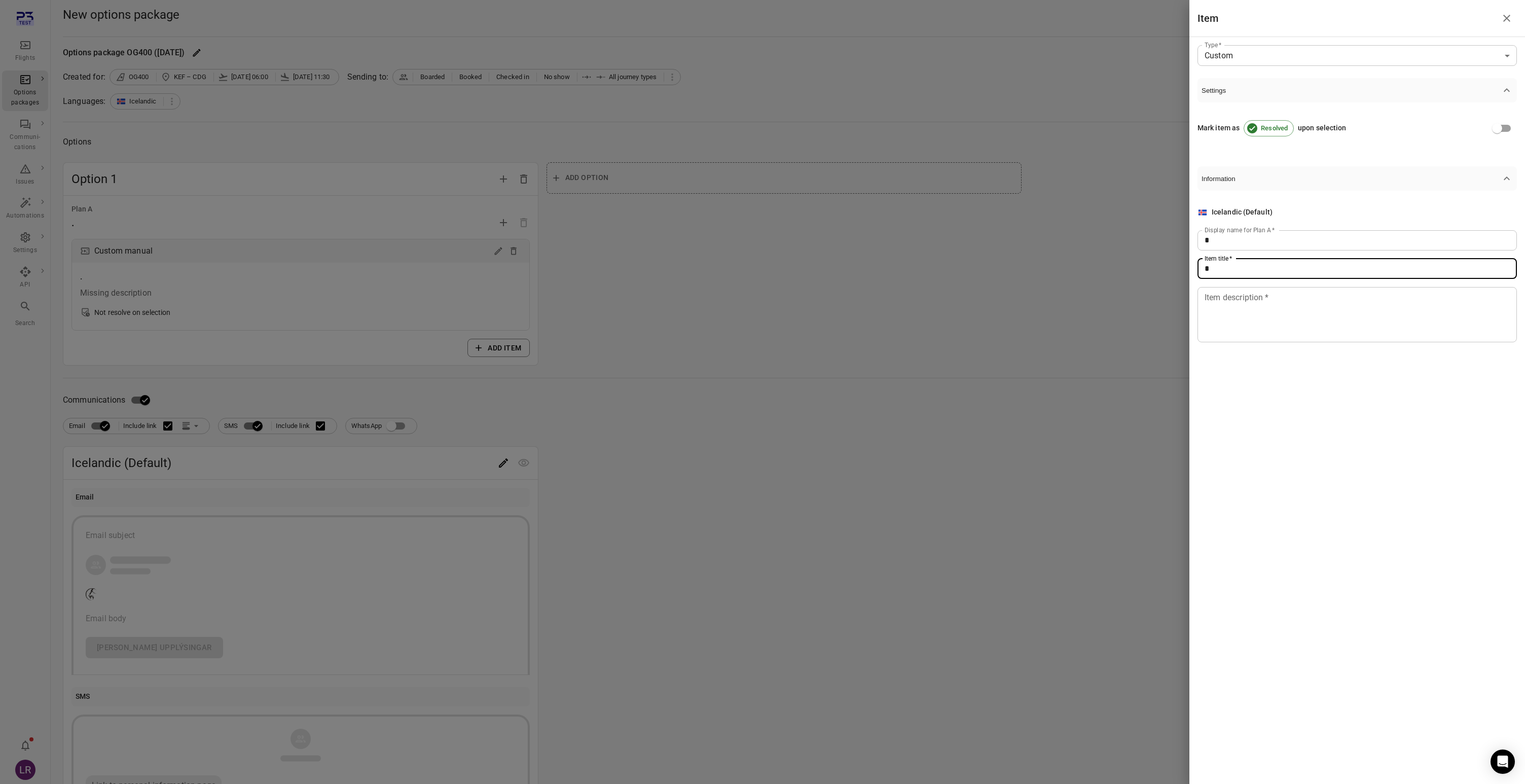
type input "*"
type textarea "*"
click at [834, 392] on div at bounding box center [762, 392] width 1525 height 784
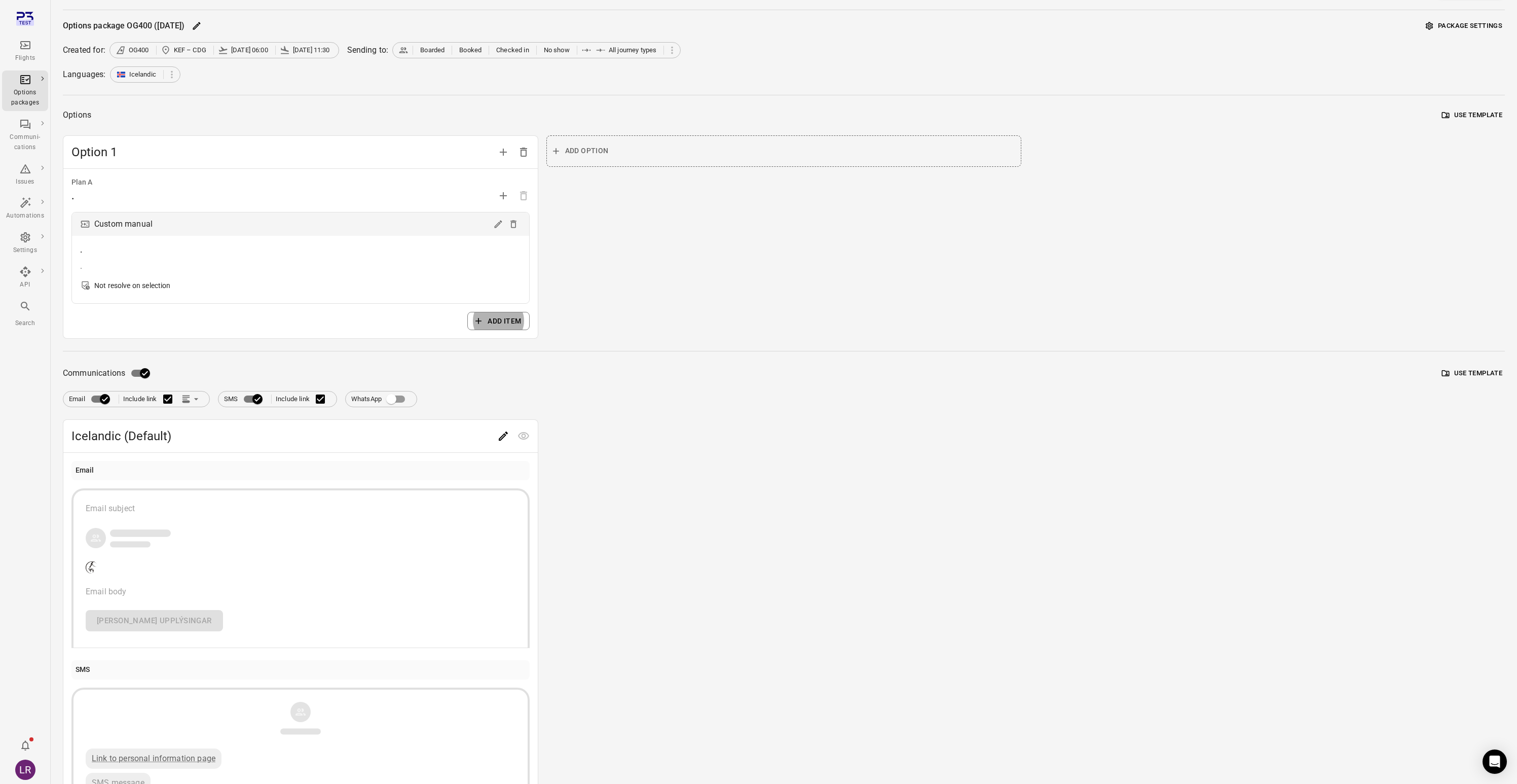
scroll to position [26, 0]
click at [504, 439] on icon "Edit" at bounding box center [504, 437] width 12 height 12
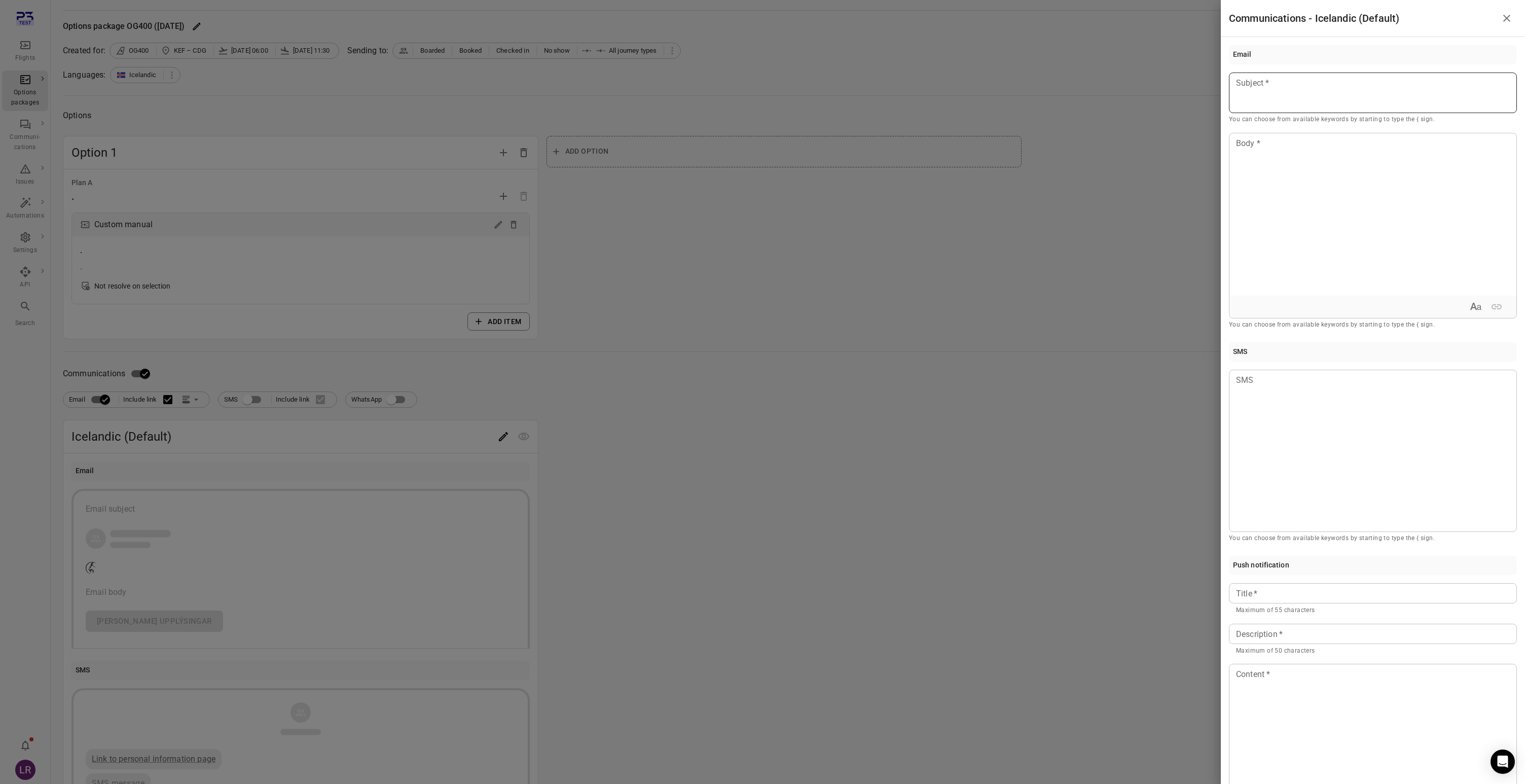
click at [1300, 87] on p at bounding box center [1372, 83] width 273 height 12
type button "true"
click at [997, 270] on div at bounding box center [762, 392] width 1525 height 784
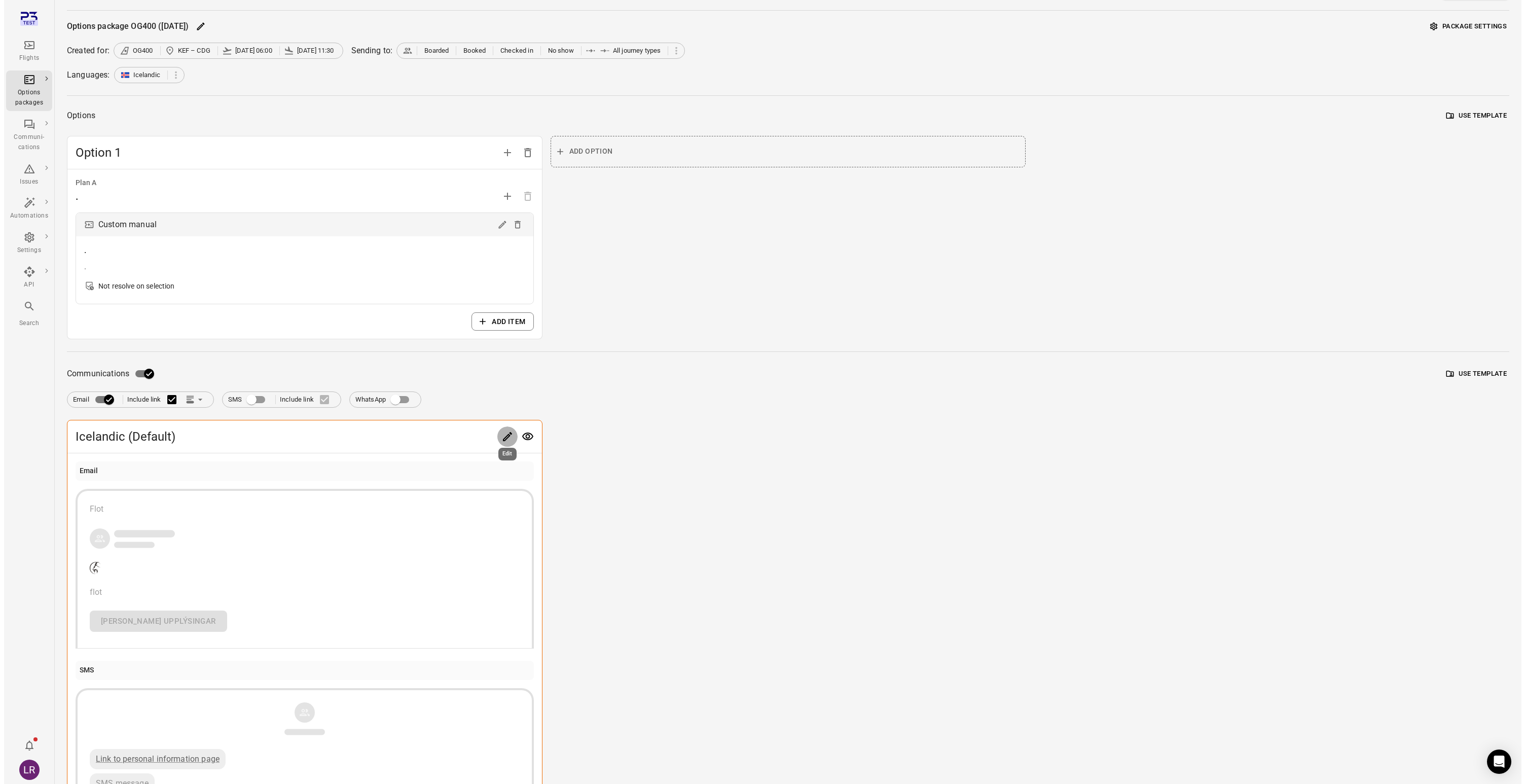
scroll to position [0, 0]
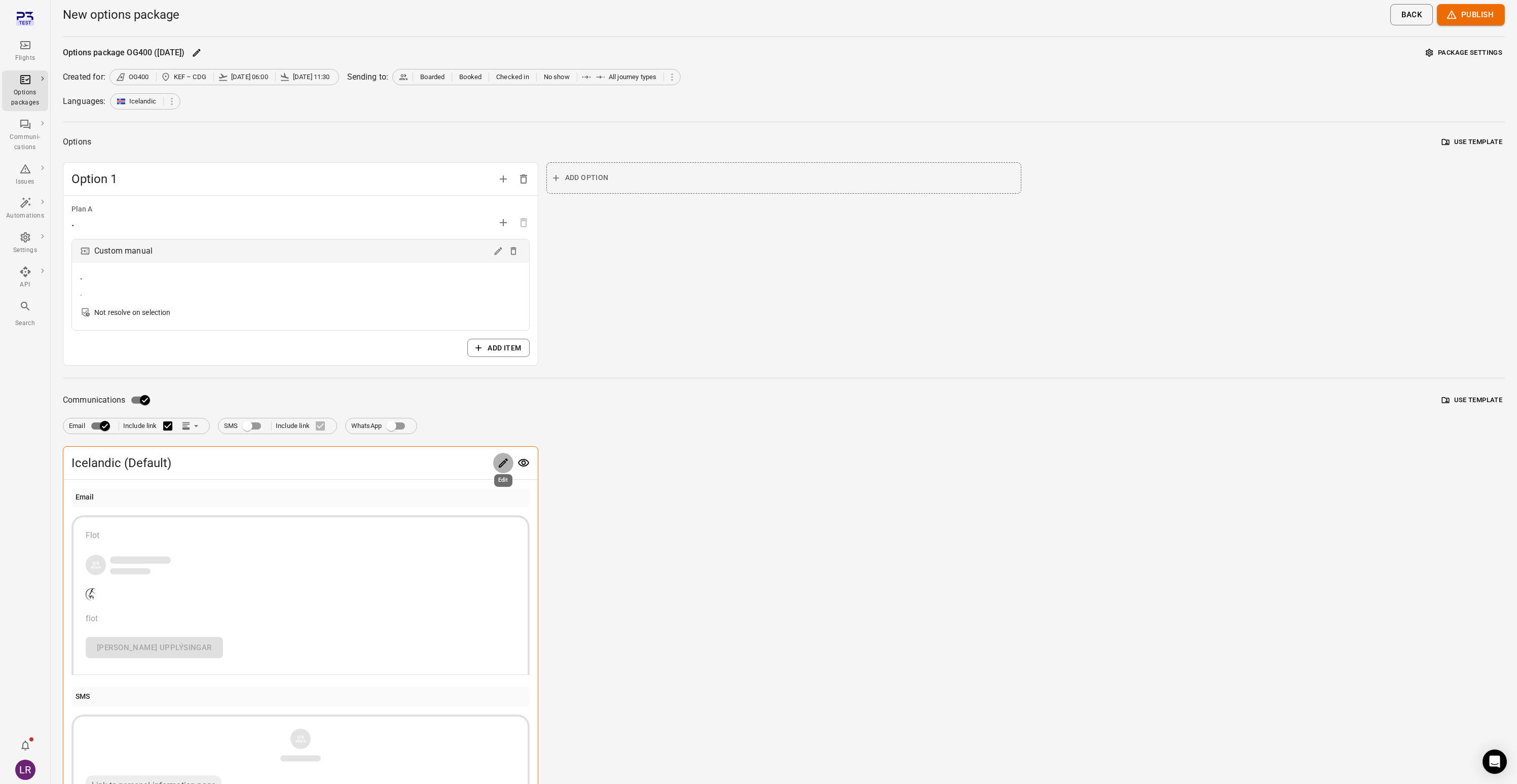
click at [1464, 18] on button "Publish" at bounding box center [1470, 15] width 68 height 21
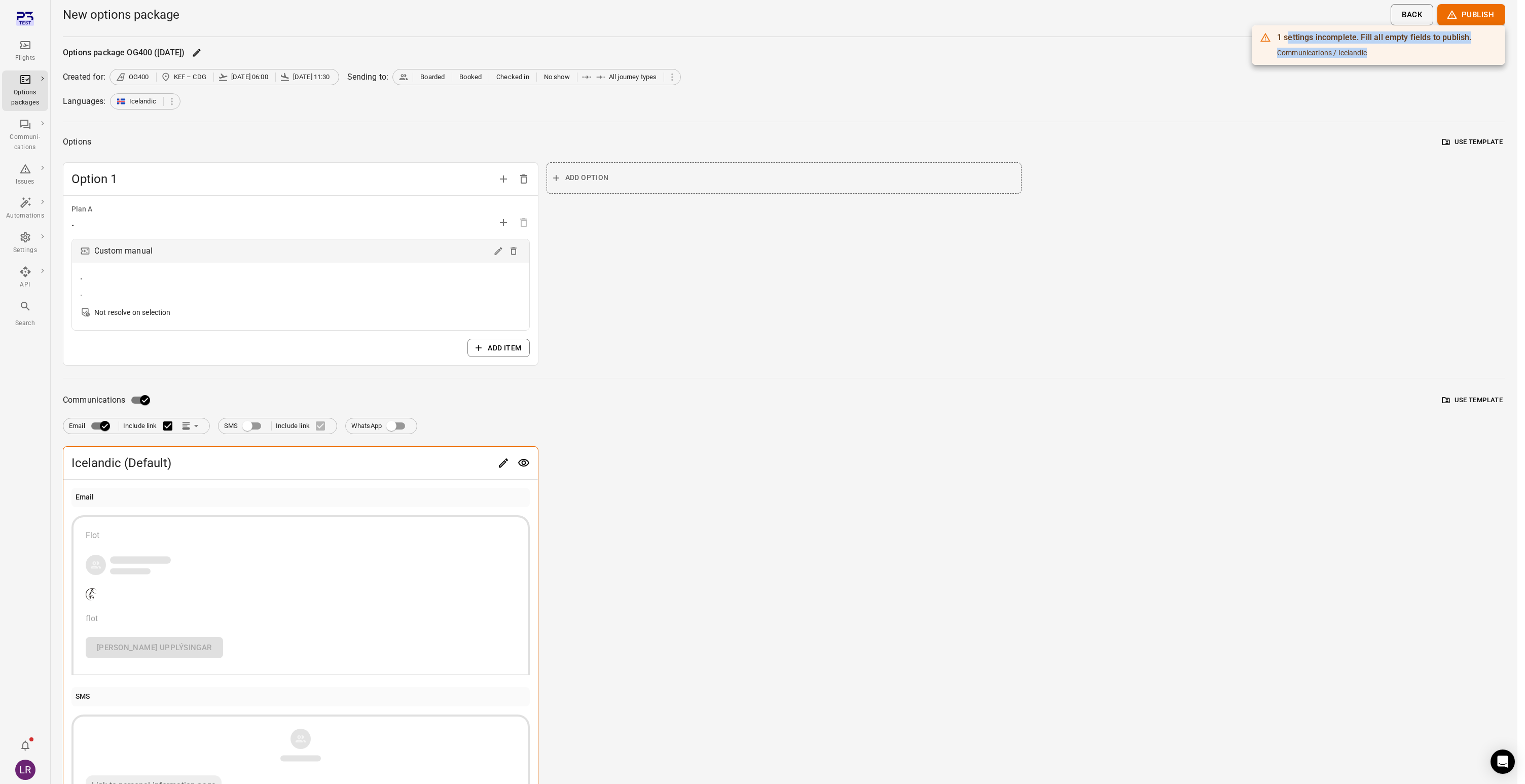
drag, startPoint x: 1385, startPoint y: 52, endPoint x: 1287, endPoint y: 41, distance: 98.6
click at [1287, 41] on div "1 settings incomplete. Fill all empty fields to publish. Communications / Icela…" at bounding box center [1374, 45] width 194 height 34
click at [1355, 54] on div "Communications / Icelandic" at bounding box center [1374, 52] width 194 height 10
click at [464, 478] on div at bounding box center [762, 392] width 1525 height 784
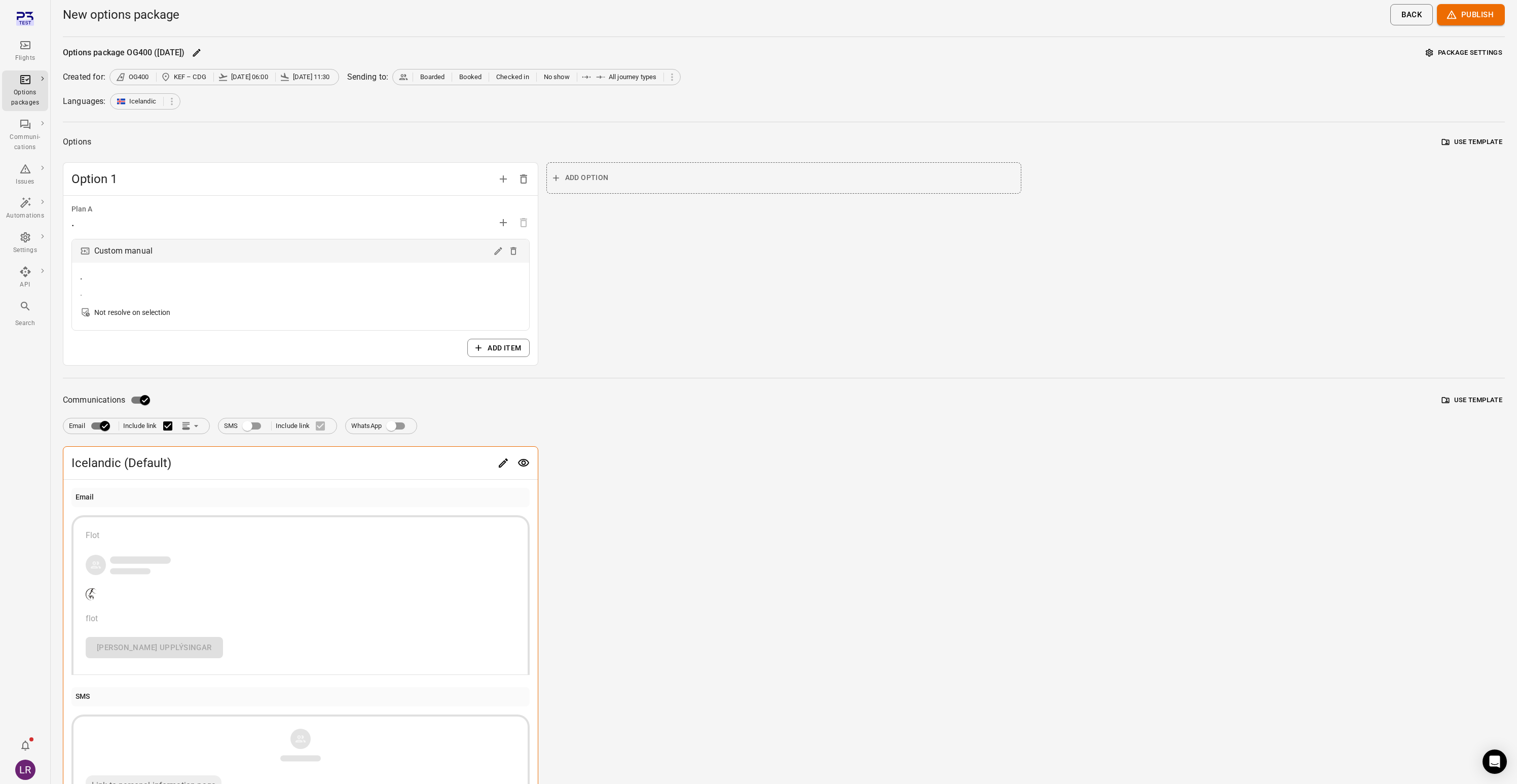
click at [504, 462] on icon "Edit" at bounding box center [504, 463] width 12 height 12
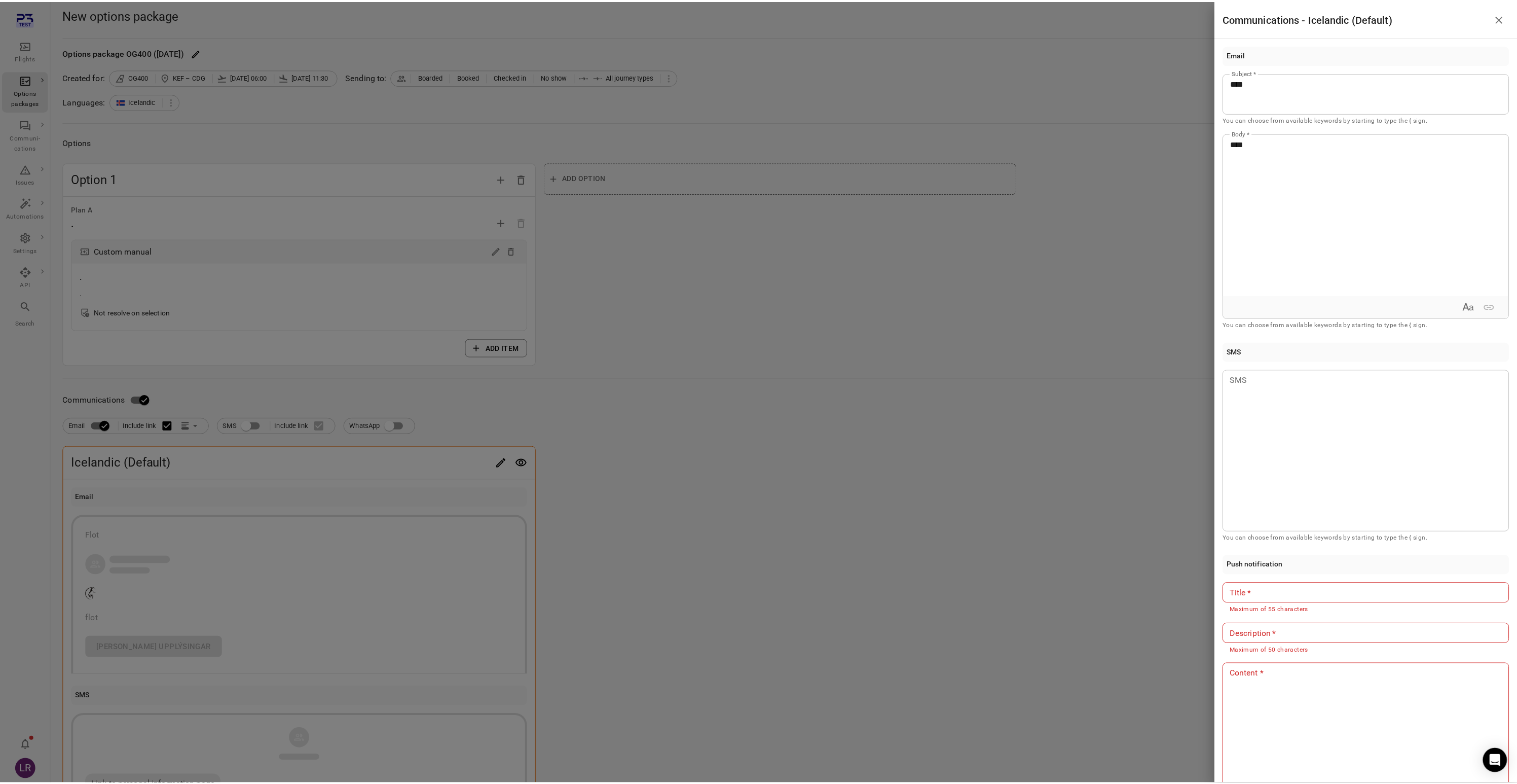
scroll to position [86, 0]
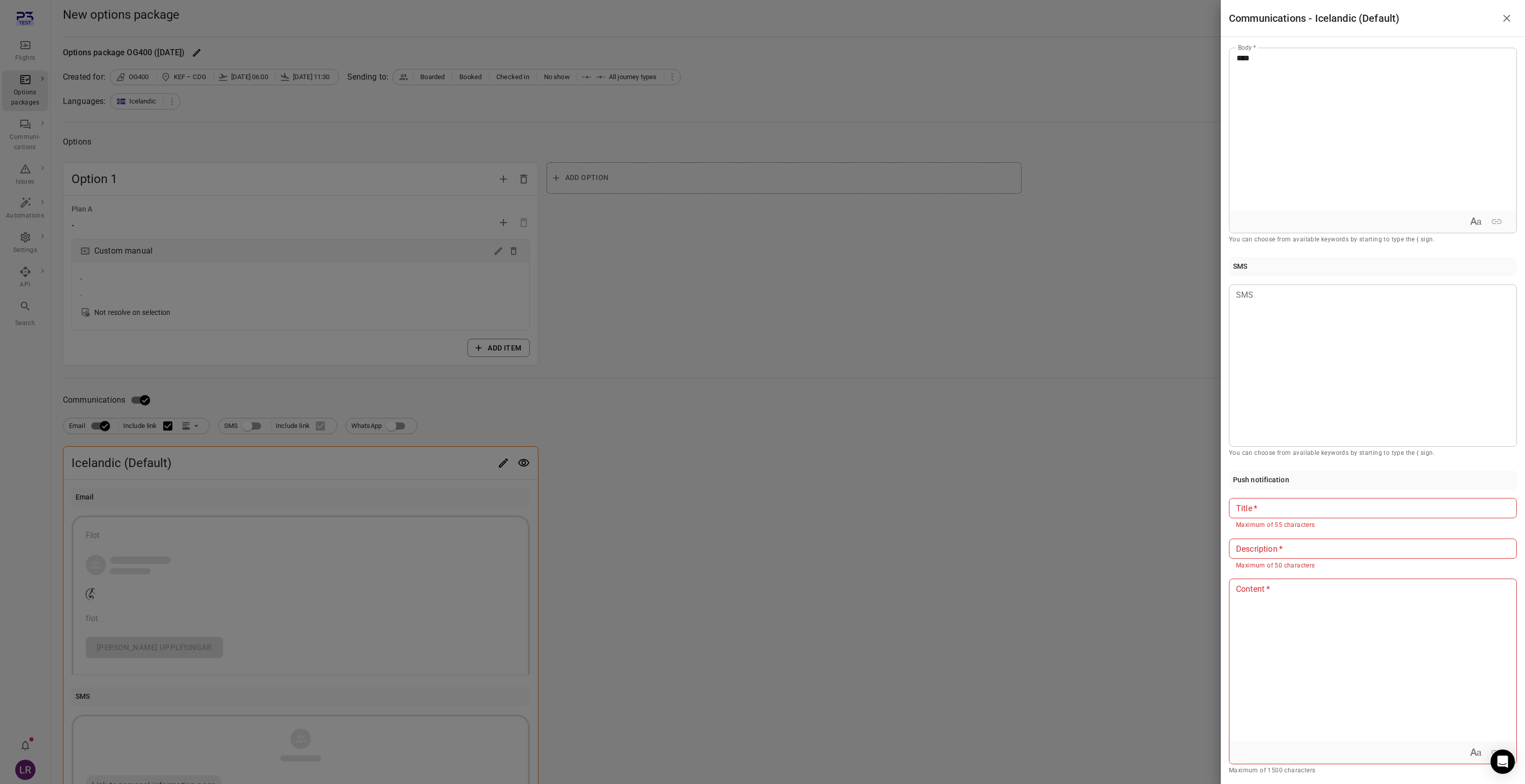
click at [786, 459] on div at bounding box center [762, 392] width 1525 height 784
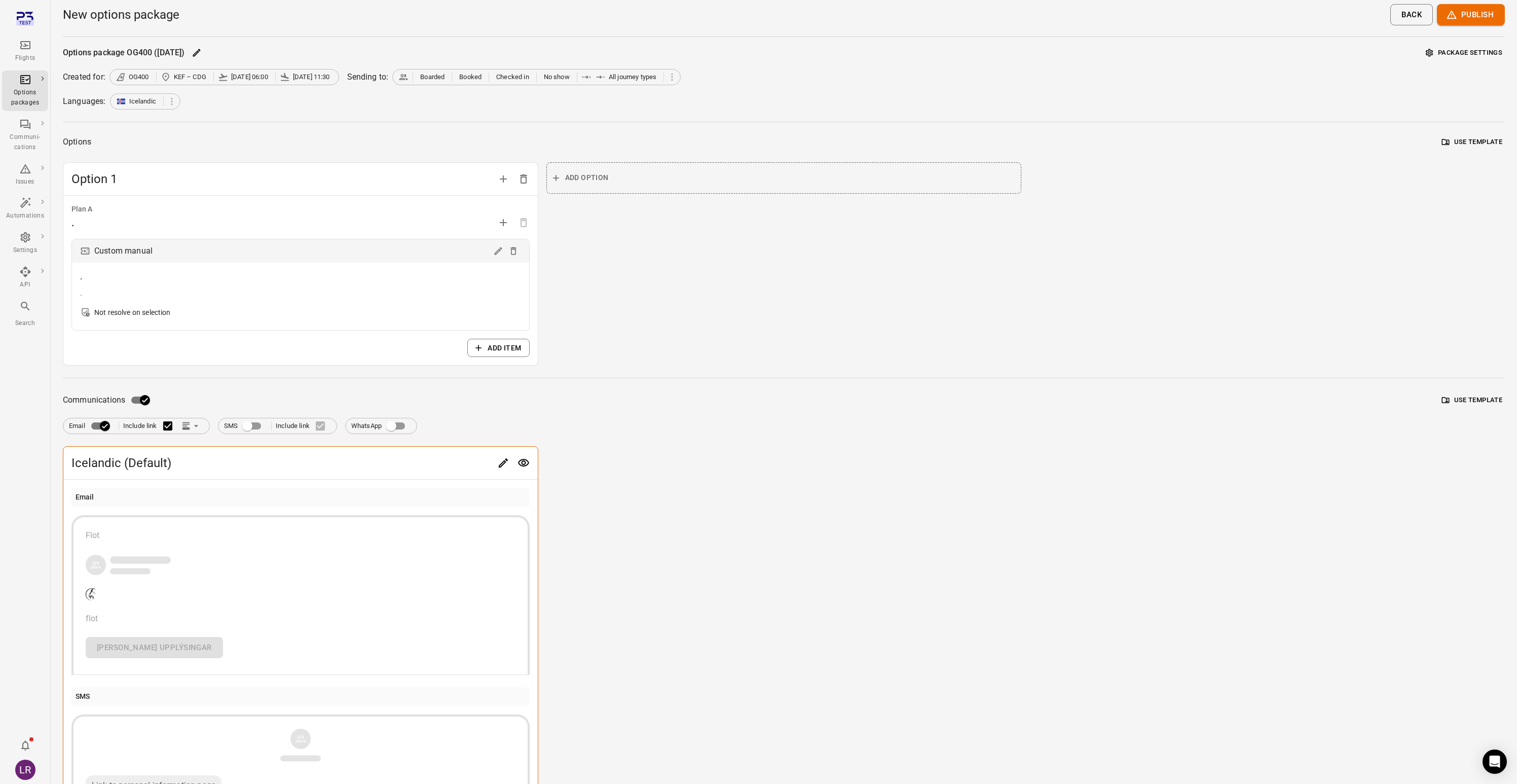
click at [725, 385] on div "Options package OG400 (30 Sep) Package settings Created for: OG400 KEF – CDG 30…" at bounding box center [783, 548] width 1442 height 1006
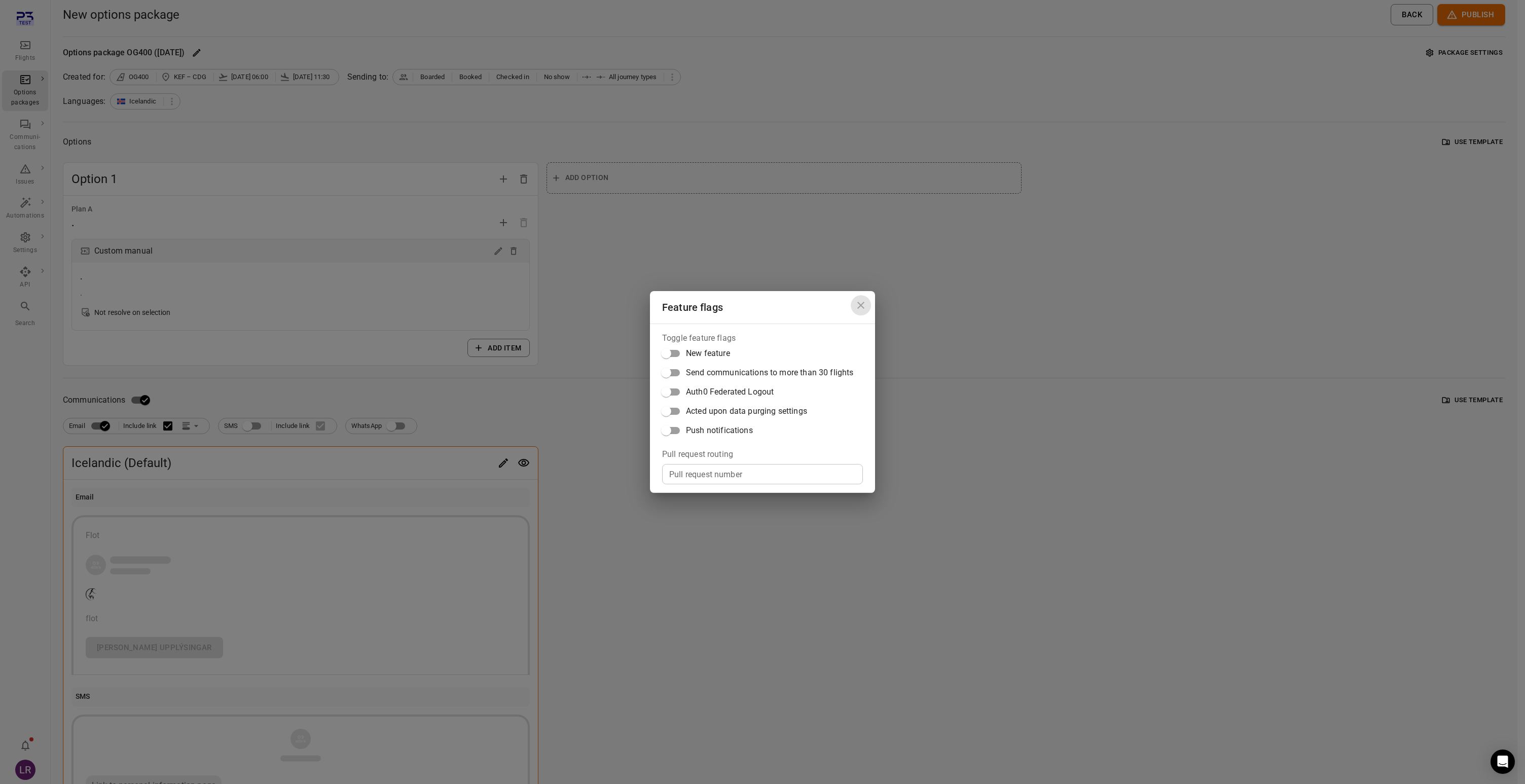
click at [859, 301] on icon "Close dialog" at bounding box center [861, 305] width 12 height 12
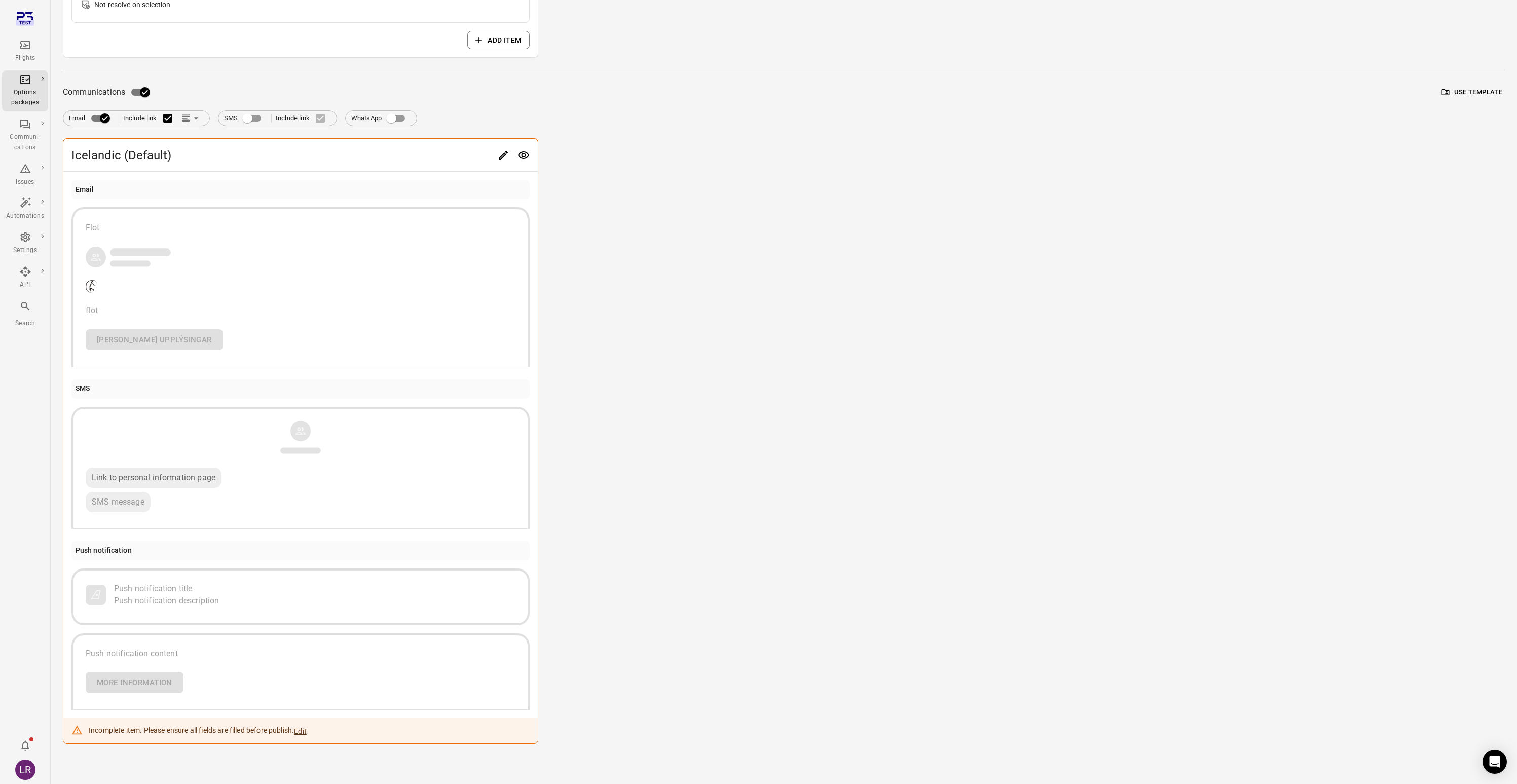
scroll to position [306, 0]
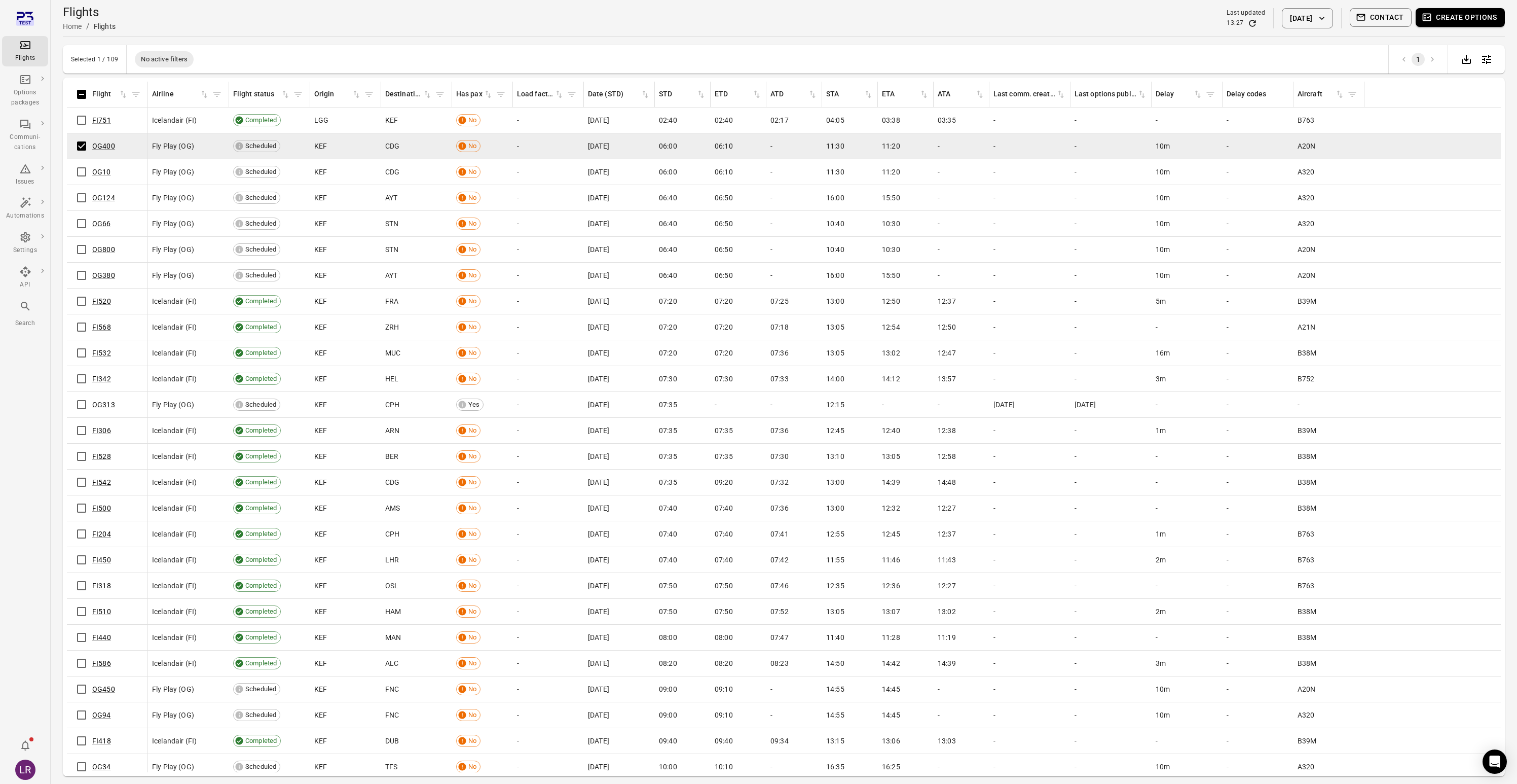
click at [1466, 17] on button "Create options" at bounding box center [1460, 17] width 89 height 19
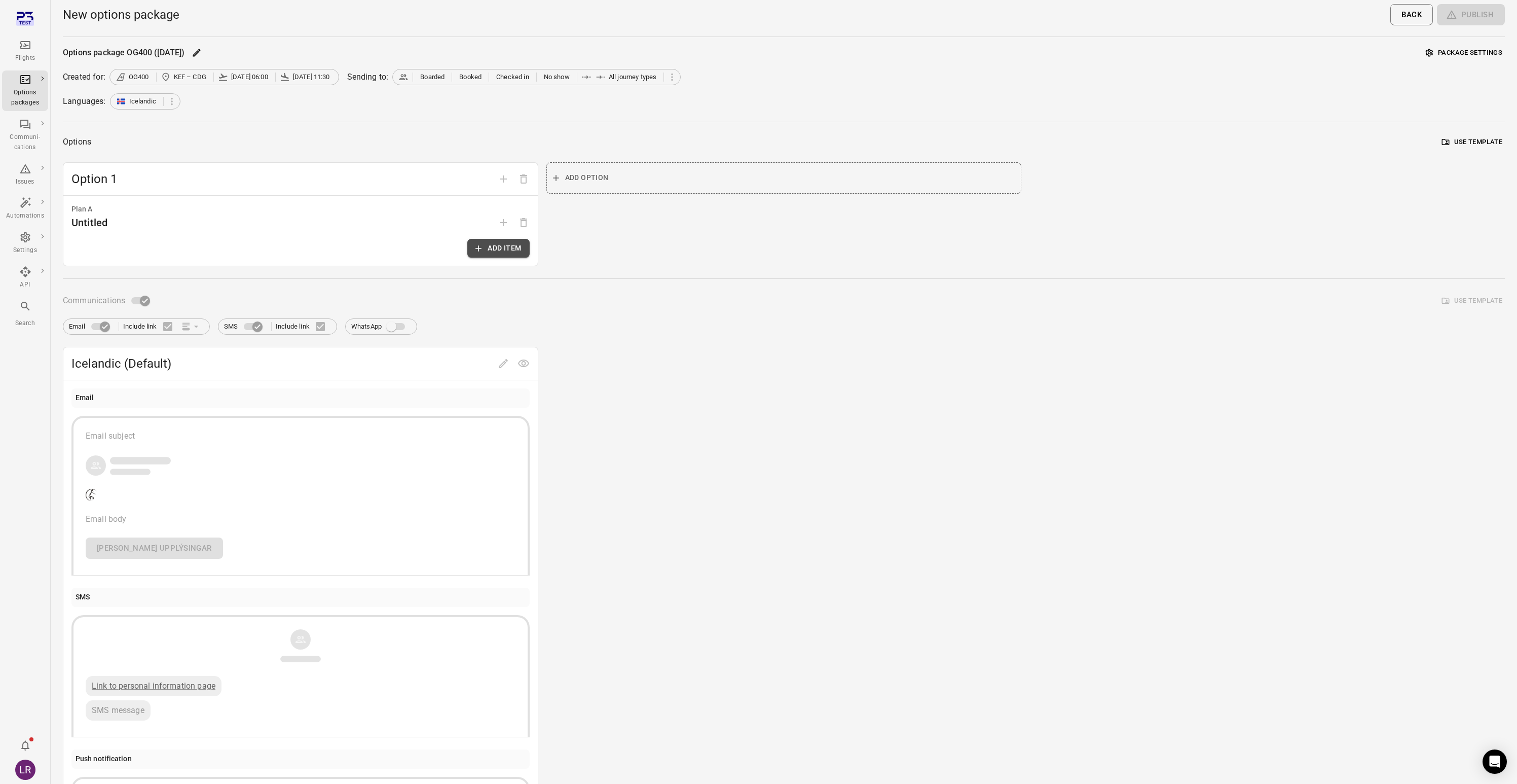
click at [510, 252] on button "Add item" at bounding box center [498, 248] width 62 height 19
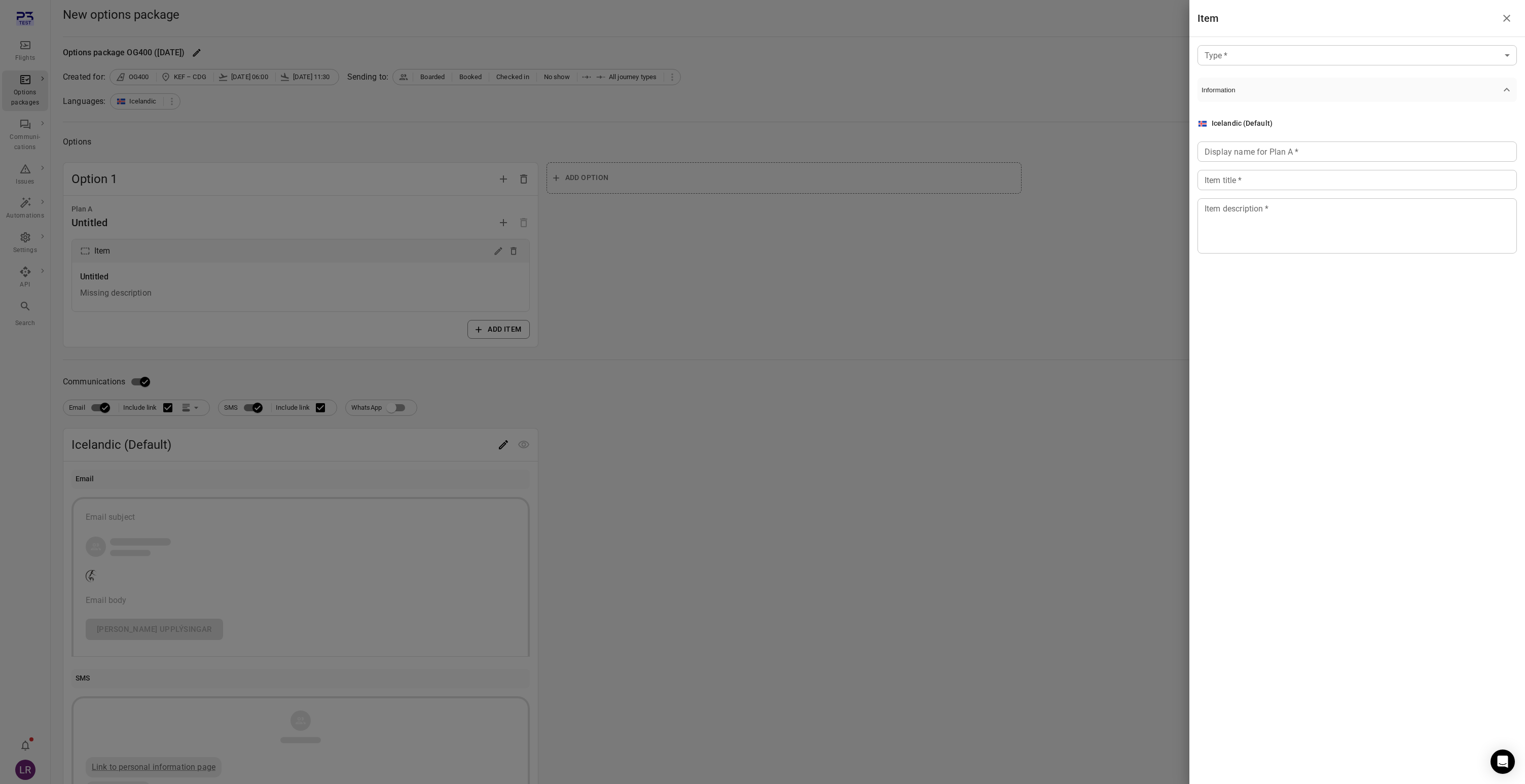
click at [1309, 65] on div "Type   * ​ Type   * Information Icelandic (Default) Display name for Plan A   *…" at bounding box center [1357, 157] width 335 height 241
click at [1309, 63] on div "Type   * ​ Type   * Information Icelandic (Default) Display name for Plan A   *…" at bounding box center [1357, 157] width 335 height 241
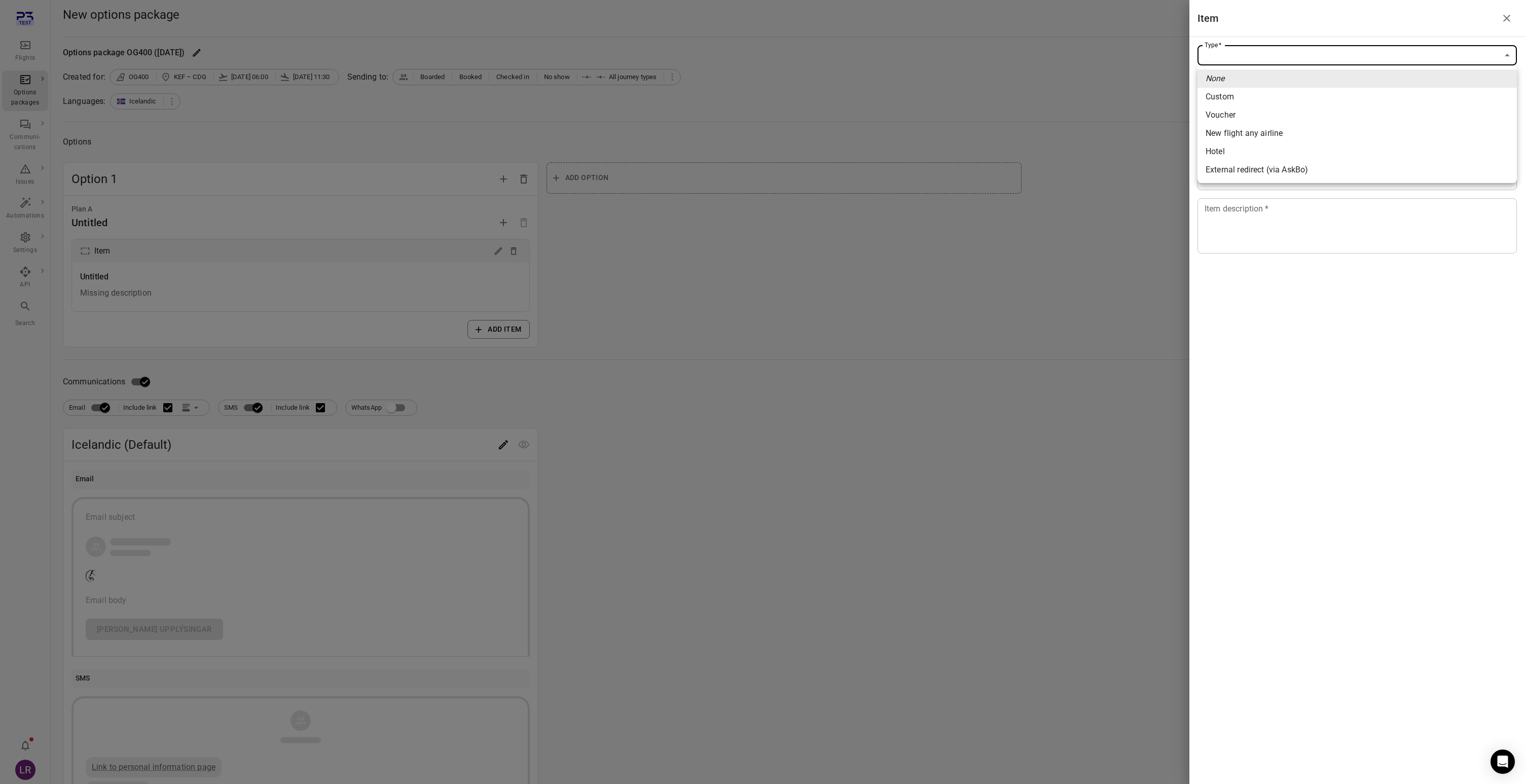
click at [1308, 57] on body "Flights Options packages Communi-cations Issues Automations Settings API Search…" at bounding box center [762, 524] width 1525 height 1049
click at [1275, 97] on li "Custom" at bounding box center [1357, 96] width 319 height 19
type input "******"
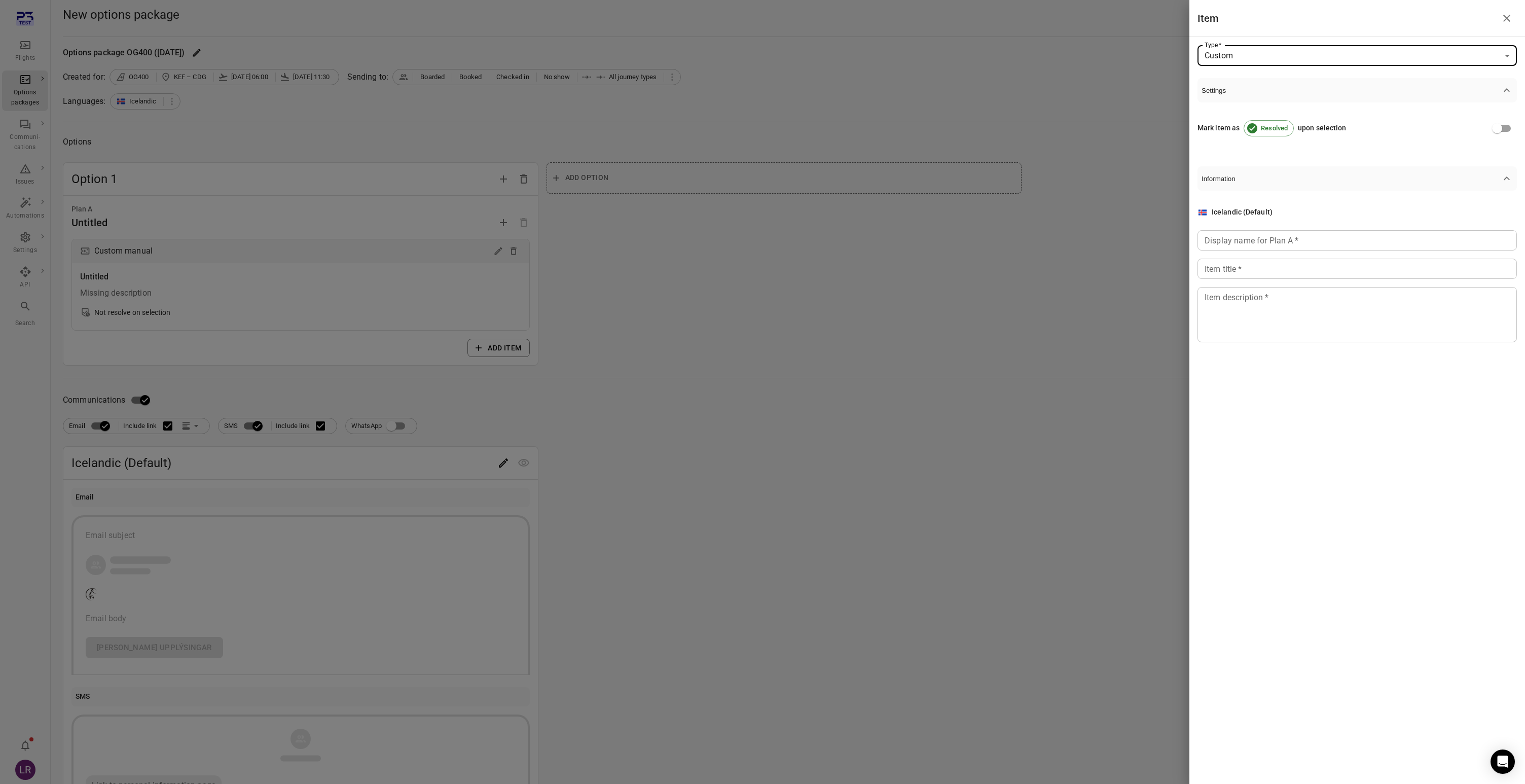
click at [1257, 238] on div "Display name for Plan A   * Display name for Plan A   *" at bounding box center [1357, 240] width 319 height 20
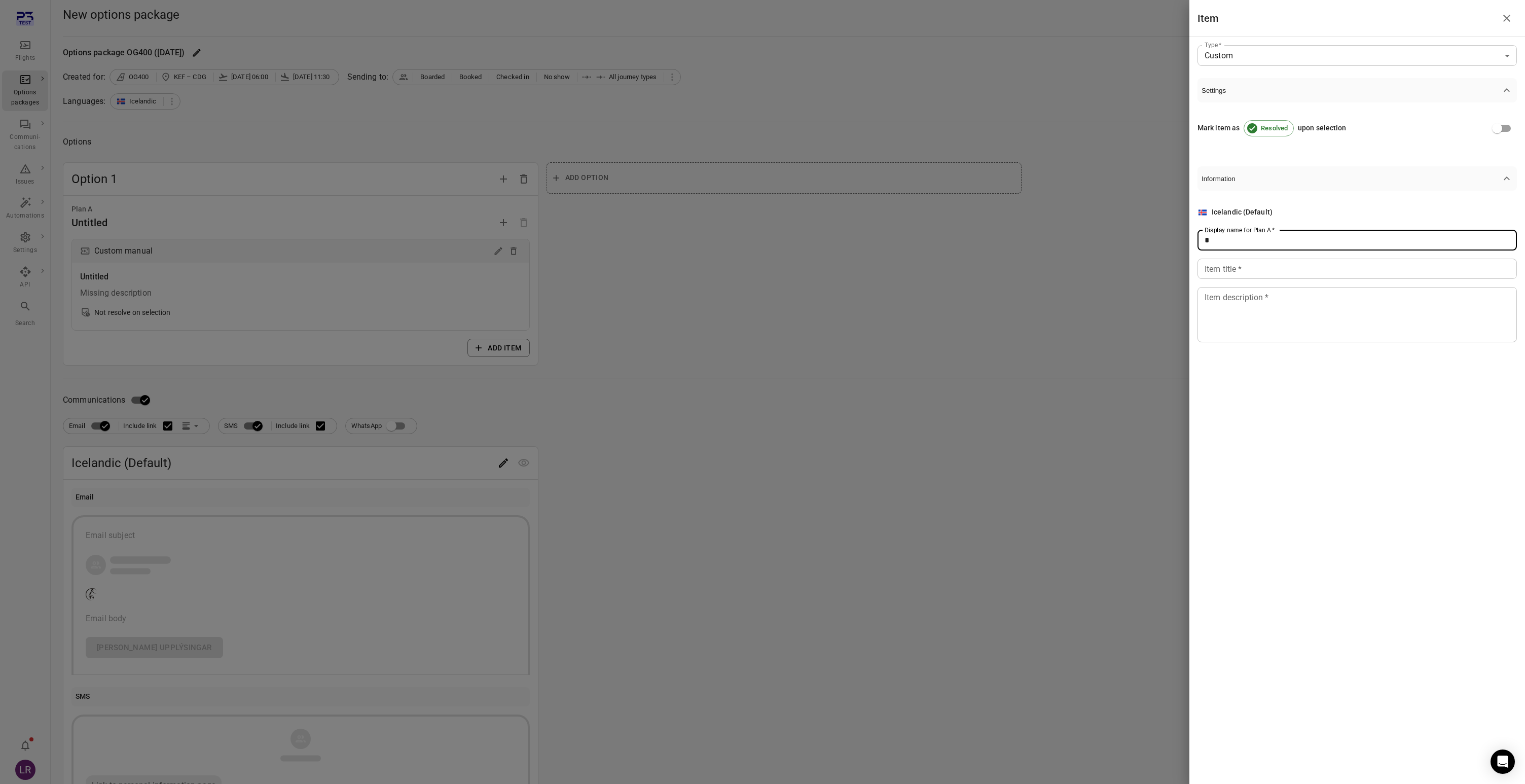
type input "*"
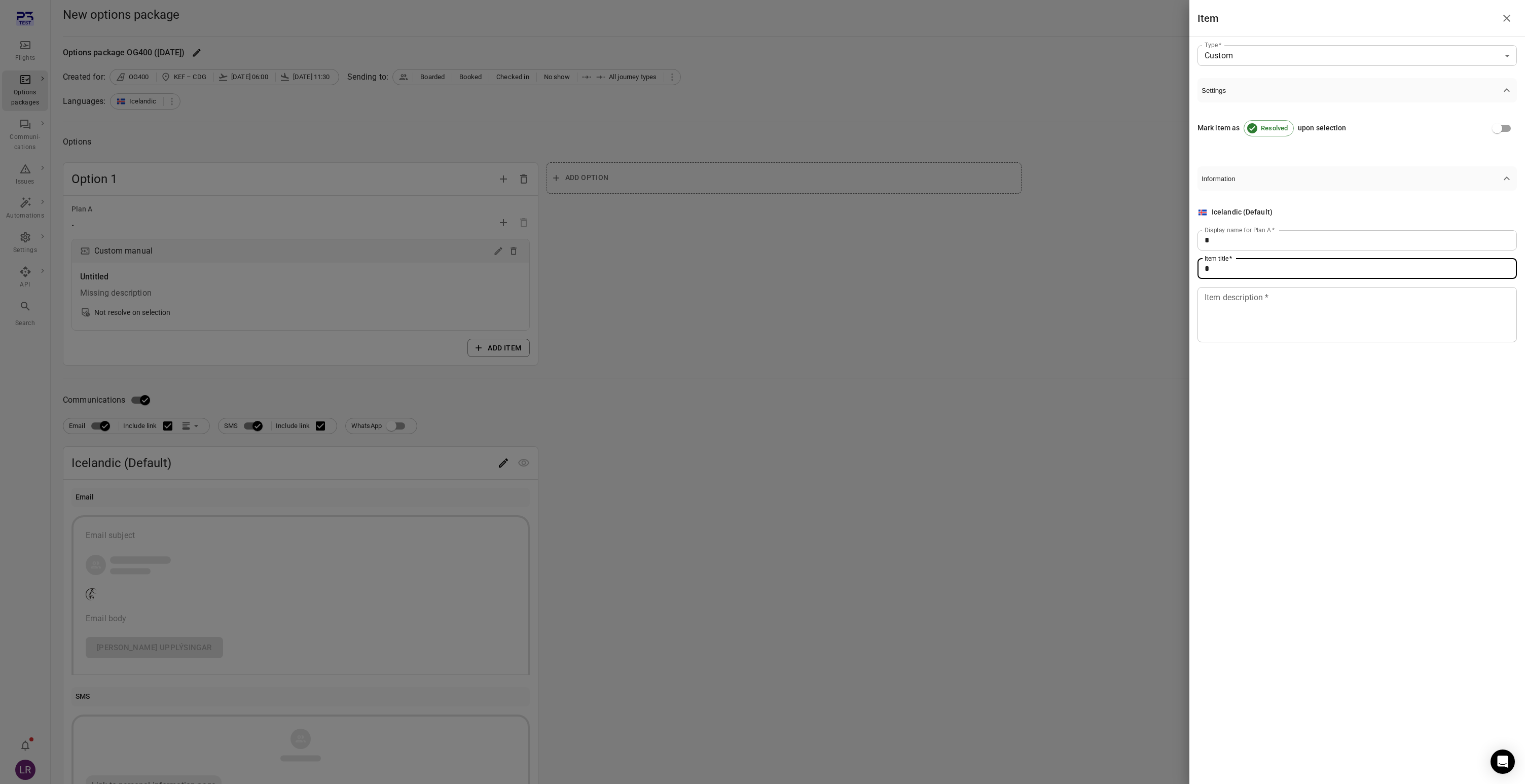
type input "*"
type textarea "*"
click at [909, 375] on div at bounding box center [762, 392] width 1525 height 784
